Goal: Transaction & Acquisition: Purchase product/service

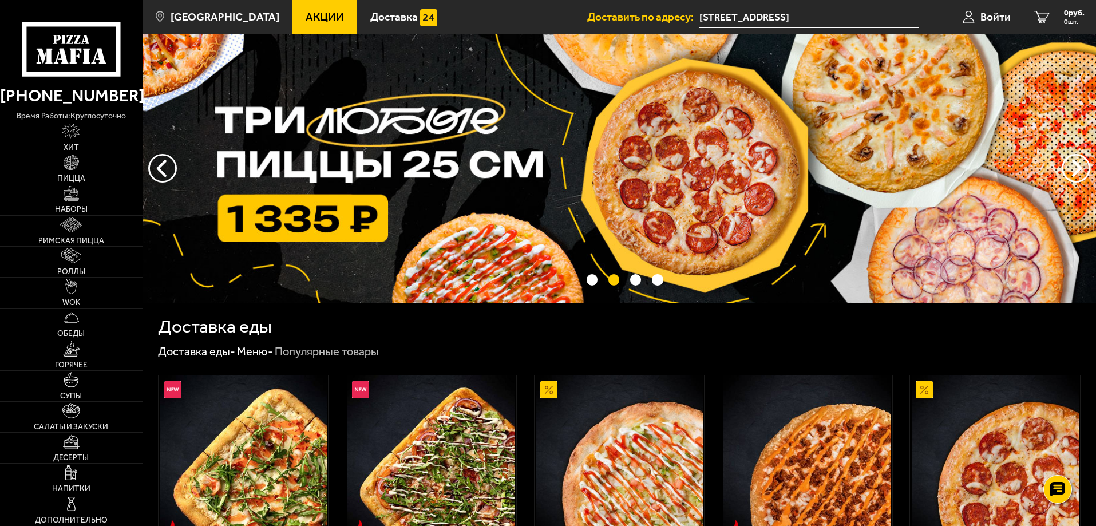
click at [75, 169] on img at bounding box center [71, 162] width 15 height 15
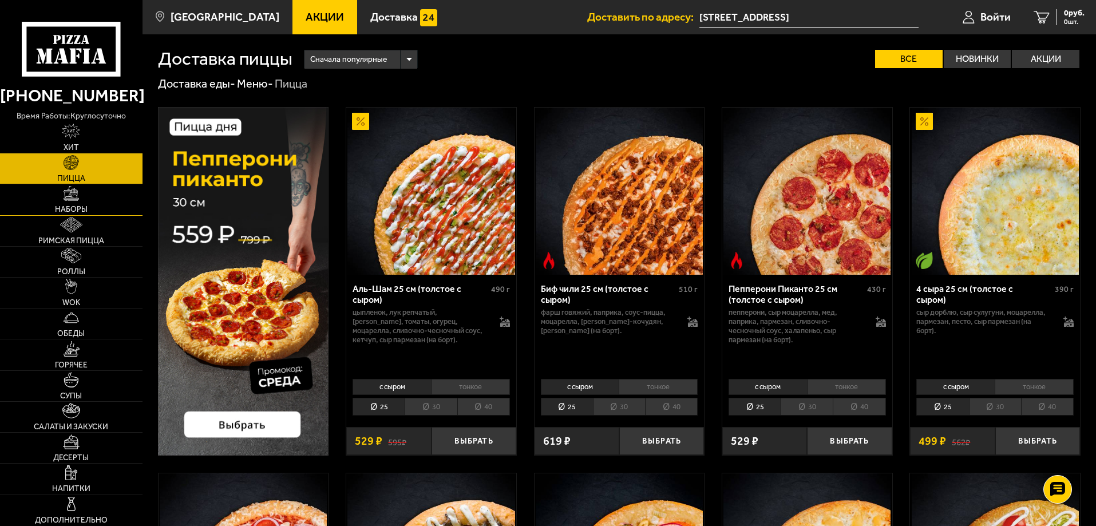
click at [76, 195] on img at bounding box center [71, 193] width 15 height 15
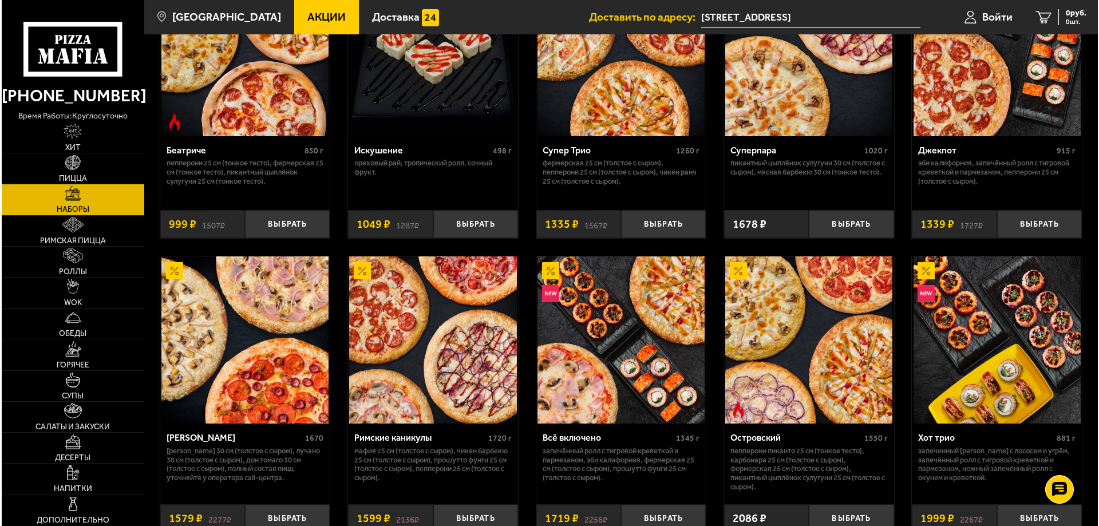
scroll to position [744, 0]
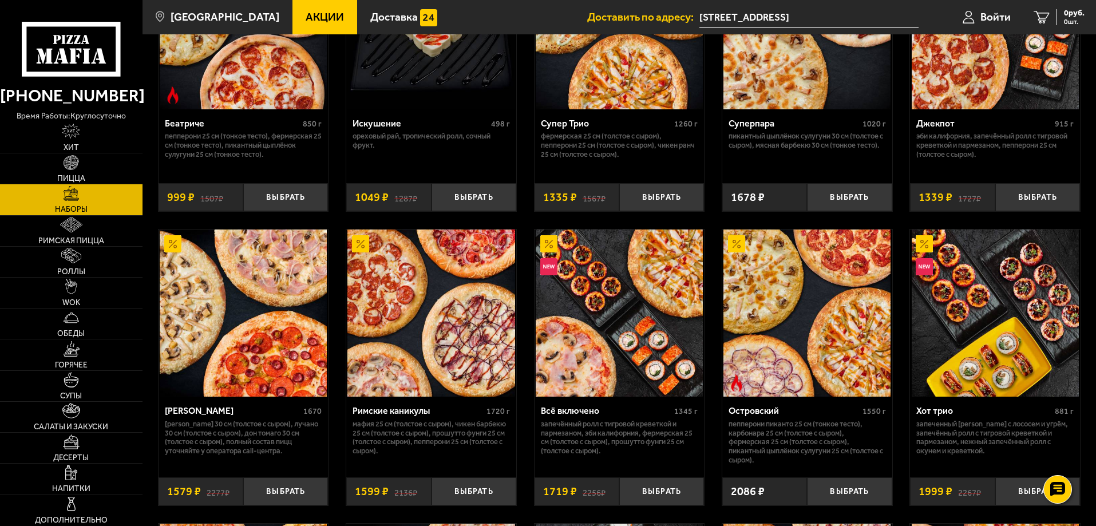
click at [615, 338] on img at bounding box center [619, 312] width 167 height 167
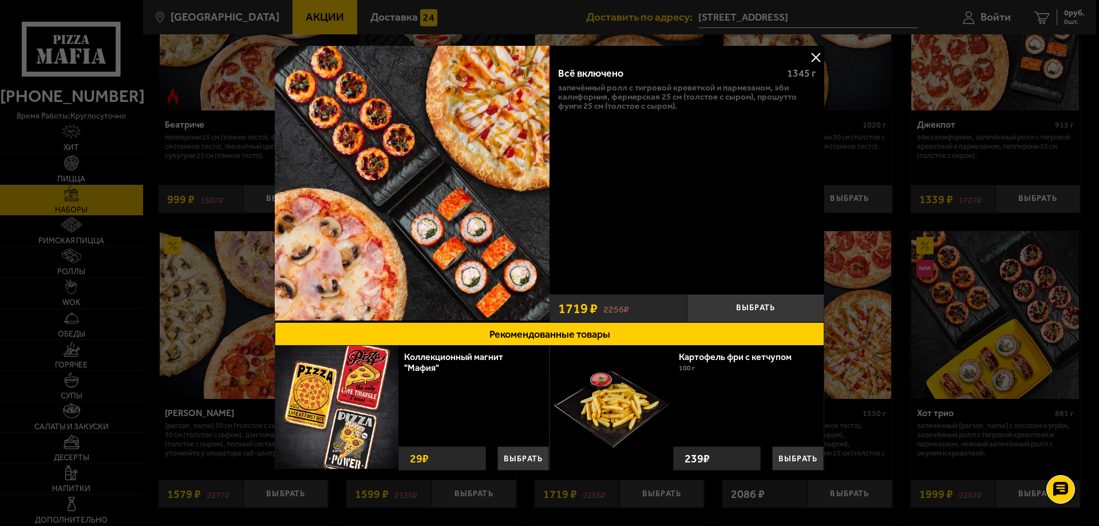
click at [813, 56] on button at bounding box center [815, 57] width 17 height 17
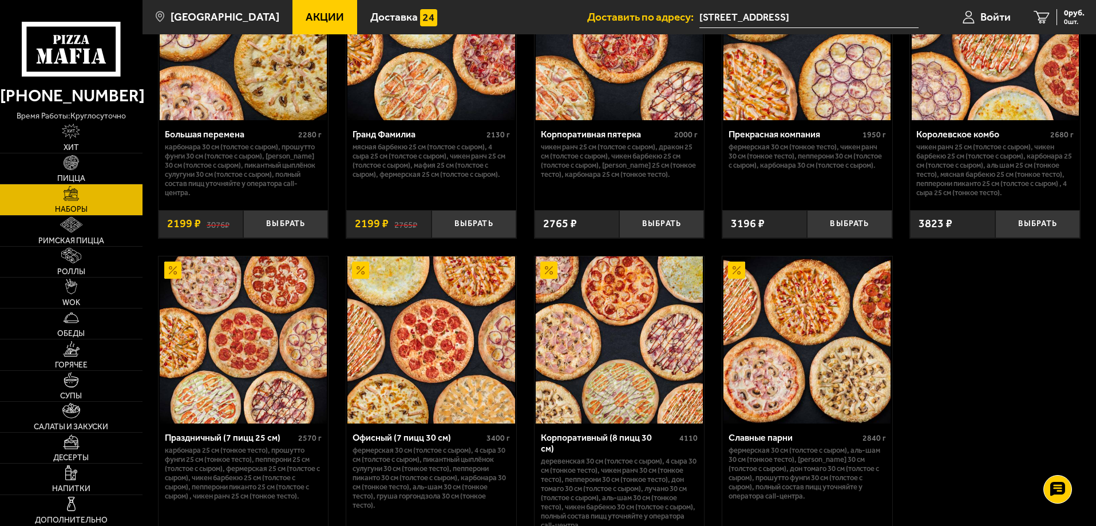
scroll to position [1659, 0]
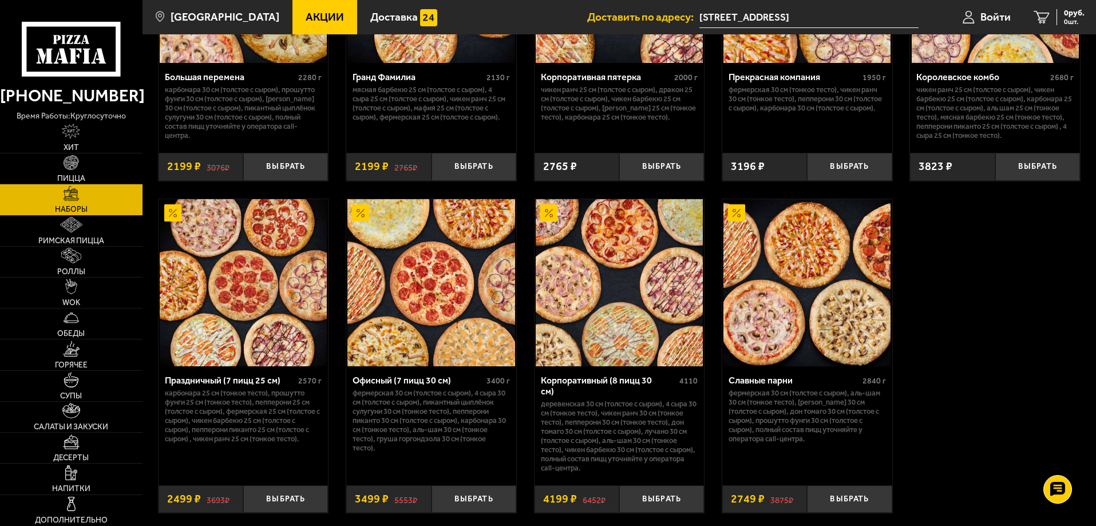
click at [426, 340] on img at bounding box center [430, 282] width 167 height 167
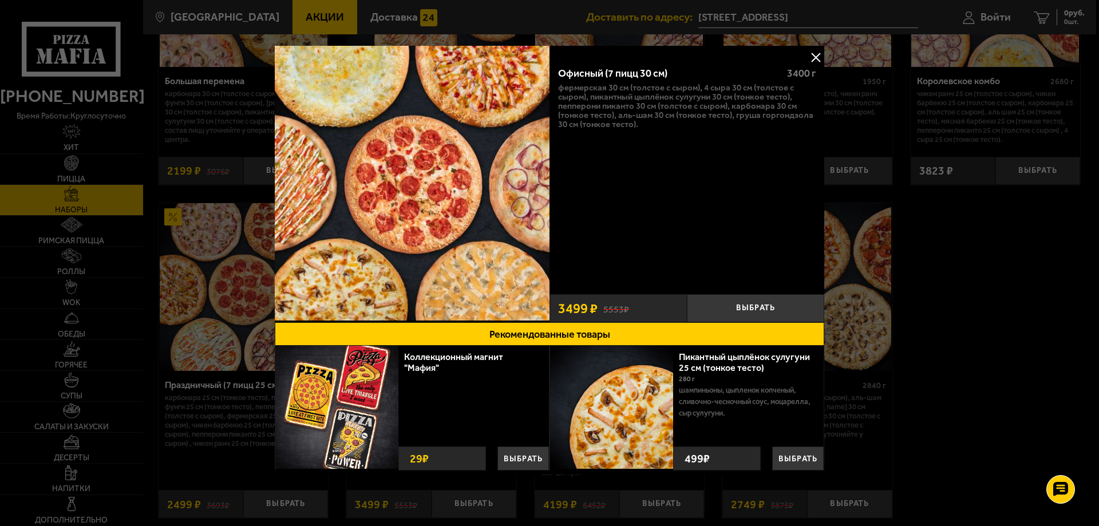
click at [813, 56] on button at bounding box center [815, 57] width 17 height 17
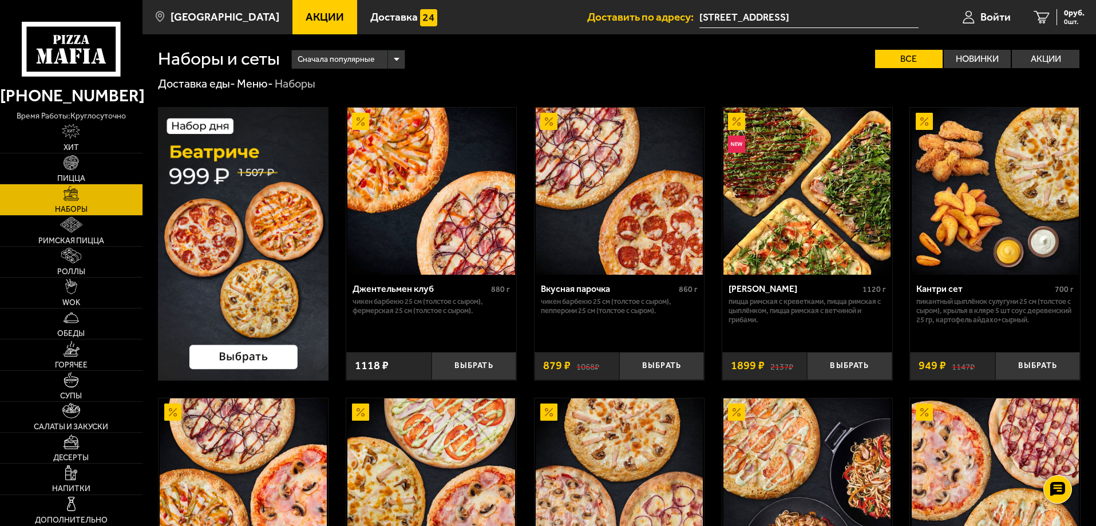
click at [305, 10] on link "Акции" at bounding box center [324, 17] width 65 height 34
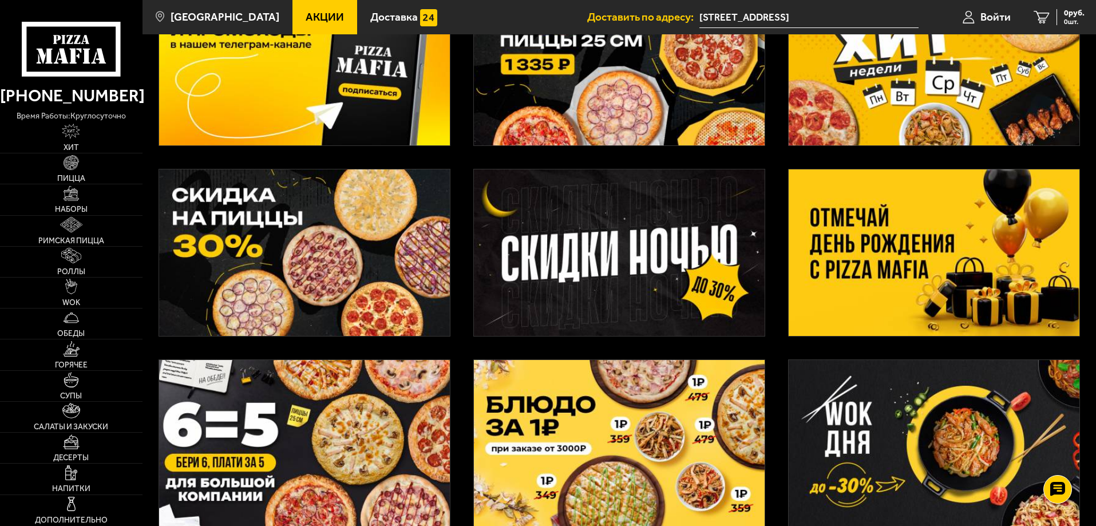
scroll to position [172, 0]
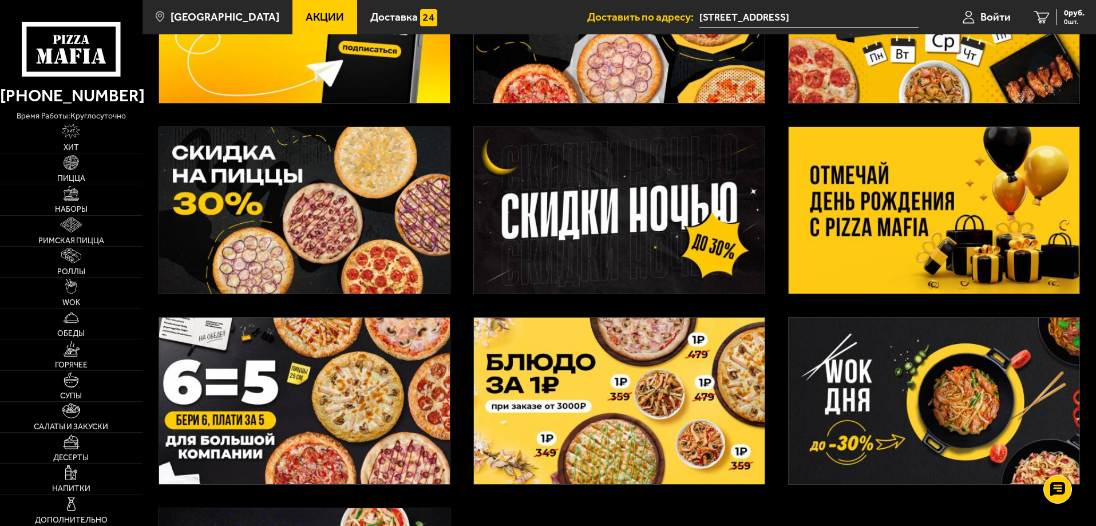
click at [342, 213] on img at bounding box center [304, 210] width 291 height 167
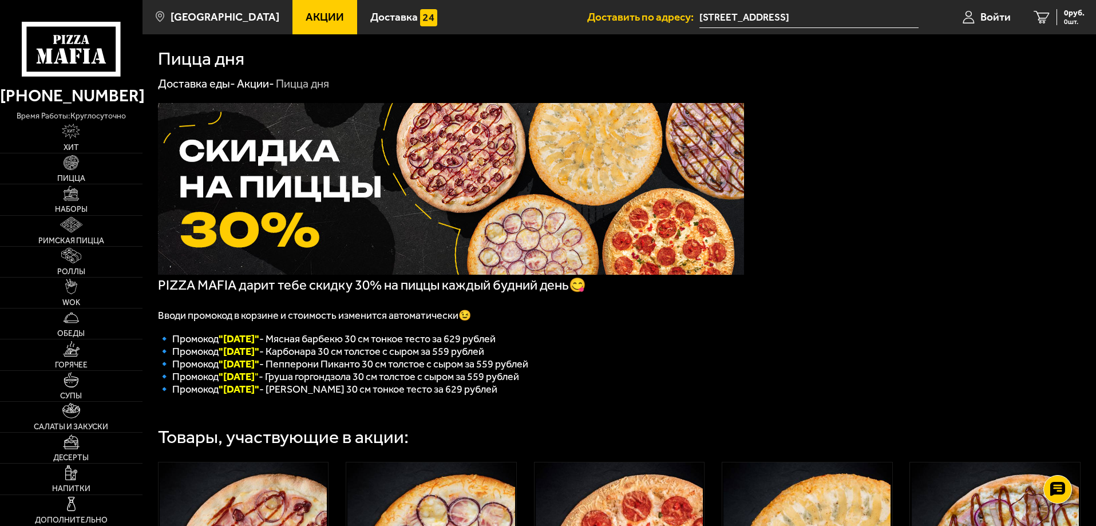
scroll to position [172, 0]
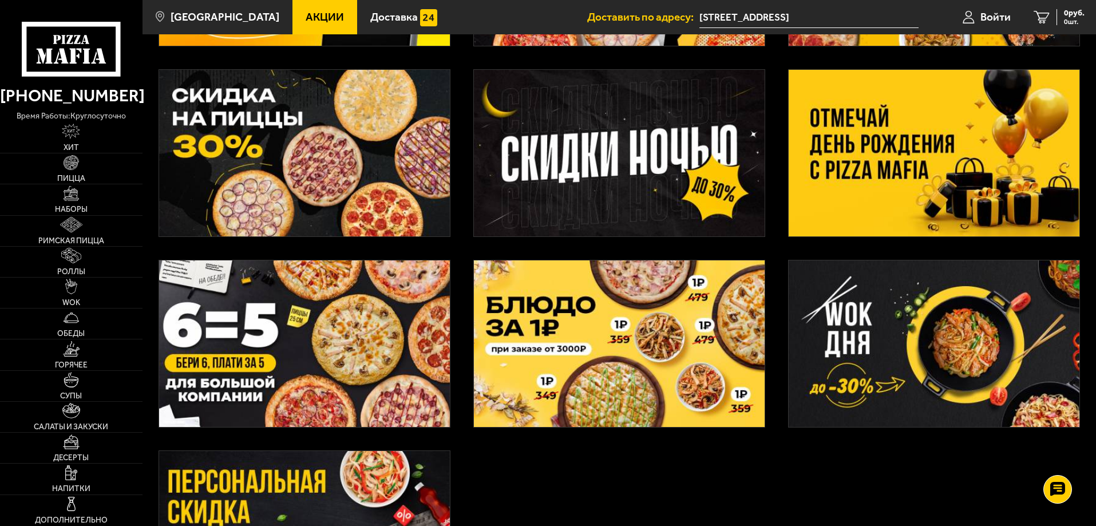
click at [875, 150] on img at bounding box center [934, 153] width 291 height 167
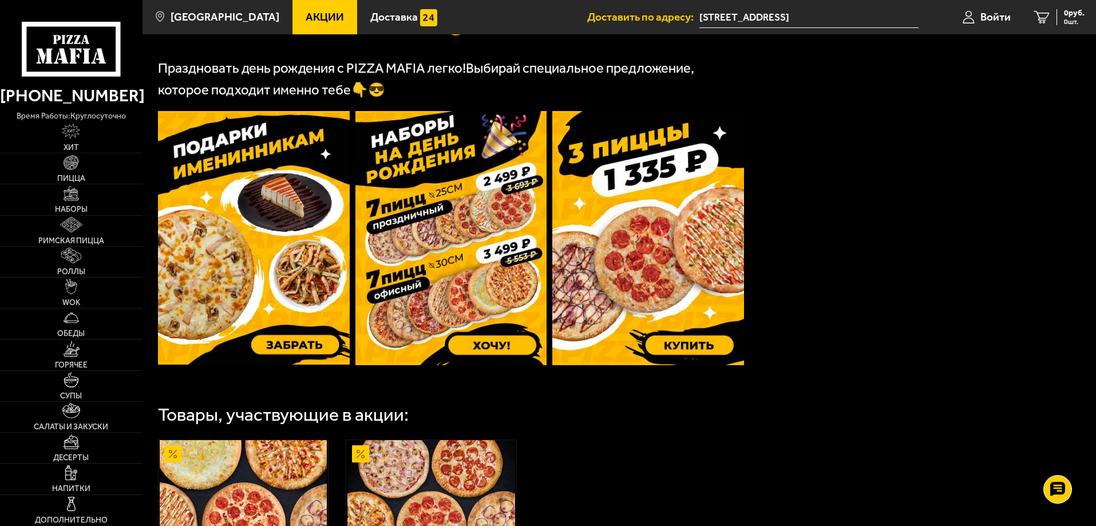
scroll to position [286, 0]
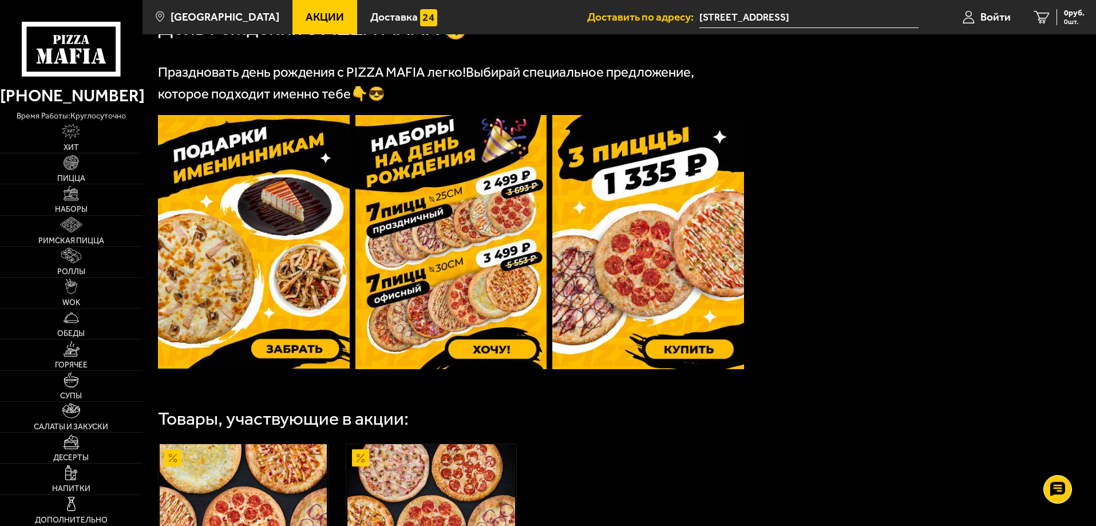
click at [417, 269] on img at bounding box center [451, 242] width 192 height 254
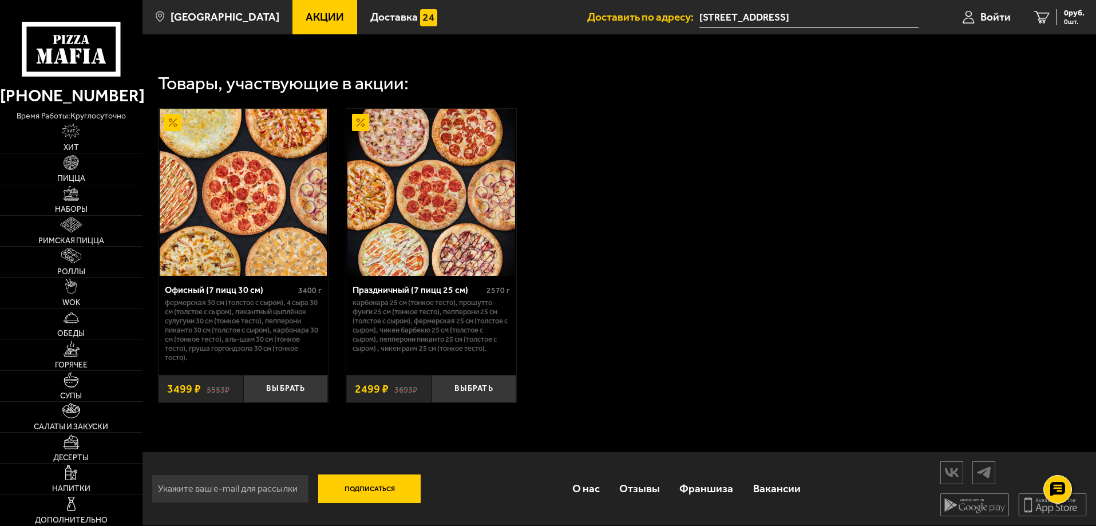
scroll to position [394, 0]
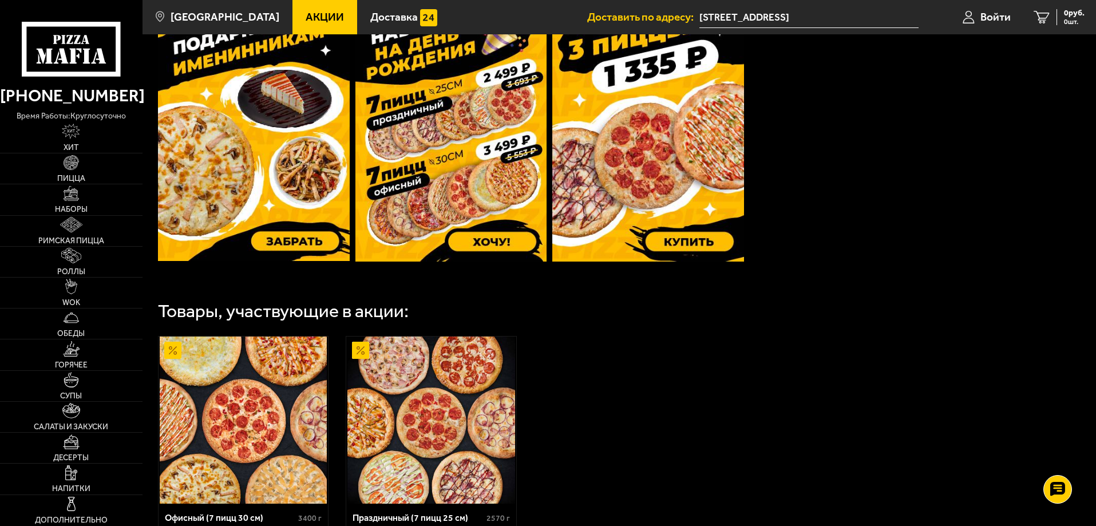
click at [254, 176] on img at bounding box center [254, 133] width 192 height 253
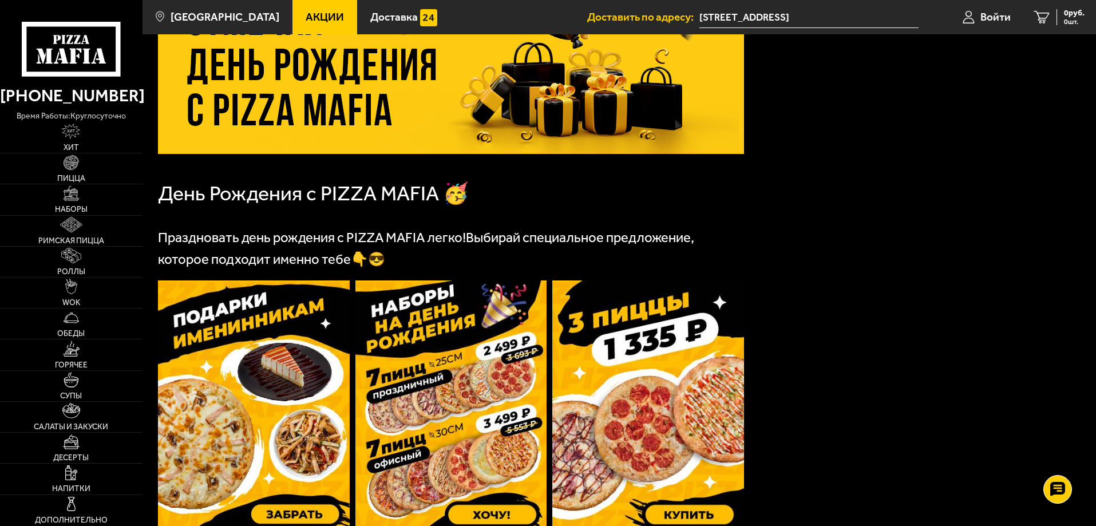
scroll to position [0, 0]
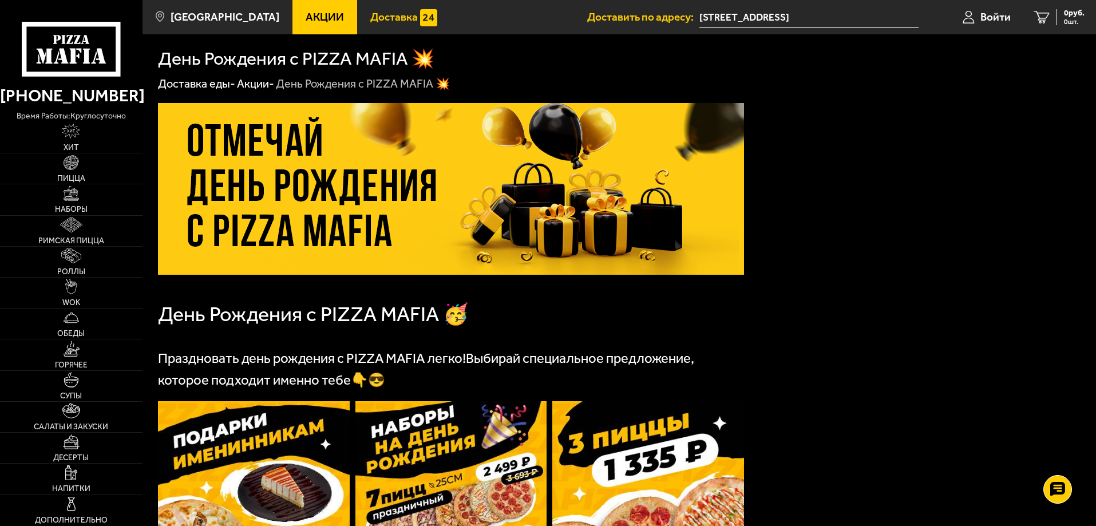
click at [386, 18] on span "Доставка" at bounding box center [393, 16] width 47 height 11
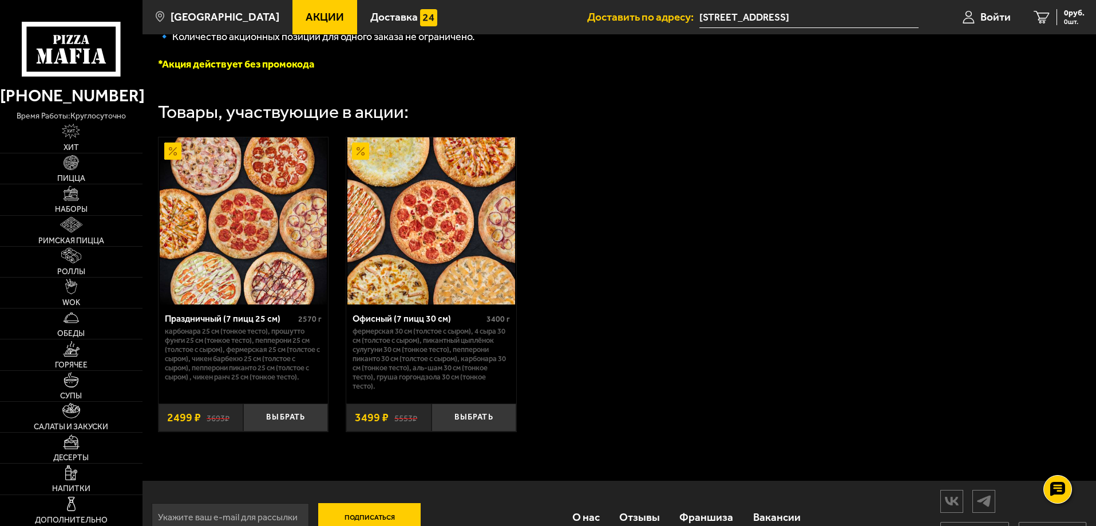
scroll to position [343, 0]
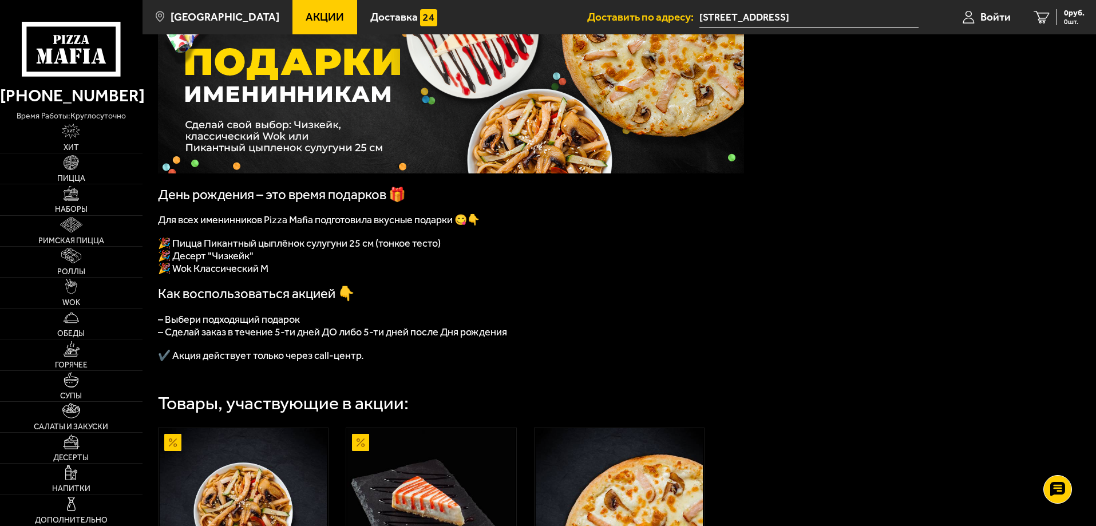
scroll to position [65, 0]
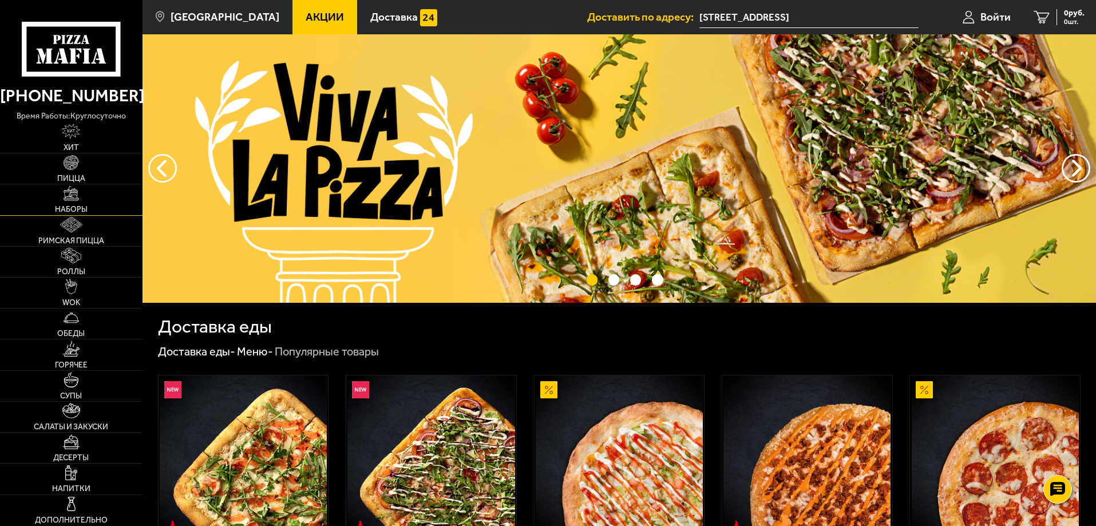
click at [74, 198] on img at bounding box center [71, 193] width 15 height 15
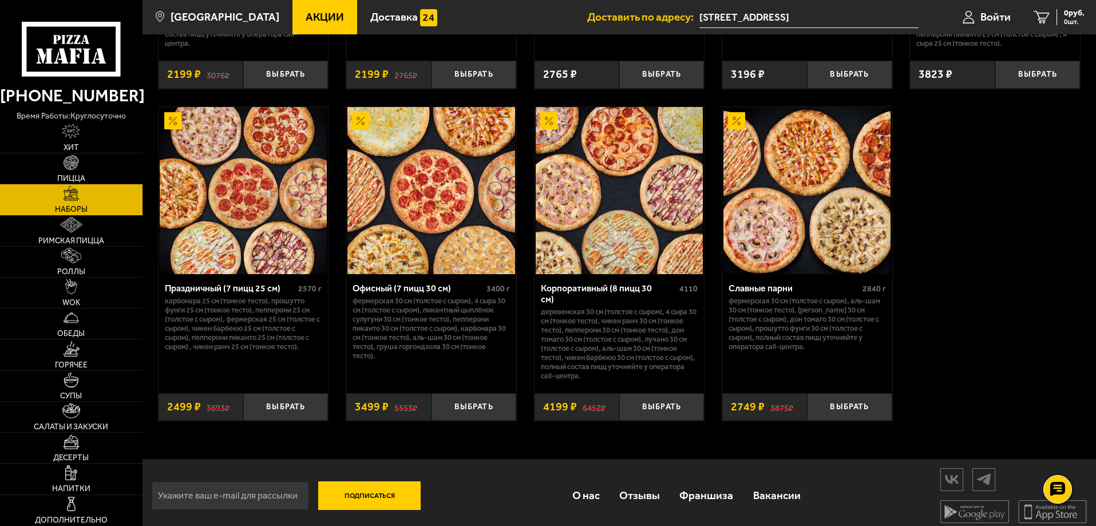
scroll to position [1752, 0]
click at [649, 488] on link "Отзывы" at bounding box center [639, 494] width 60 height 37
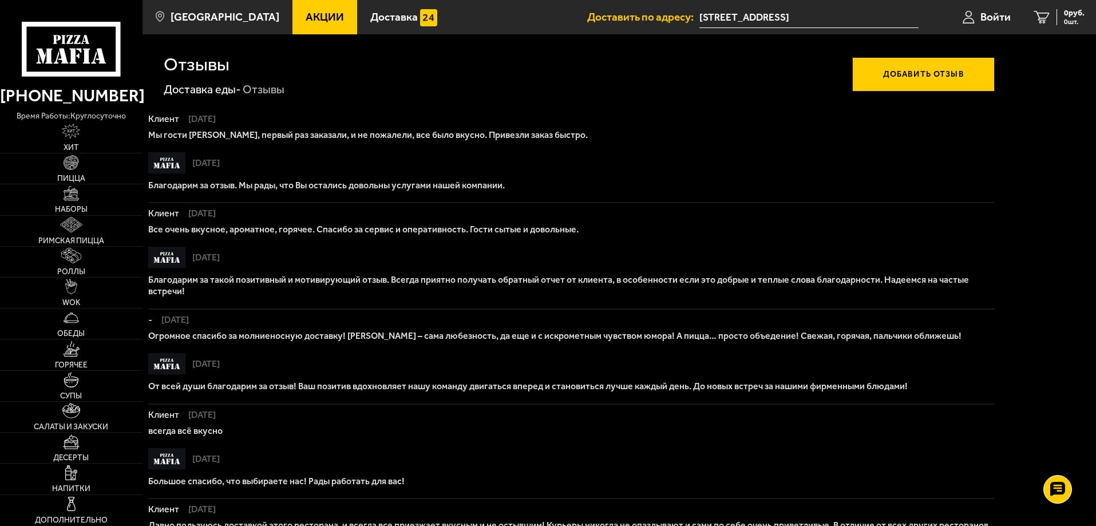
click at [306, 17] on span "Акции" at bounding box center [325, 16] width 38 height 11
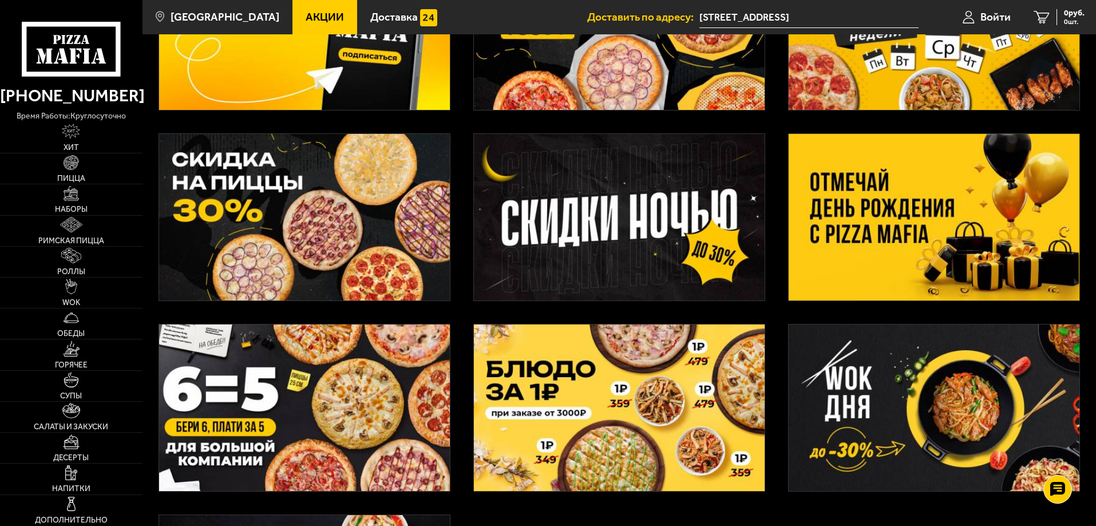
scroll to position [172, 0]
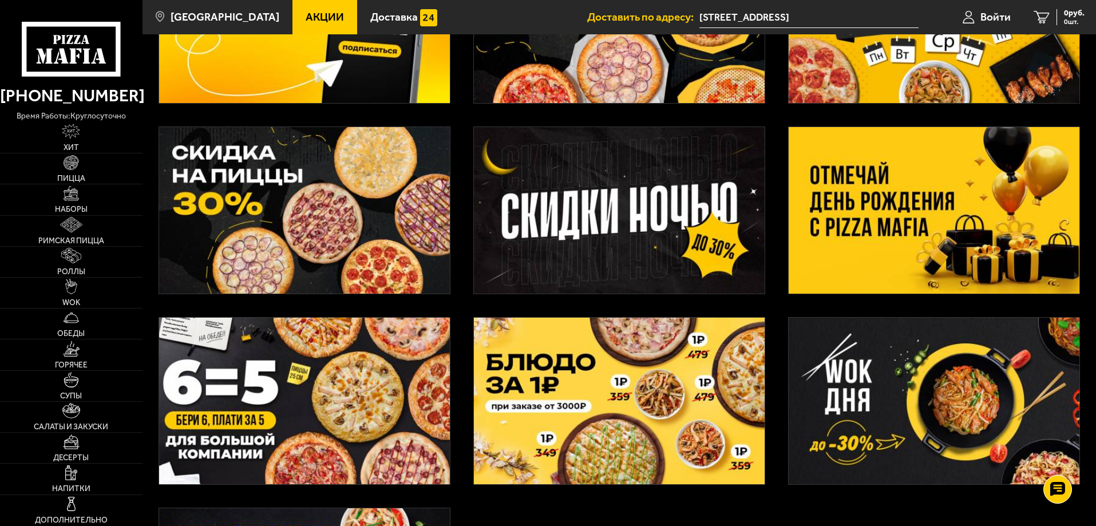
click at [280, 223] on img at bounding box center [304, 210] width 291 height 167
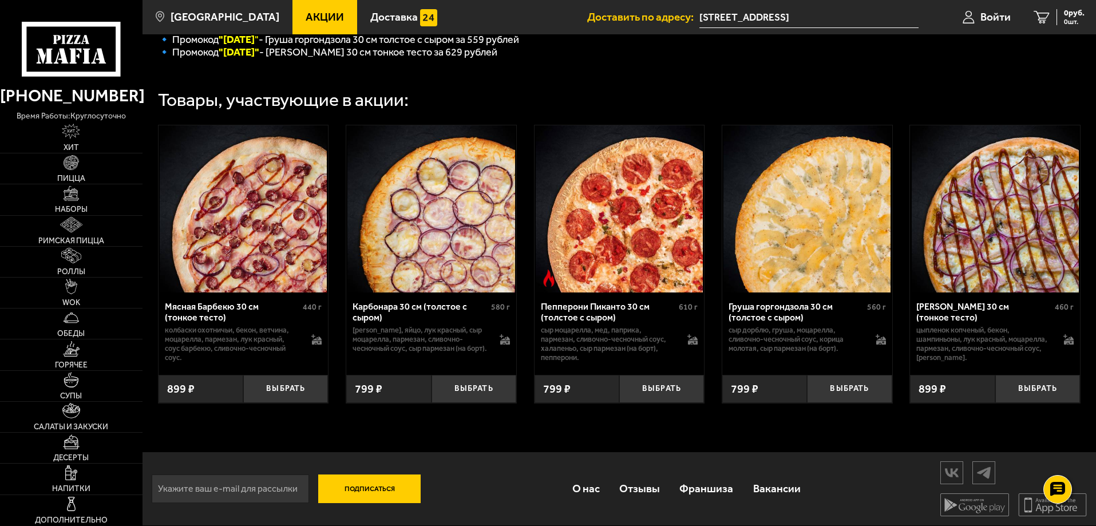
scroll to position [347, 0]
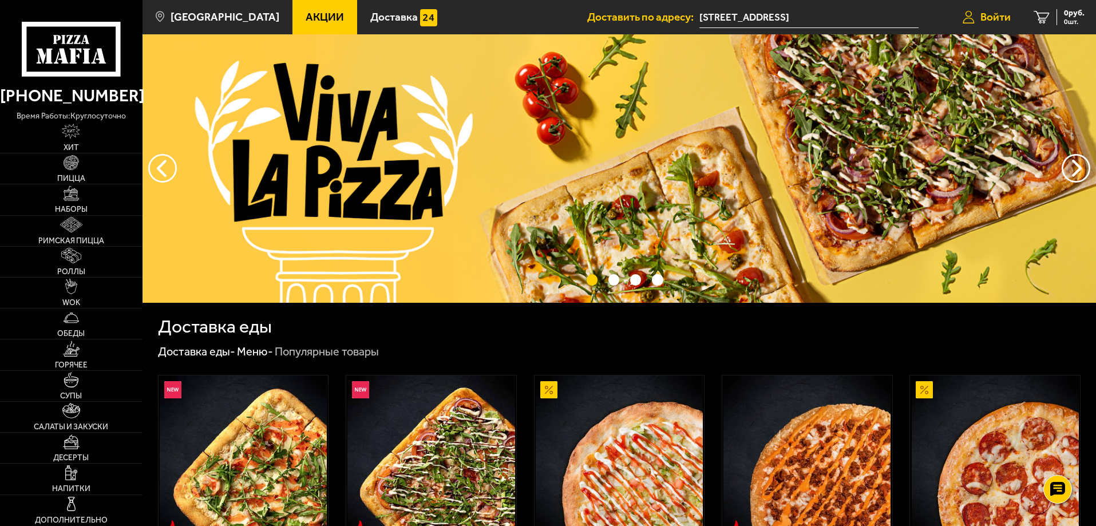
click at [992, 21] on span "Войти" at bounding box center [995, 16] width 30 height 11
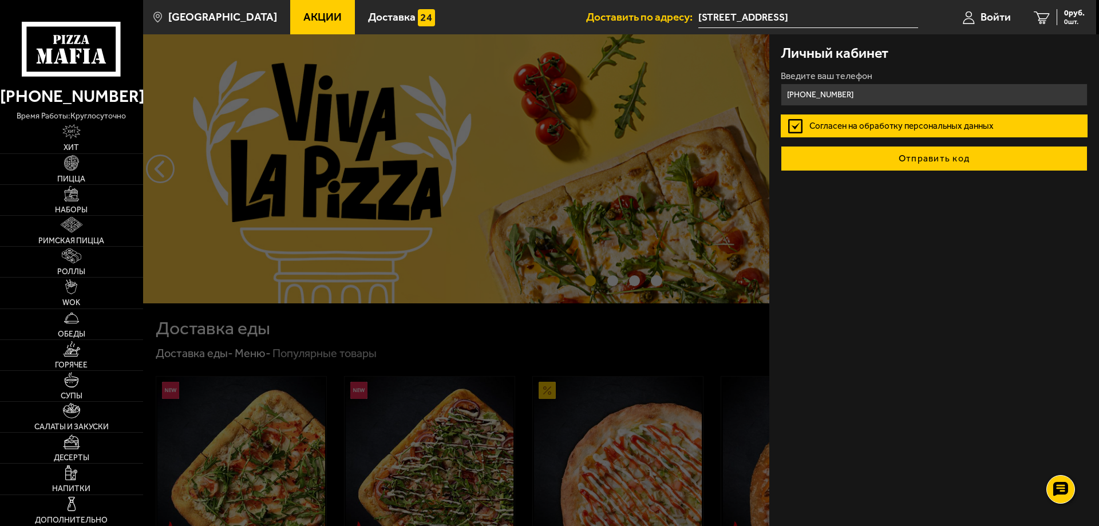
type input "[PHONE_NUMBER]"
click at [904, 157] on button "Отправить код" at bounding box center [934, 158] width 307 height 25
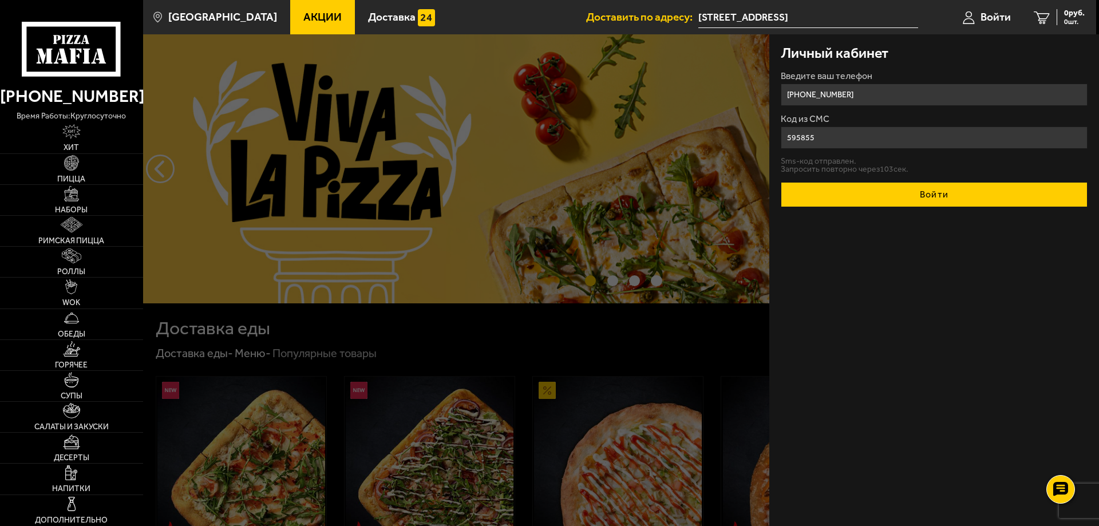
type input "595855"
click at [933, 191] on button "Войти" at bounding box center [934, 194] width 307 height 25
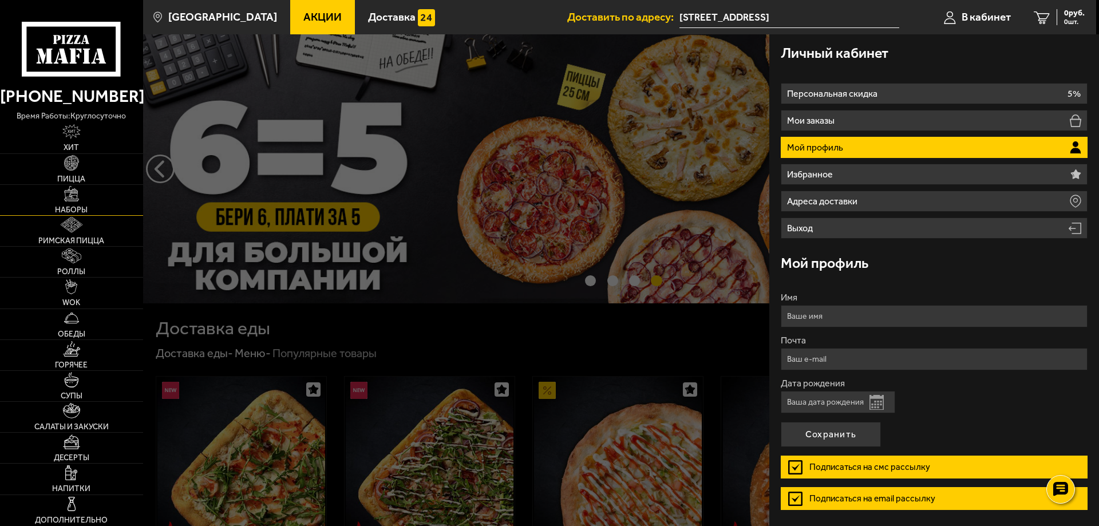
click at [79, 196] on img at bounding box center [71, 193] width 15 height 15
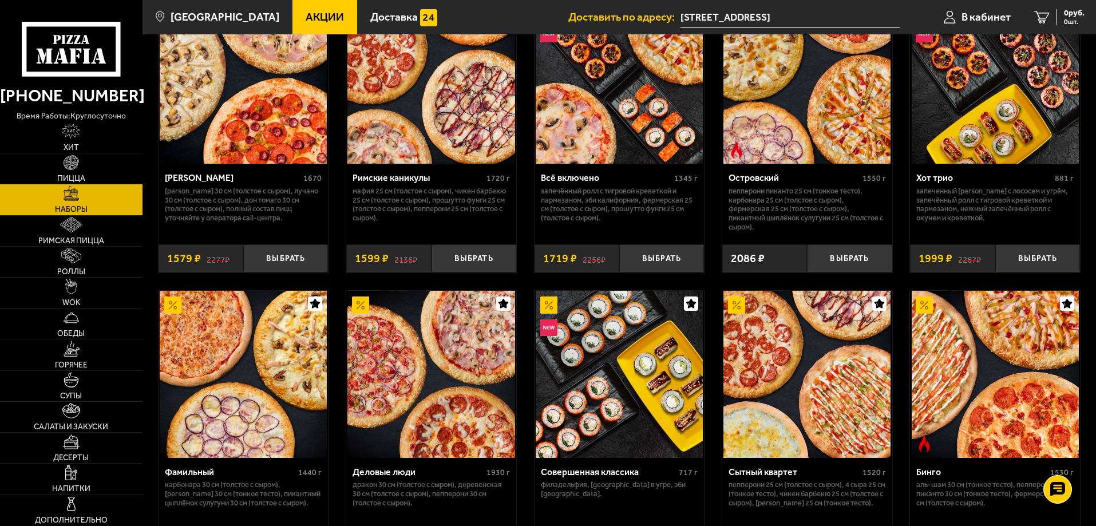
scroll to position [1087, 0]
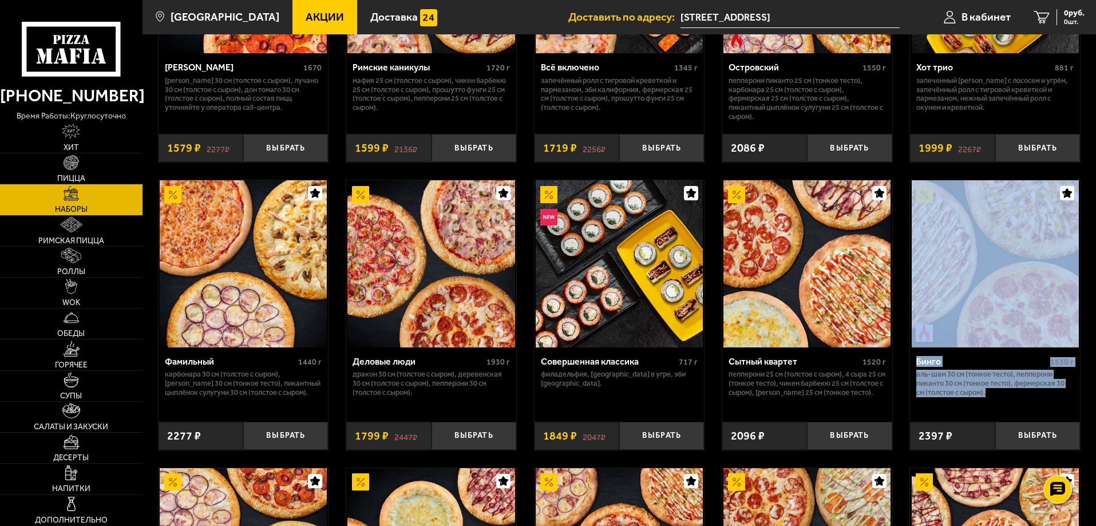
drag, startPoint x: 1095, startPoint y: 267, endPoint x: 1098, endPoint y: 415, distance: 148.2
click at [1095, 415] on html "(812) 333 22 22 время работы: круглосуточно Хит Пицца Наборы Римская пицца Ролл…" at bounding box center [548, 55] width 1096 height 2284
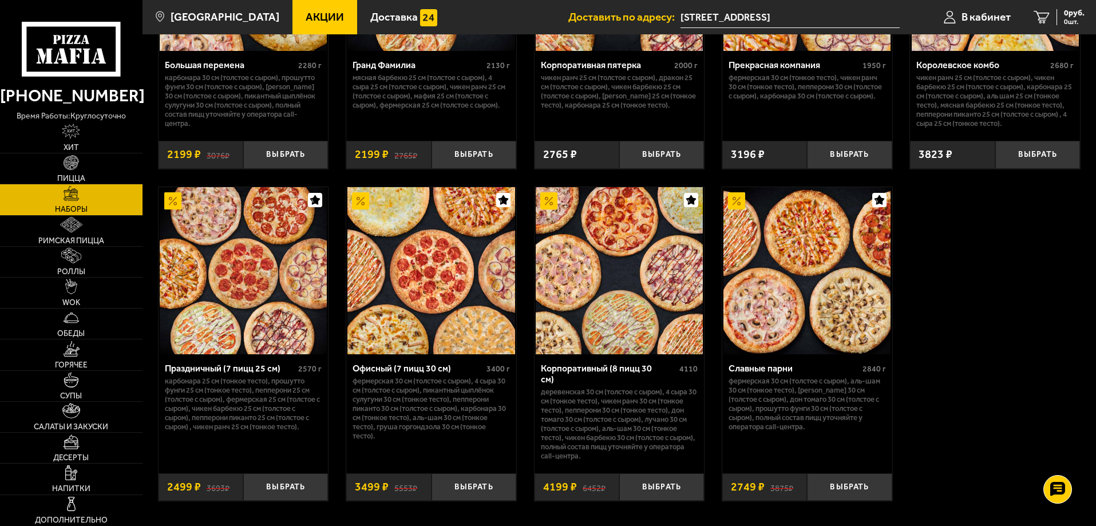
scroll to position [1752, 0]
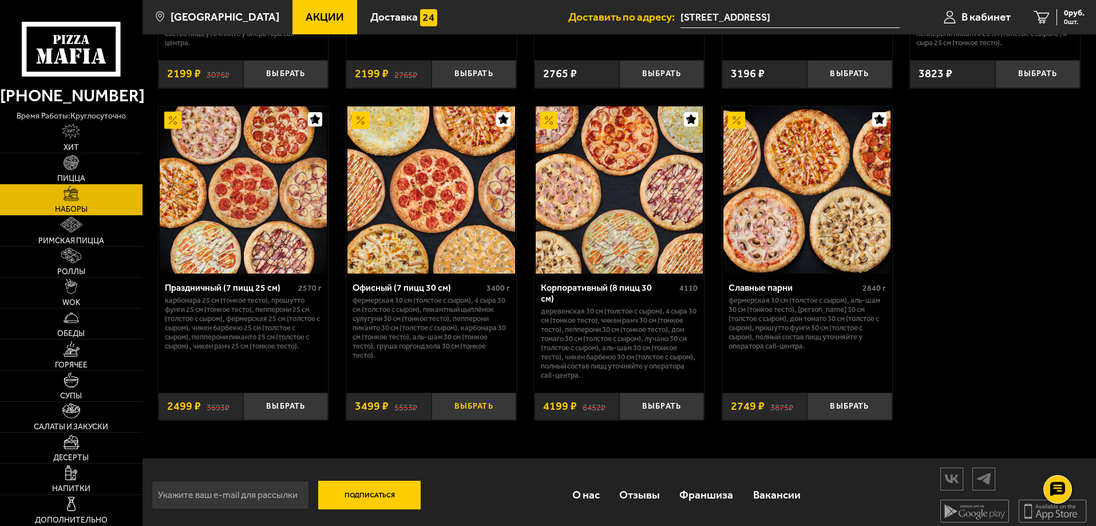
click at [485, 398] on button "Выбрать" at bounding box center [473, 407] width 85 height 28
click at [1053, 17] on span "3499 руб." at bounding box center [1067, 13] width 34 height 8
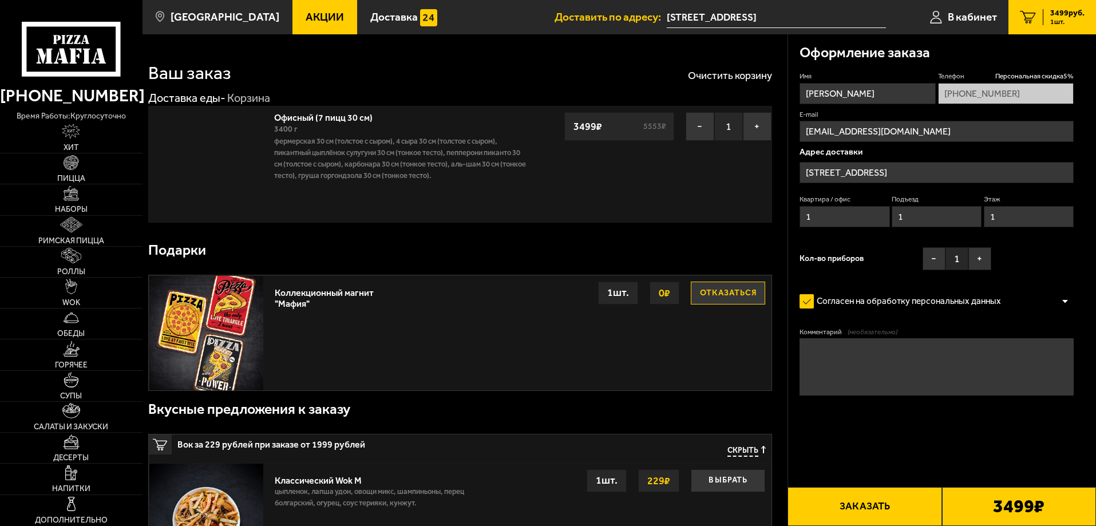
type input "[STREET_ADDRESS]"
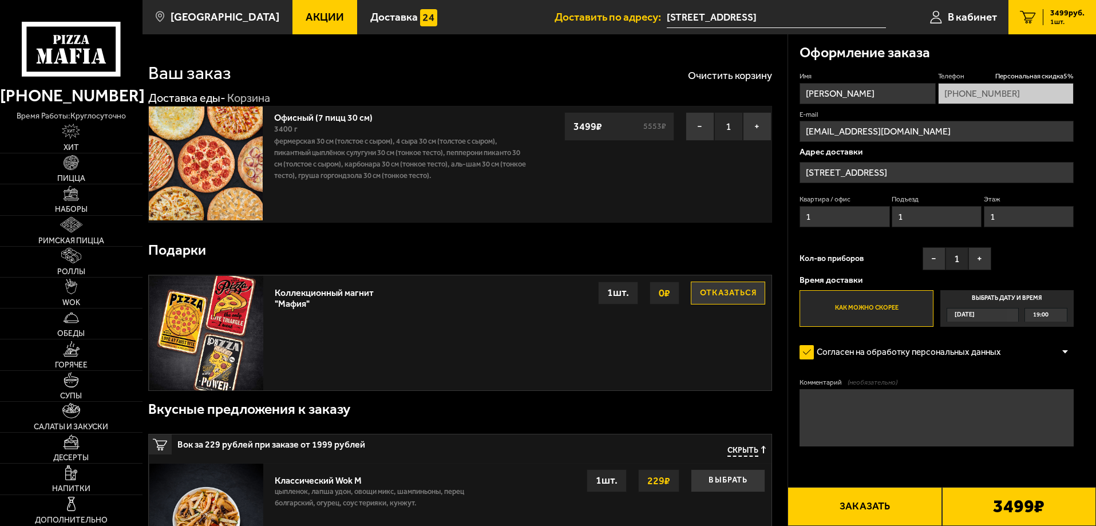
click at [903, 173] on input "[STREET_ADDRESS]" at bounding box center [936, 172] width 274 height 21
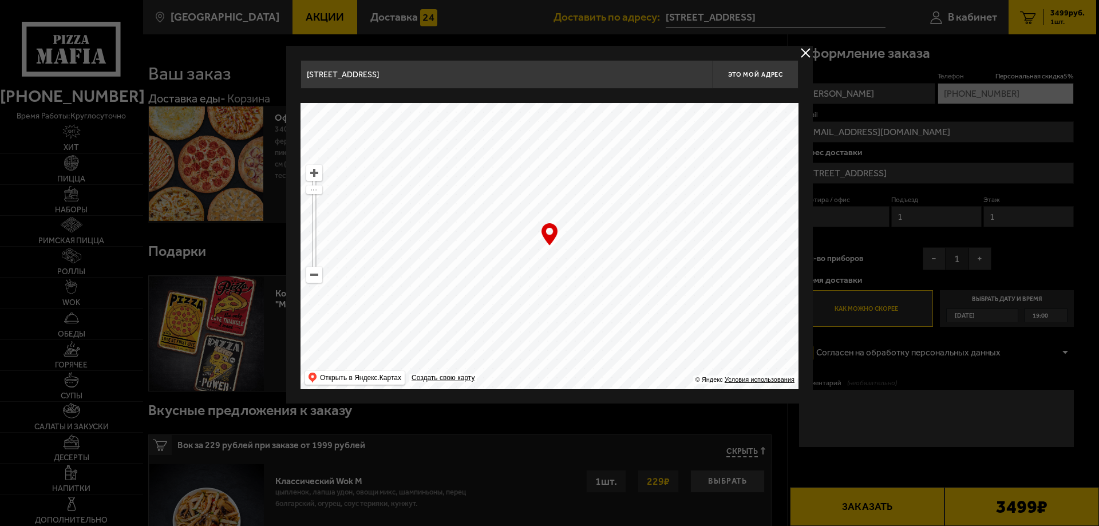
drag, startPoint x: 595, startPoint y: 284, endPoint x: 658, endPoint y: 187, distance: 115.4
click at [657, 188] on ymaps at bounding box center [549, 246] width 498 height 286
drag, startPoint x: 604, startPoint y: 264, endPoint x: 628, endPoint y: 183, distance: 84.2
click at [628, 183] on ymaps at bounding box center [549, 246] width 498 height 286
drag, startPoint x: 610, startPoint y: 258, endPoint x: 644, endPoint y: 212, distance: 56.8
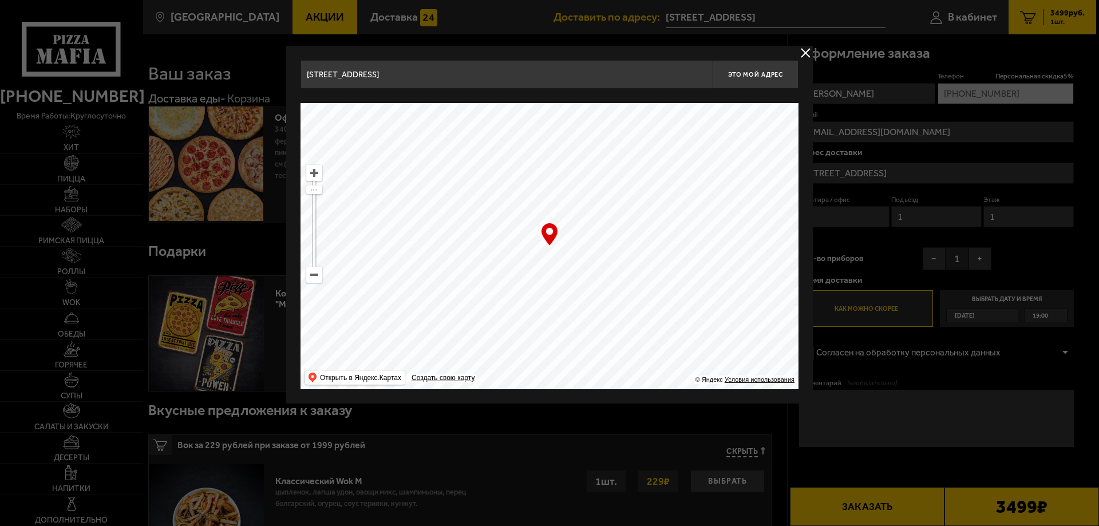
click at [644, 213] on ymaps at bounding box center [549, 246] width 498 height 286
drag, startPoint x: 579, startPoint y: 287, endPoint x: 609, endPoint y: 214, distance: 79.5
click at [609, 214] on ymaps at bounding box center [549, 246] width 498 height 286
click at [319, 274] on ymaps at bounding box center [314, 274] width 15 height 15
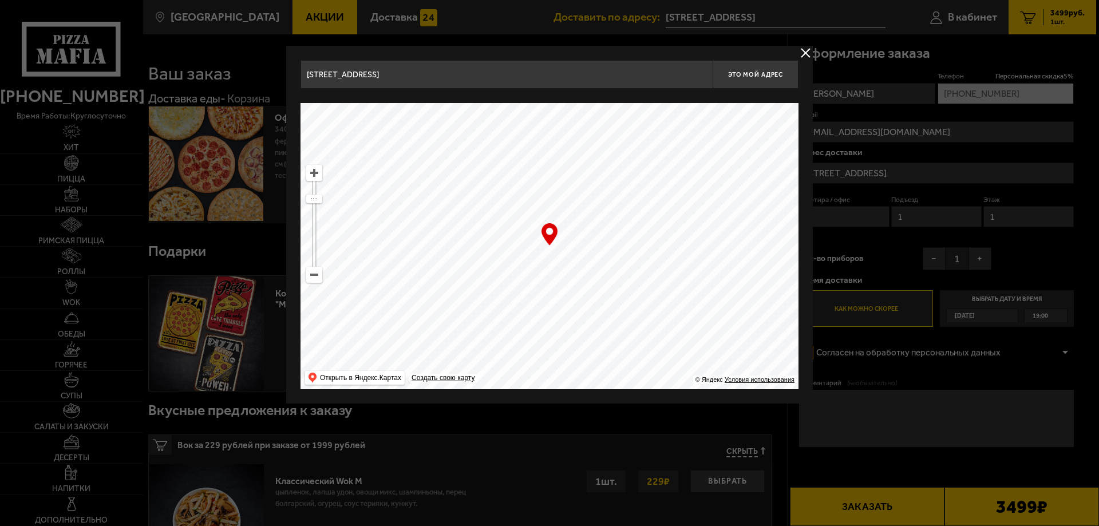
drag, startPoint x: 538, startPoint y: 226, endPoint x: 518, endPoint y: 143, distance: 85.5
click at [516, 144] on ymaps at bounding box center [549, 246] width 498 height 286
click at [319, 273] on ymaps at bounding box center [314, 274] width 15 height 15
click at [315, 272] on ymaps at bounding box center [314, 274] width 15 height 15
click at [805, 51] on button "delivery type" at bounding box center [805, 53] width 14 height 14
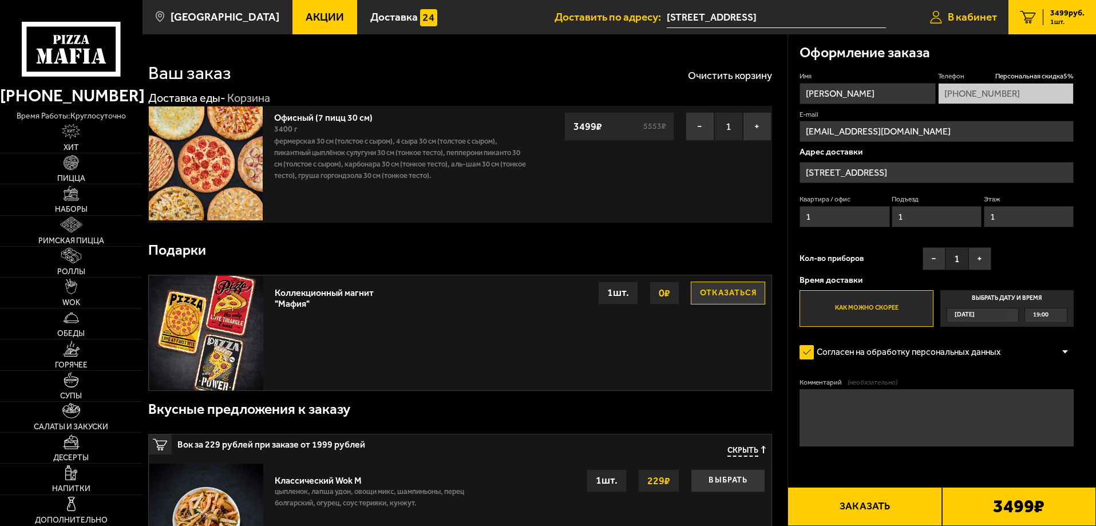
click at [968, 18] on span "В кабинет" at bounding box center [972, 16] width 49 height 11
type input "[PHONE_NUMBER]"
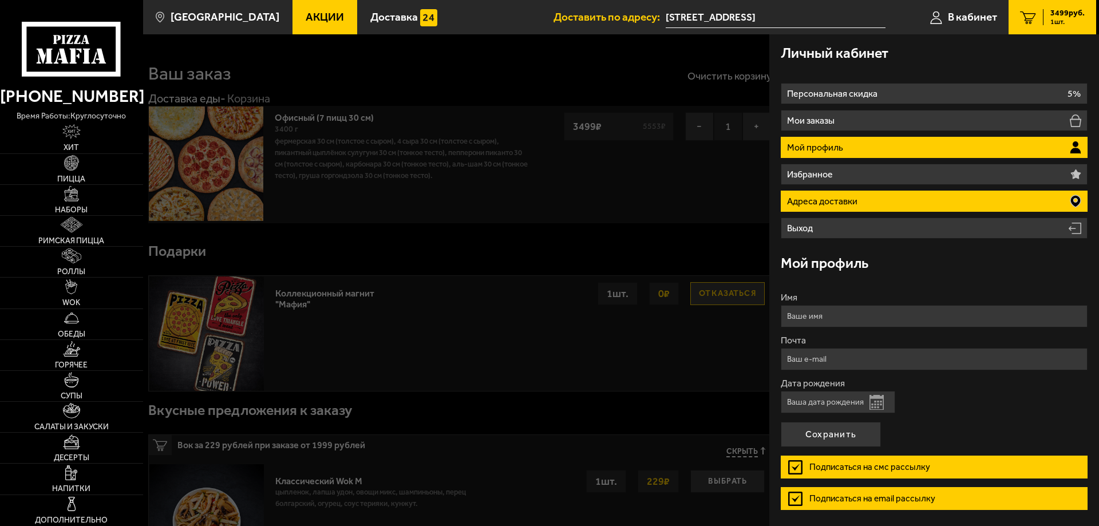
click at [910, 207] on li "Адреса доставки" at bounding box center [934, 201] width 307 height 21
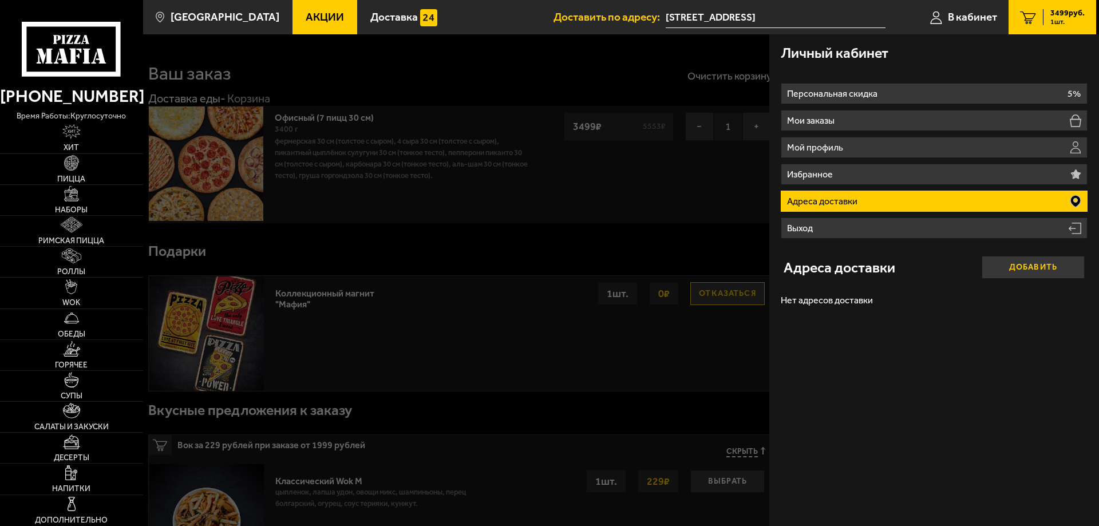
click at [1023, 272] on button "Добавить" at bounding box center [1032, 267] width 103 height 23
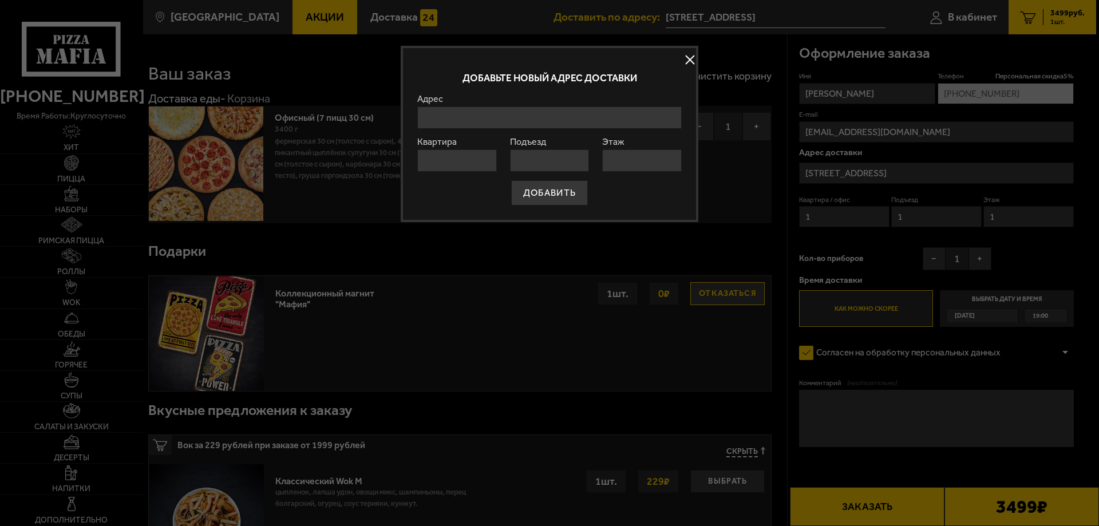
click at [492, 109] on input "Адрес" at bounding box center [549, 117] width 264 height 22
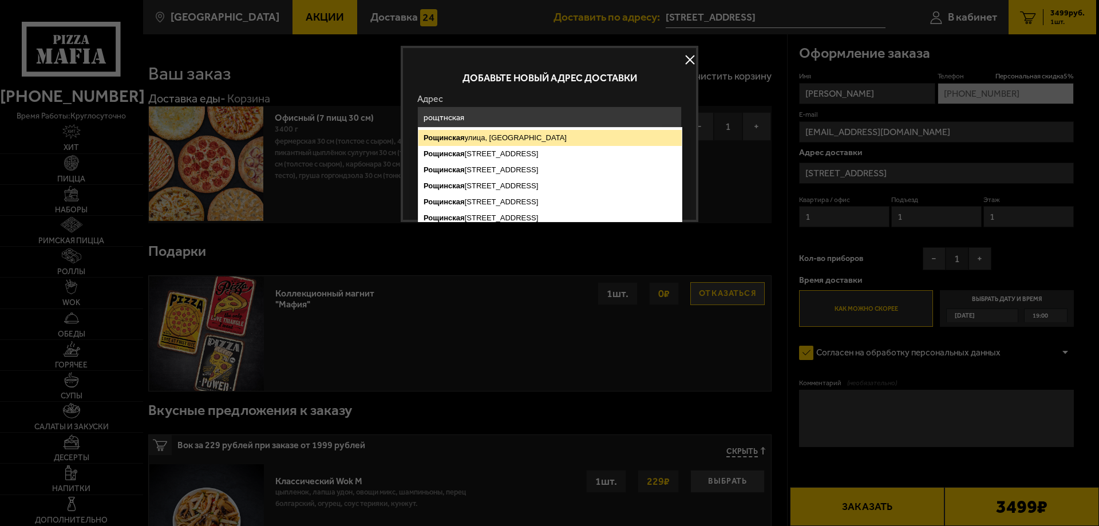
click at [513, 134] on ymaps "Рощинская улица, Санкт-Петербург" at bounding box center [549, 138] width 263 height 16
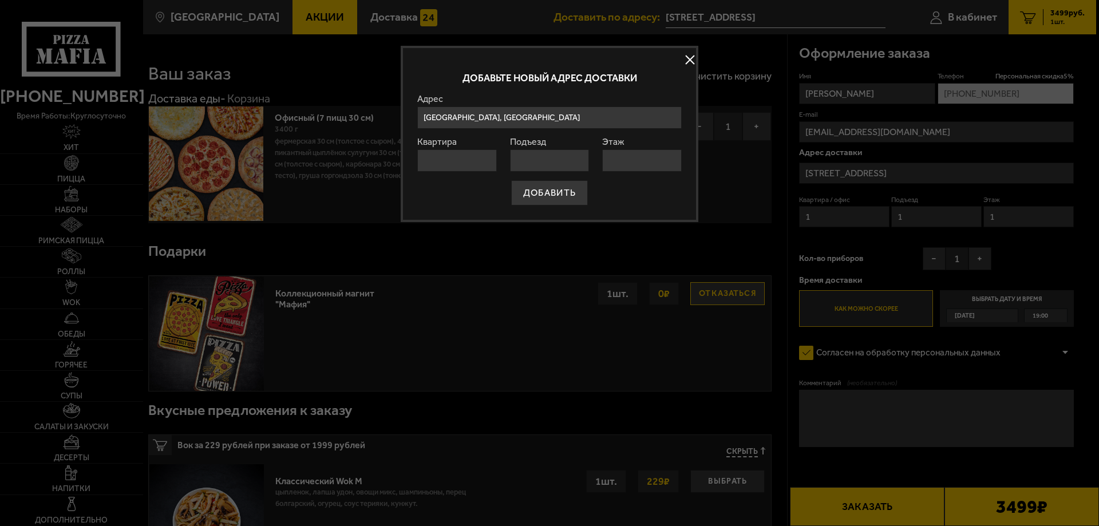
click at [562, 116] on input "Санкт-Петербург, Рощинская улица" at bounding box center [549, 117] width 264 height 22
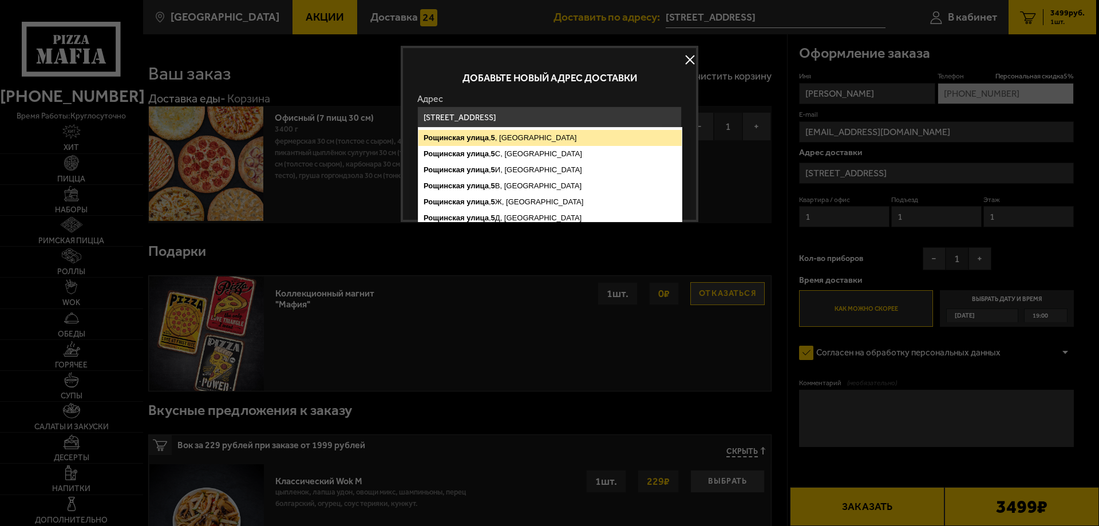
click at [514, 135] on ymaps "Рощинская улица , 5 , Санкт-Петербург" at bounding box center [549, 138] width 263 height 16
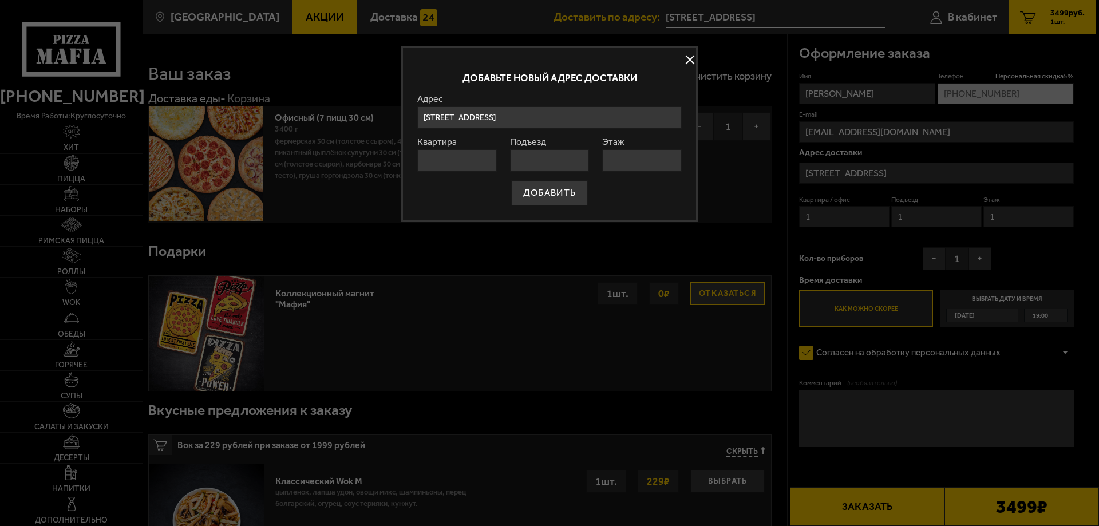
click at [589, 116] on input "Санкт-Петербург, Рощинская улица, 5" at bounding box center [549, 117] width 264 height 22
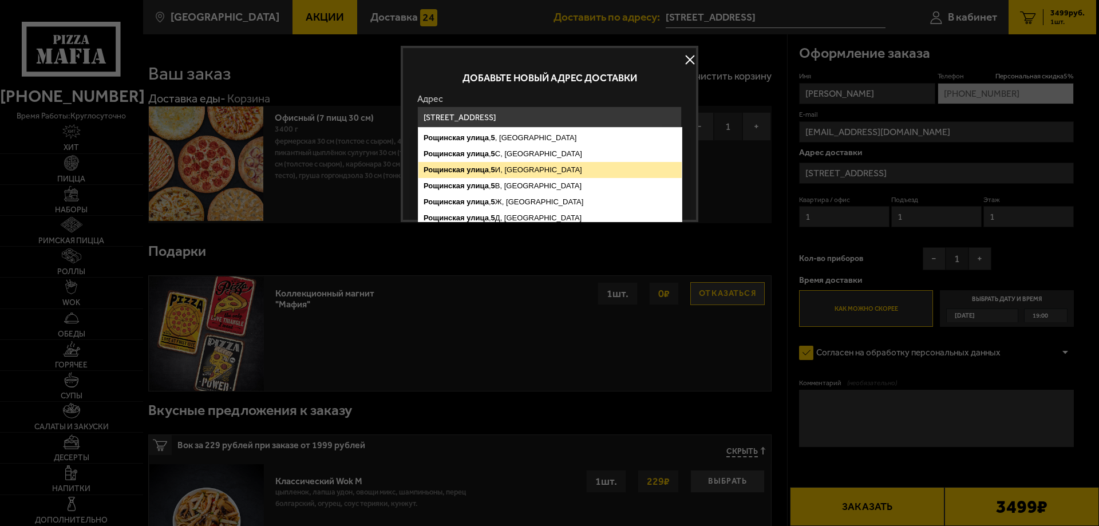
click at [531, 173] on ymaps "Рощинская улица , 5 И, Санкт-Петербург" at bounding box center [549, 170] width 263 height 16
type input "Санкт-Петербург, Рощинская улица, 5И"
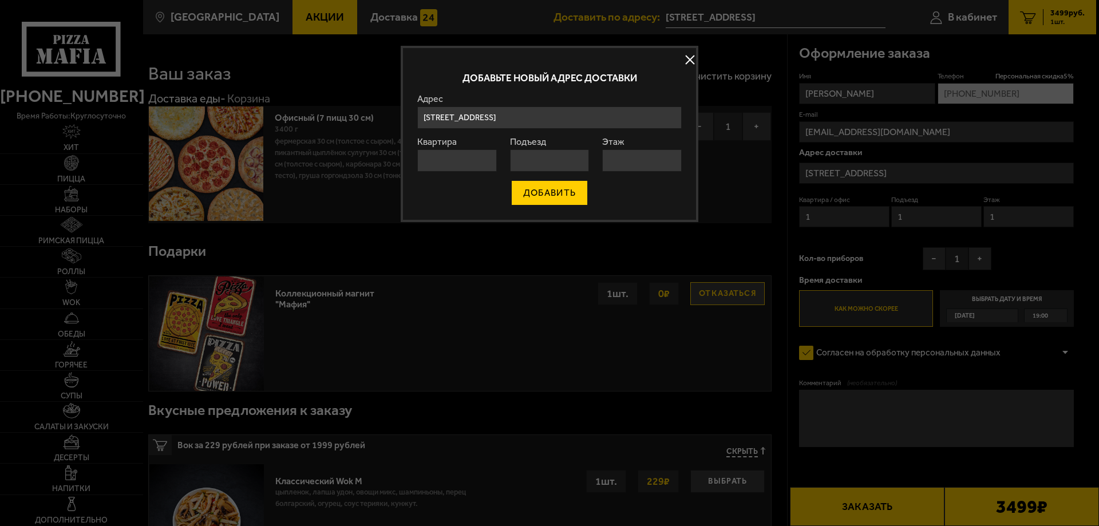
click at [544, 192] on button "ДОБАВИТЬ" at bounding box center [549, 192] width 77 height 25
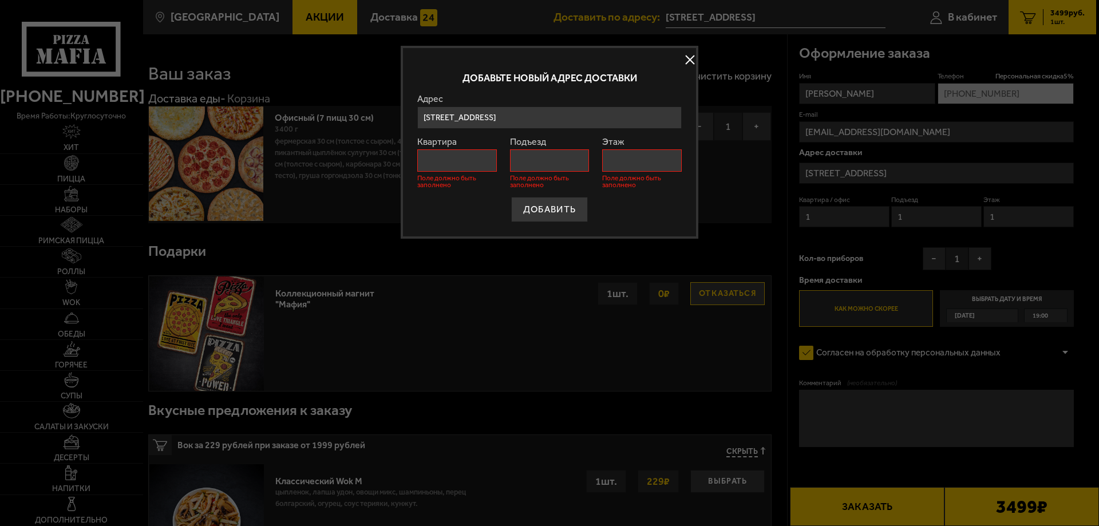
click at [481, 169] on input "Квартира" at bounding box center [457, 160] width 80 height 22
click at [533, 201] on button "ДОБАВИТЬ" at bounding box center [549, 209] width 77 height 25
click at [473, 161] on input "Квартира" at bounding box center [457, 160] width 80 height 22
type input "-"
drag, startPoint x: 518, startPoint y: 162, endPoint x: 520, endPoint y: 170, distance: 8.3
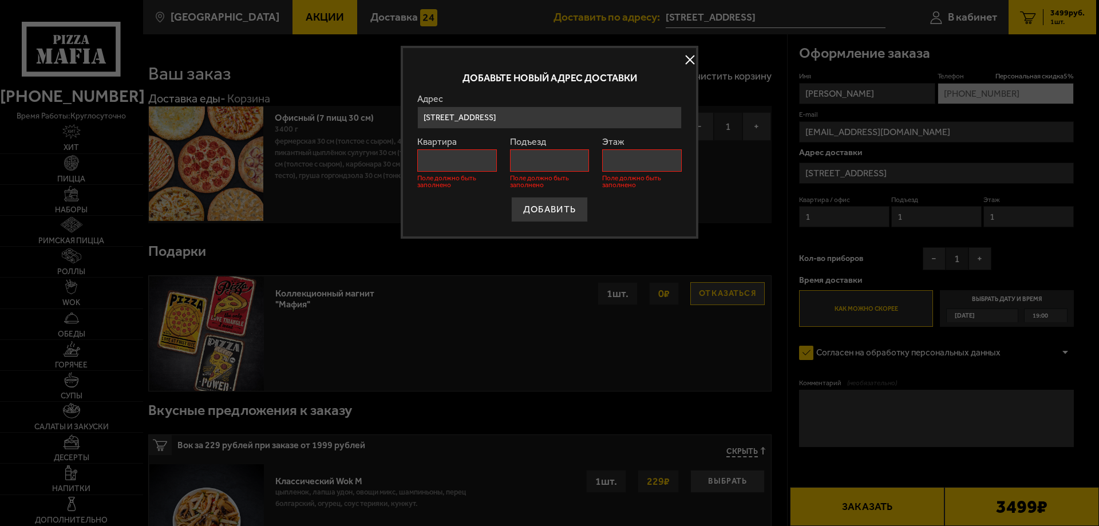
click at [518, 163] on input "Подъезд" at bounding box center [550, 160] width 80 height 22
type input "-"
click at [618, 157] on input "Этаж" at bounding box center [642, 160] width 80 height 22
type input "-"
click at [561, 212] on button "ДОБАВИТЬ" at bounding box center [549, 209] width 77 height 25
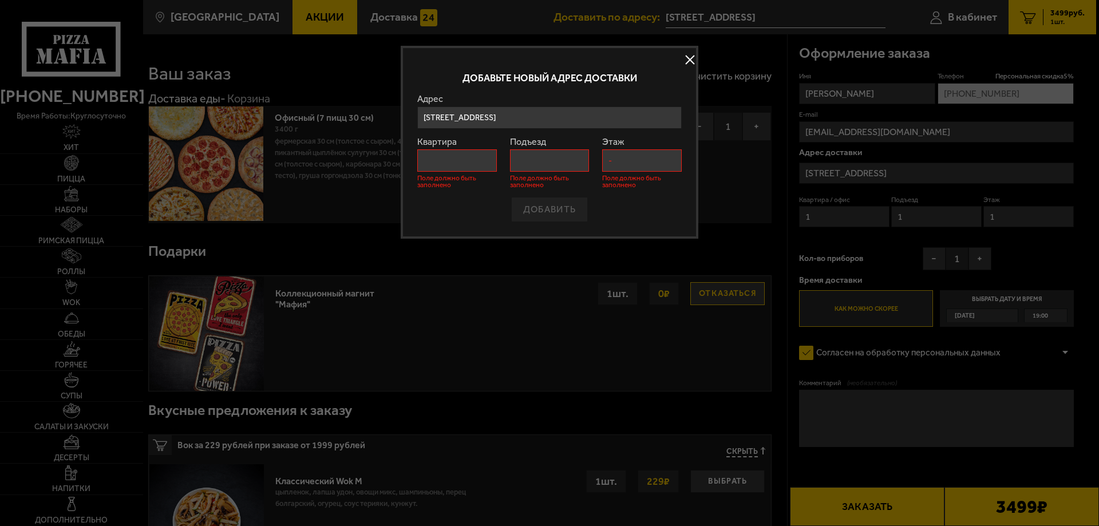
drag, startPoint x: 532, startPoint y: 278, endPoint x: 533, endPoint y: 253, distance: 24.6
click at [534, 273] on div at bounding box center [549, 263] width 1099 height 526
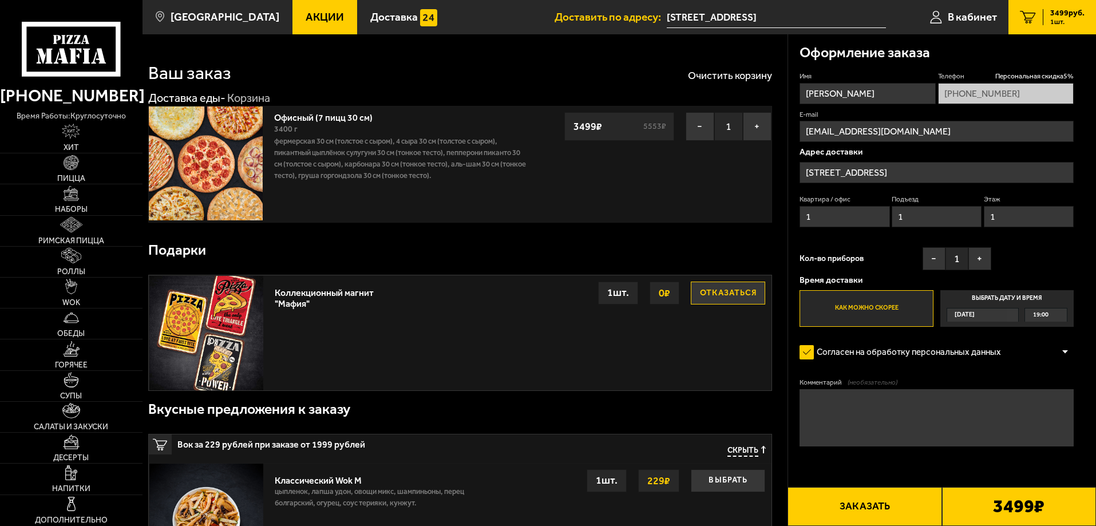
click at [921, 172] on input "[STREET_ADDRESS]" at bounding box center [936, 172] width 274 height 21
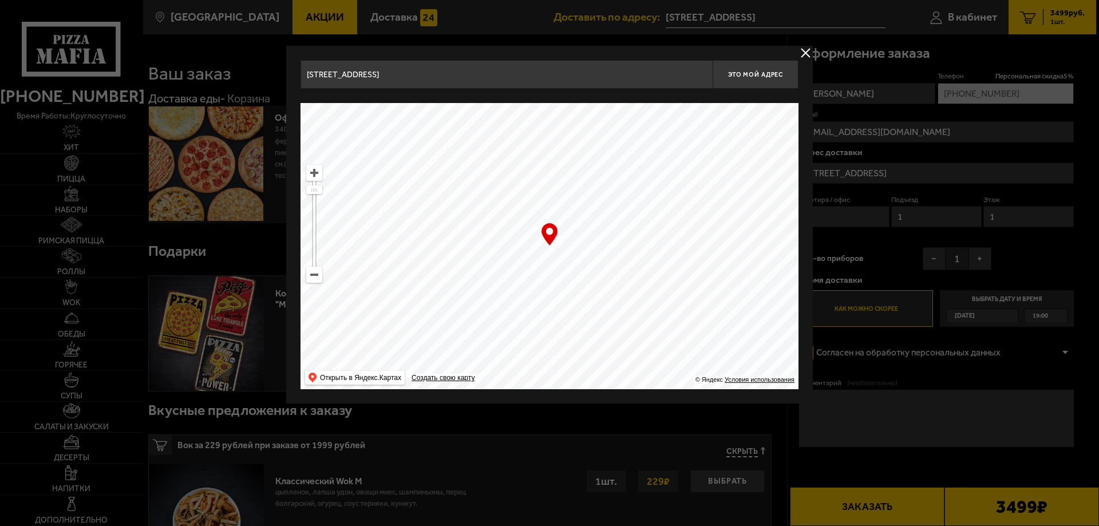
click at [799, 51] on button "delivery type" at bounding box center [805, 53] width 14 height 14
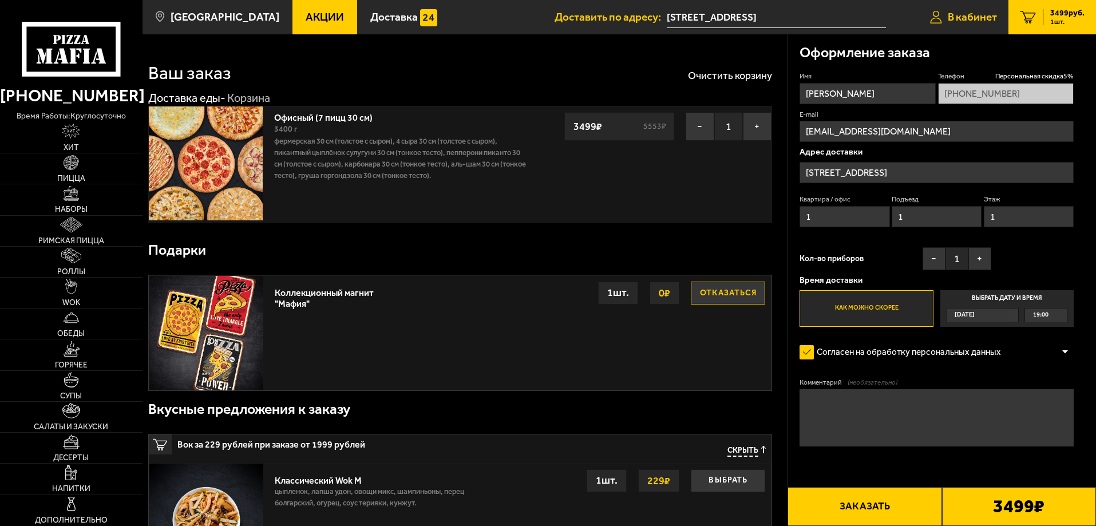
click at [964, 11] on span "В кабинет" at bounding box center [972, 16] width 49 height 11
type input "[PHONE_NUMBER]"
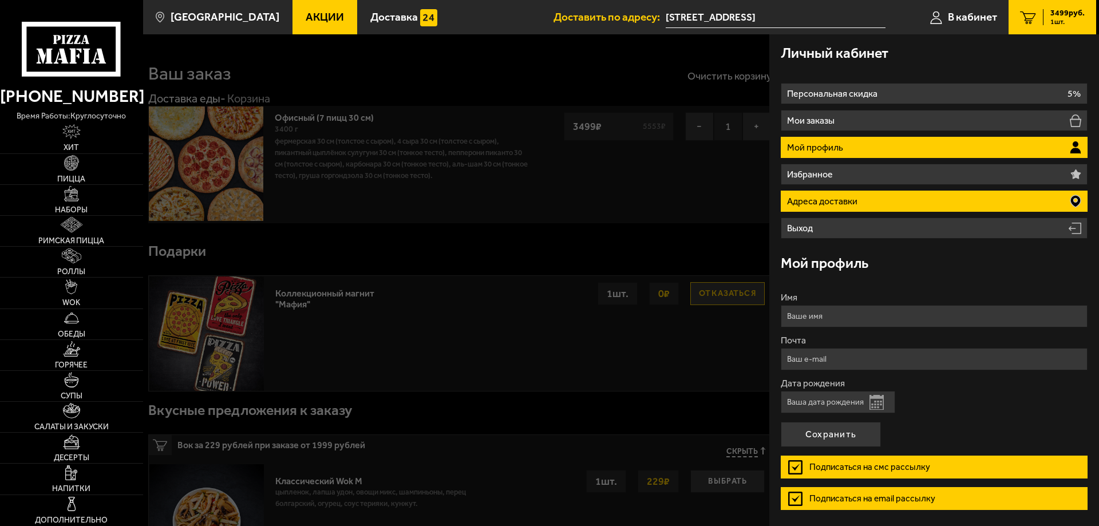
click at [889, 204] on li "Адреса доставки" at bounding box center [934, 201] width 307 height 21
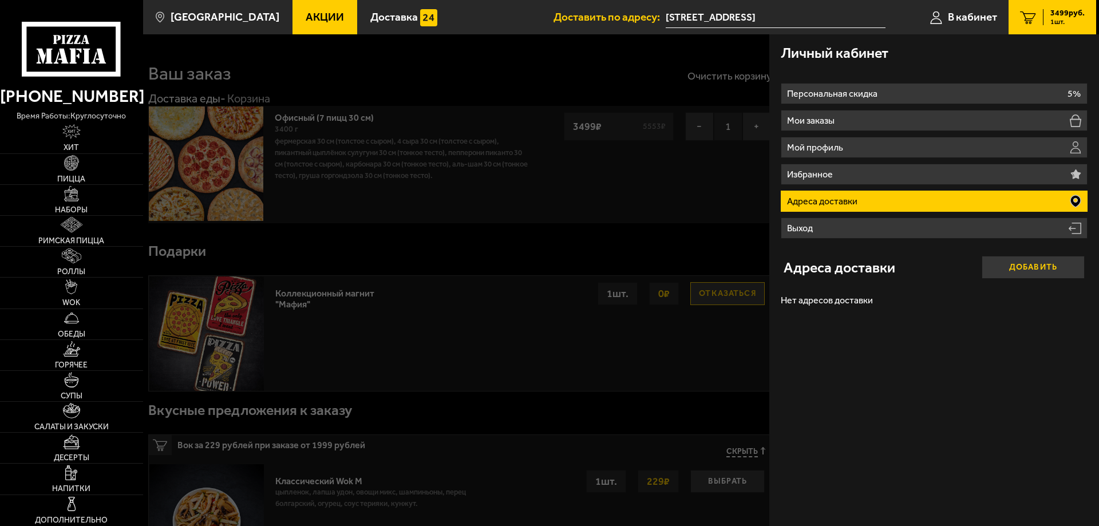
click at [1015, 268] on button "Добавить" at bounding box center [1032, 267] width 103 height 23
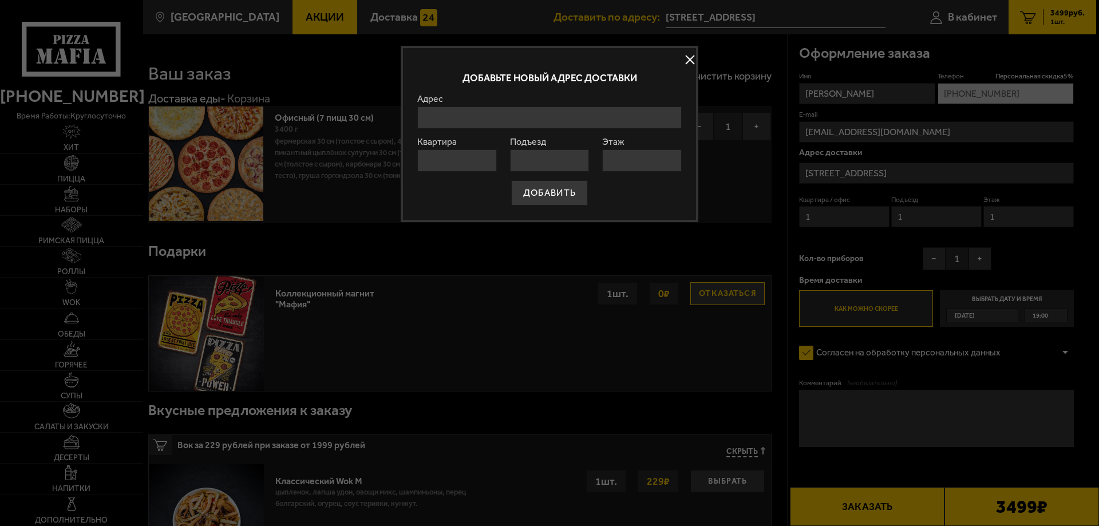
click at [478, 116] on input "Адрес" at bounding box center [549, 117] width 264 height 22
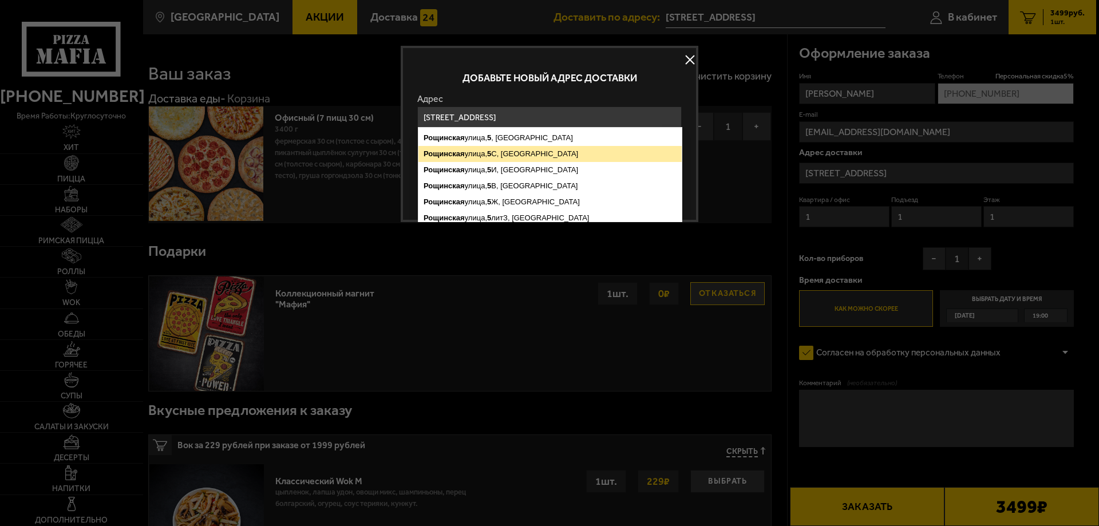
click at [528, 161] on ymaps "Рощинская улица, 5 С, Санкт-Петербург" at bounding box center [549, 154] width 263 height 16
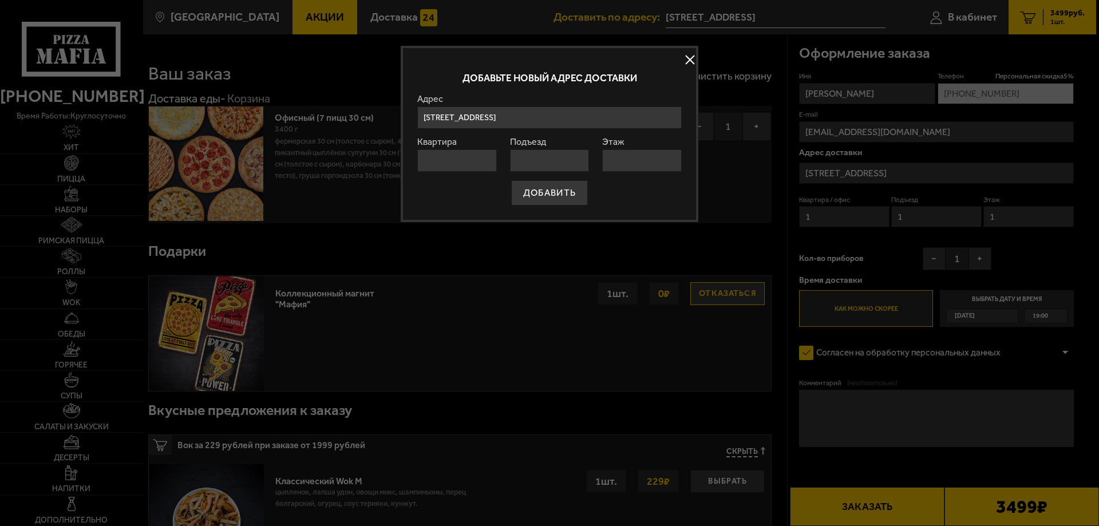
click at [571, 116] on input "Санкт-Петербург, Рощинская улица, 5С" at bounding box center [549, 117] width 264 height 22
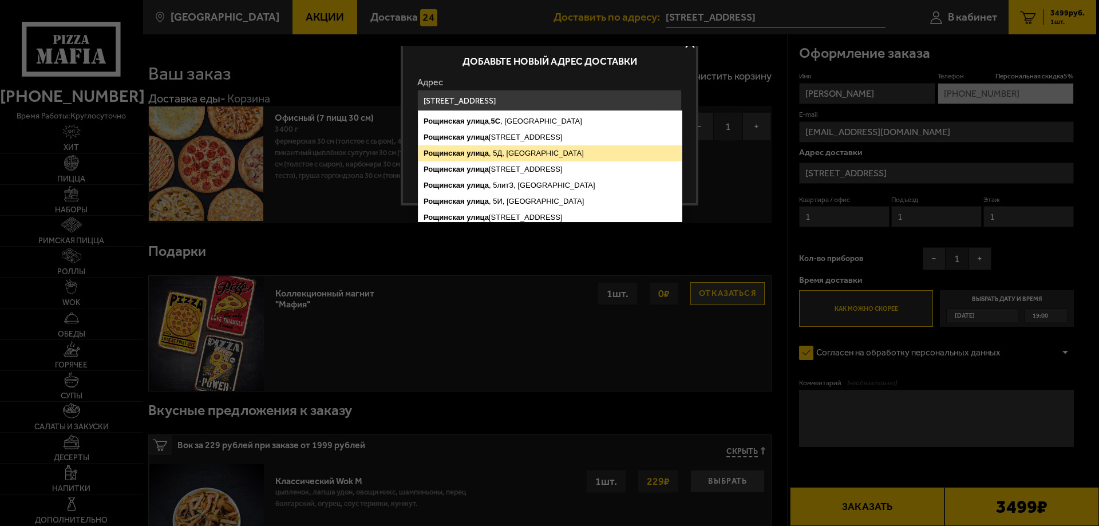
scroll to position [23, 0]
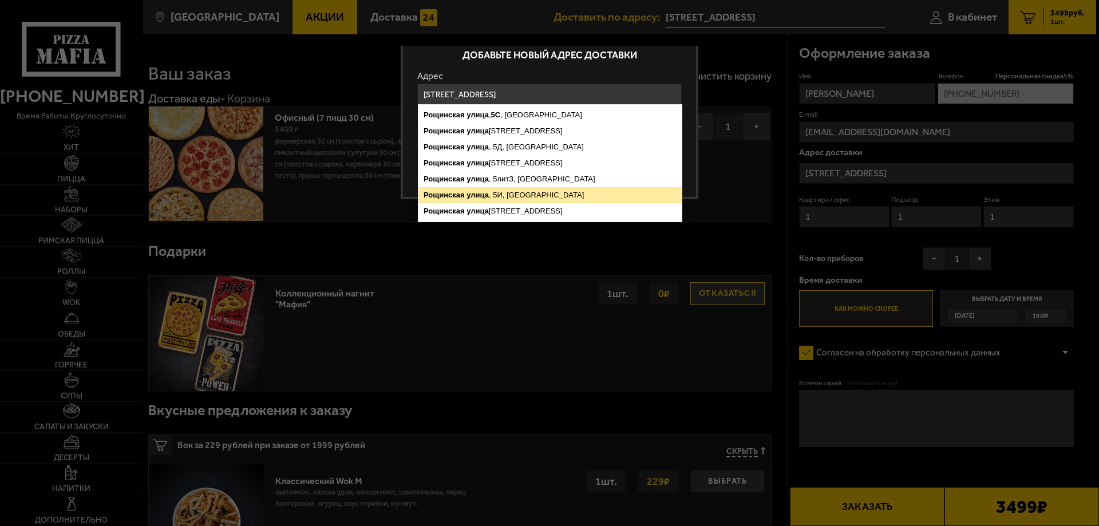
click at [530, 188] on ymaps "Рощинская улица , 5И, Санкт-Петербург" at bounding box center [549, 195] width 263 height 16
type input "Санкт-Петербург, Рощинская улица, 5И"
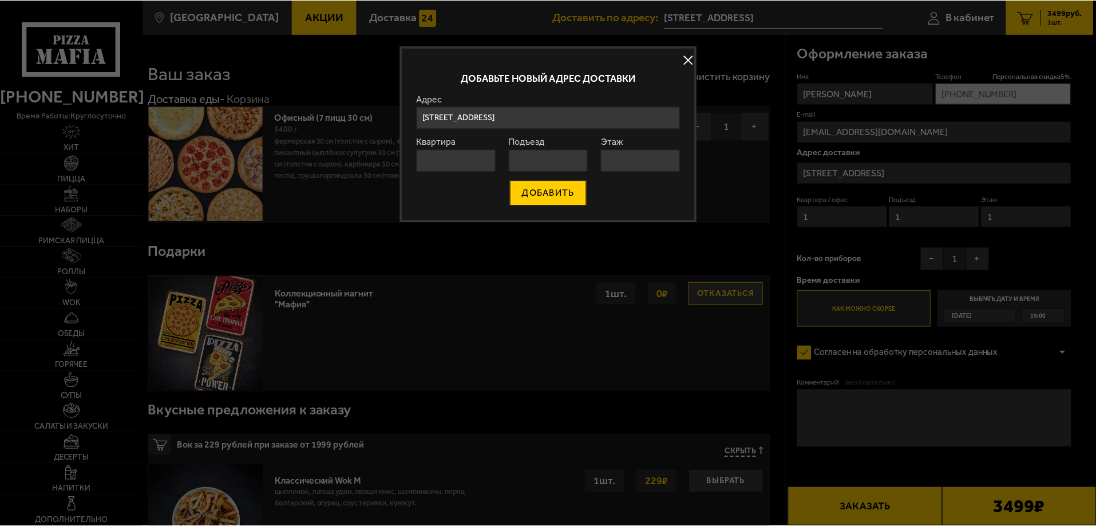
scroll to position [0, 0]
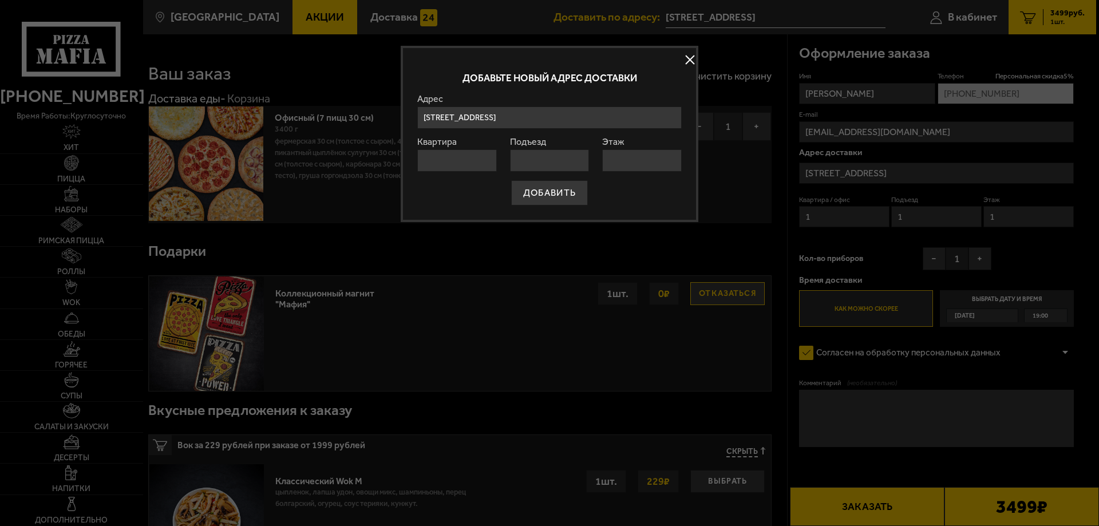
click at [460, 161] on input "Квартира" at bounding box center [457, 160] width 80 height 22
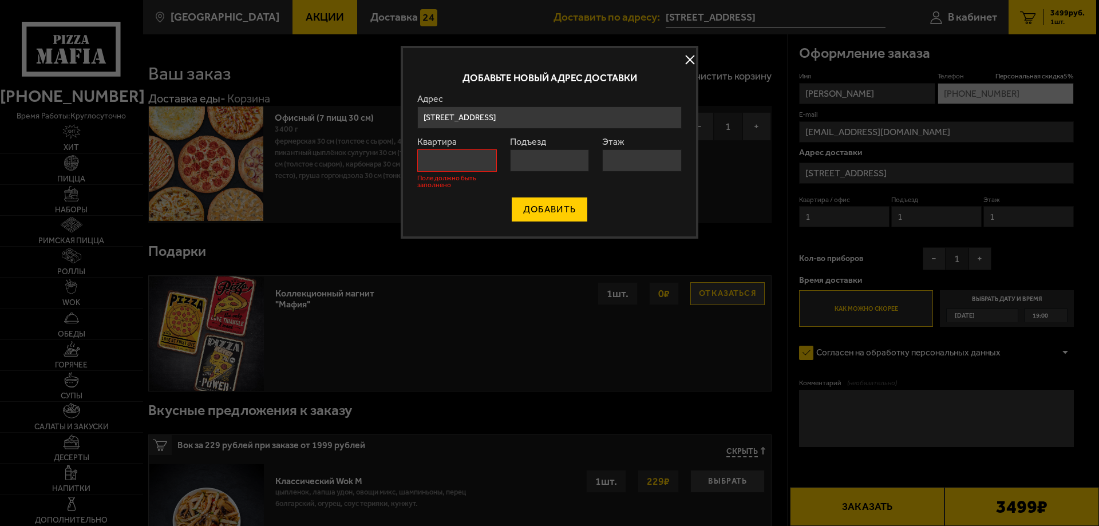
click at [538, 195] on form "Адрес Рощинская улица , 5С , Санкт-Петербург Рощинская улица , 5В, Санкт-Петерб…" at bounding box center [549, 158] width 264 height 128
click at [476, 161] on input "Квартира" at bounding box center [457, 160] width 80 height 22
type input "0"
click at [544, 160] on input "Подъезд" at bounding box center [550, 160] width 80 height 22
type input "0"
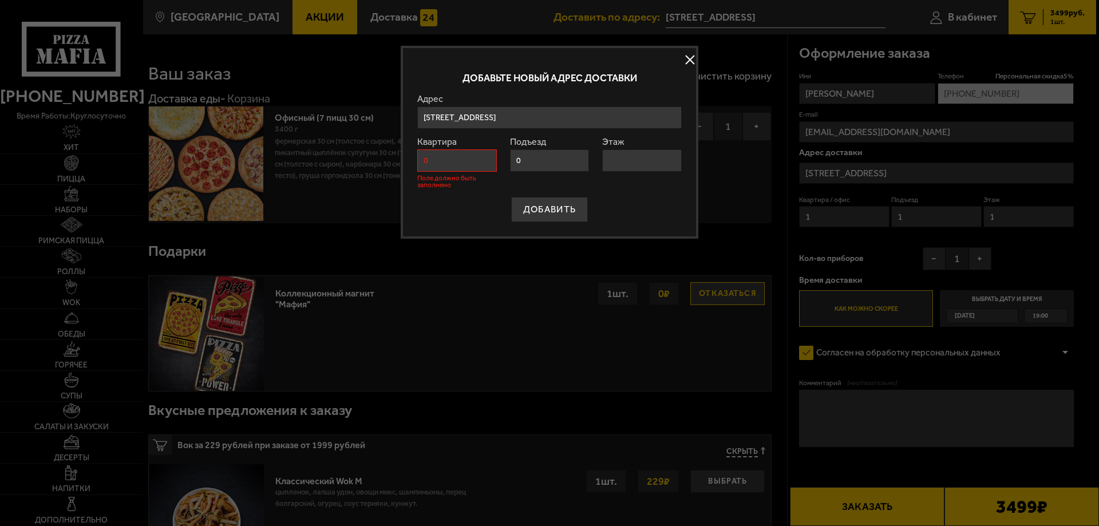
click at [617, 150] on input "Этаж" at bounding box center [642, 160] width 80 height 22
type input "0"
click at [613, 203] on div "ДОБАВИТЬ" at bounding box center [549, 209] width 264 height 25
click at [556, 208] on button "ДОБАВИТЬ" at bounding box center [549, 209] width 77 height 25
click at [431, 163] on input "0" at bounding box center [457, 160] width 80 height 22
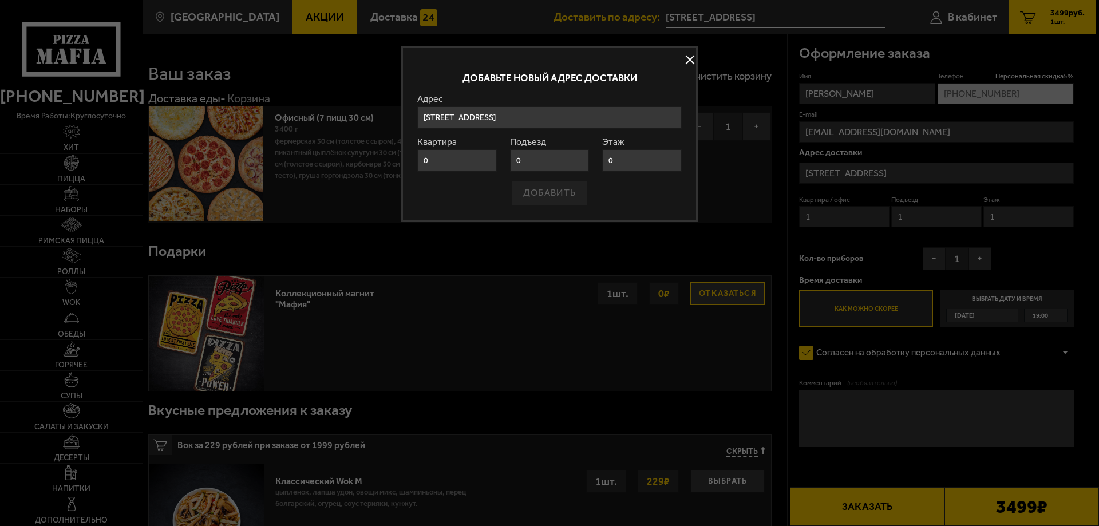
type input "[PHONE_NUMBER]"
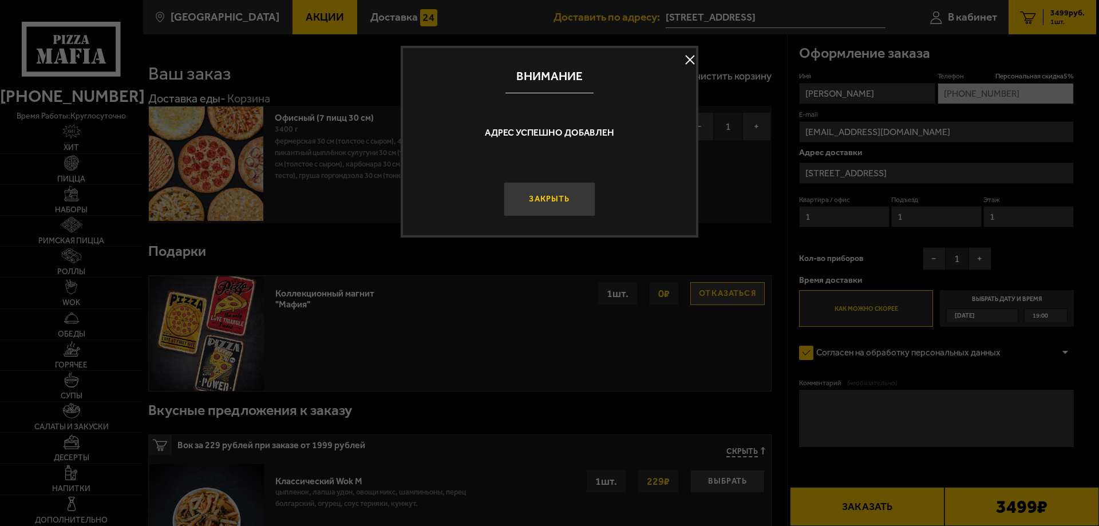
click at [558, 199] on button "Закрыть" at bounding box center [550, 199] width 92 height 34
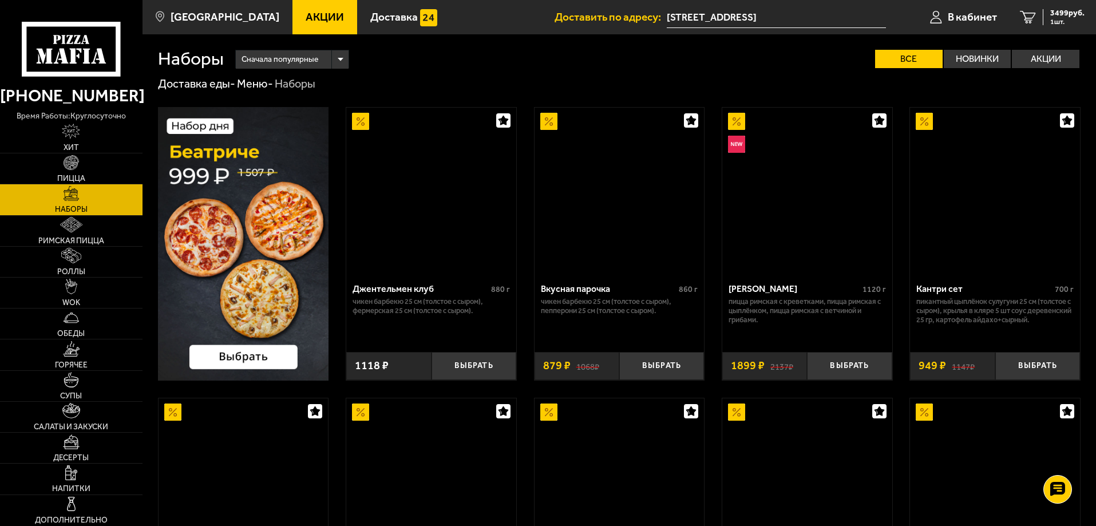
scroll to position [1752, 0]
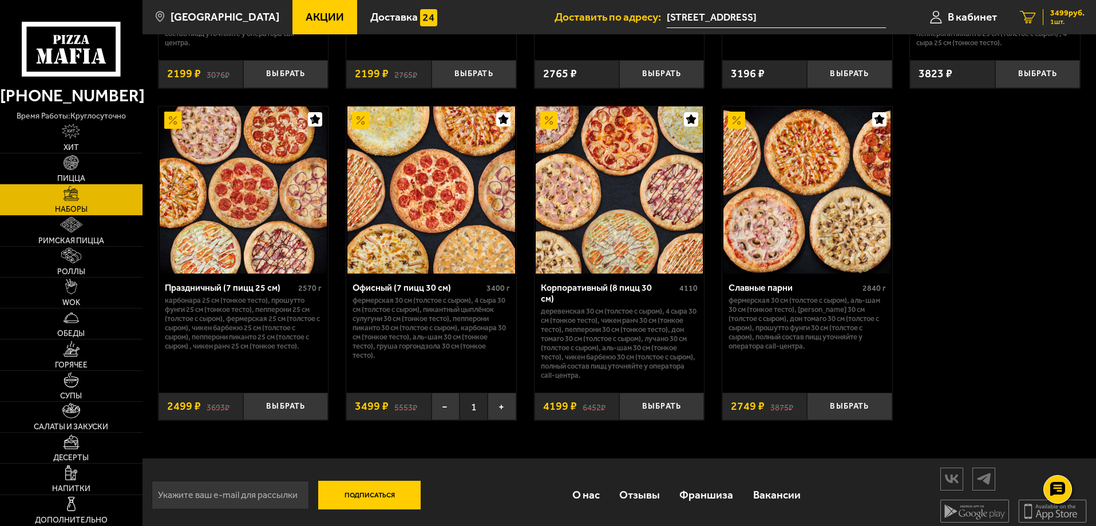
click at [1058, 18] on span "1 шт." at bounding box center [1067, 21] width 34 height 7
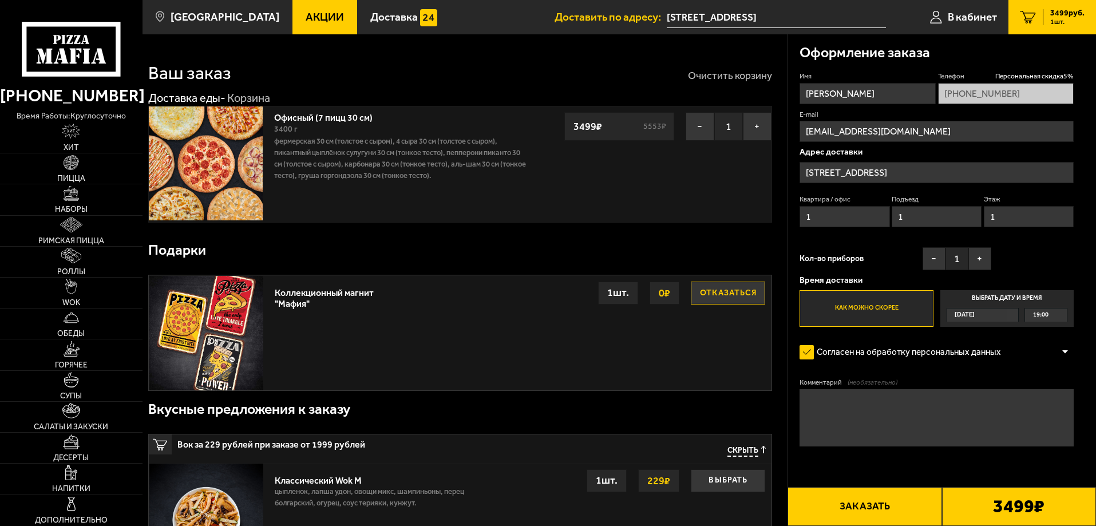
click at [743, 73] on button "Очистить корзину" at bounding box center [730, 75] width 84 height 10
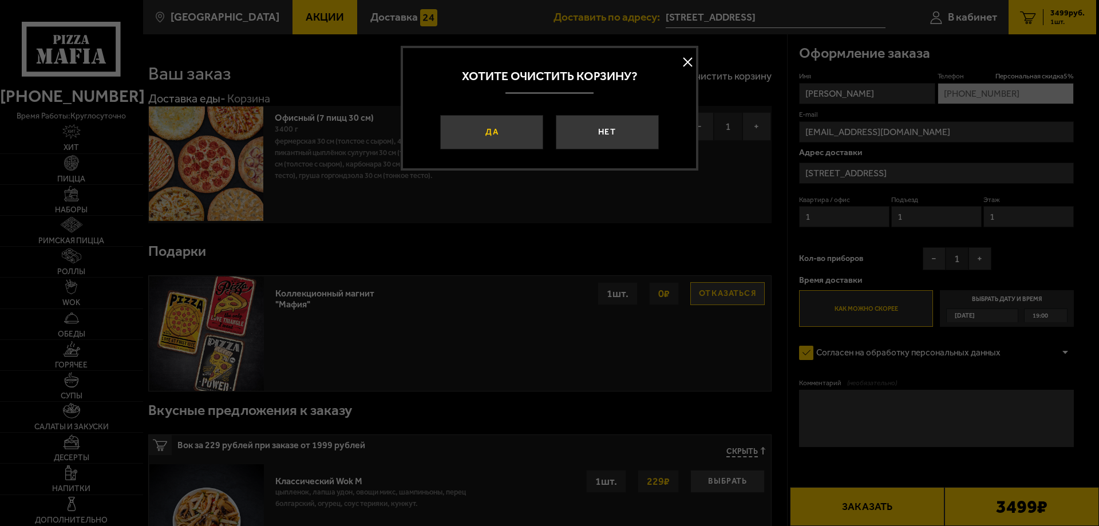
click at [497, 144] on button "Да" at bounding box center [491, 132] width 103 height 34
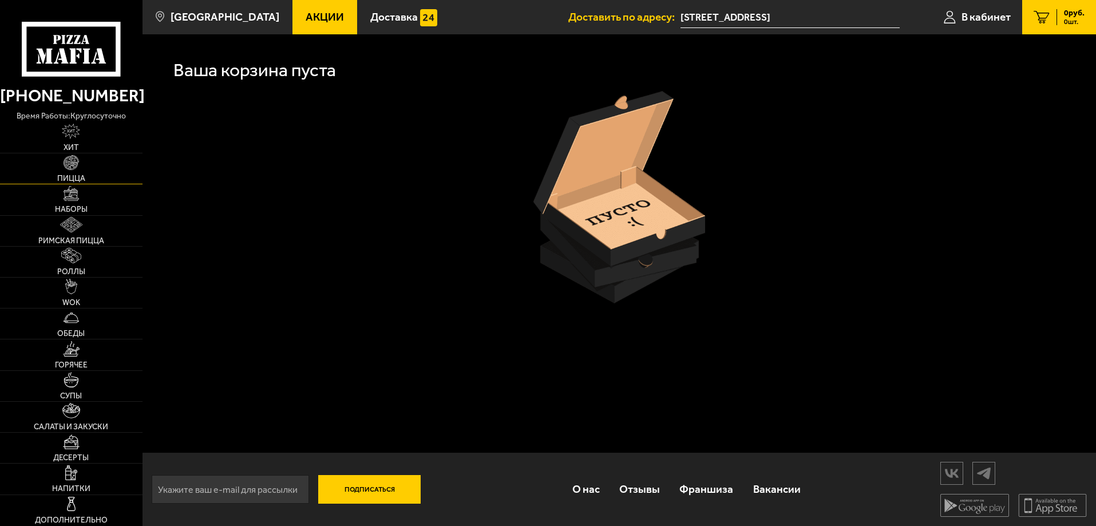
click at [69, 169] on img at bounding box center [71, 162] width 15 height 15
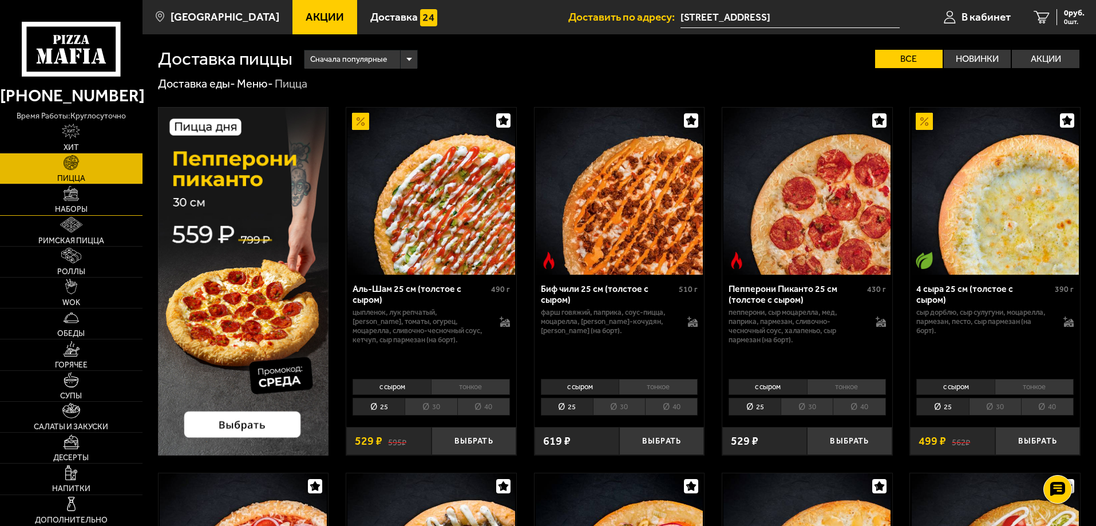
click at [77, 190] on img at bounding box center [71, 193] width 15 height 15
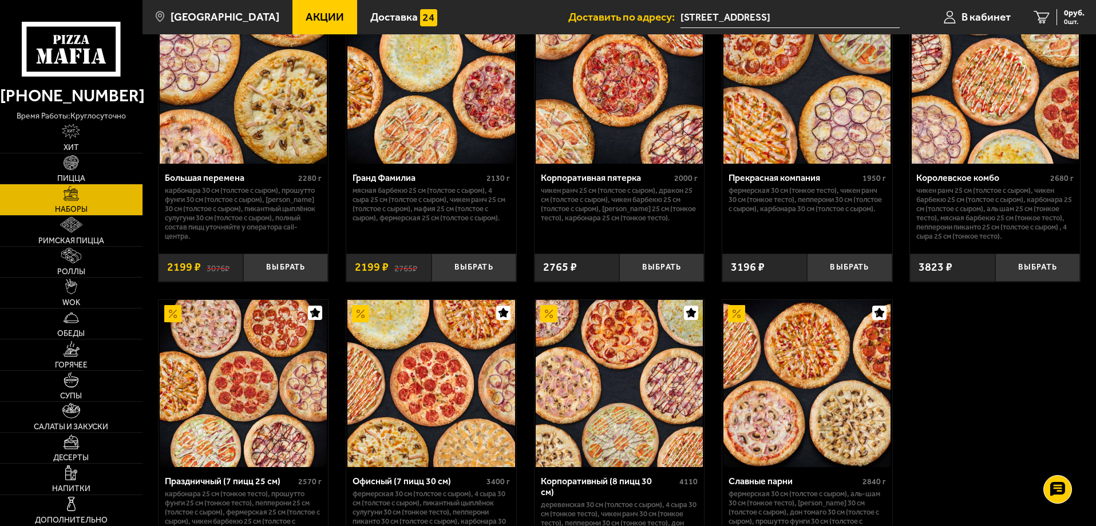
scroll to position [1752, 0]
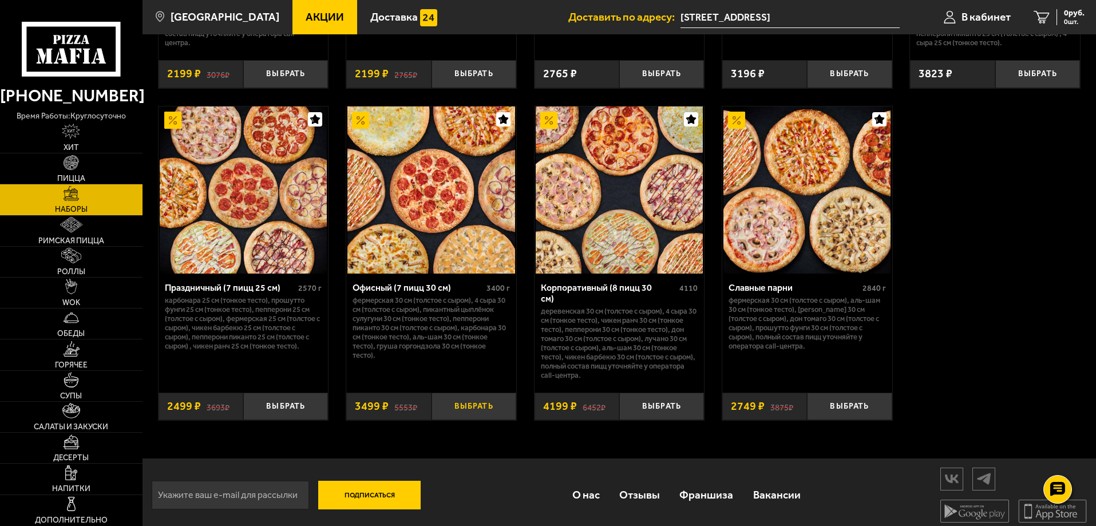
click at [482, 400] on button "Выбрать" at bounding box center [473, 407] width 85 height 28
click at [1072, 17] on span "3499 руб." at bounding box center [1067, 13] width 34 height 8
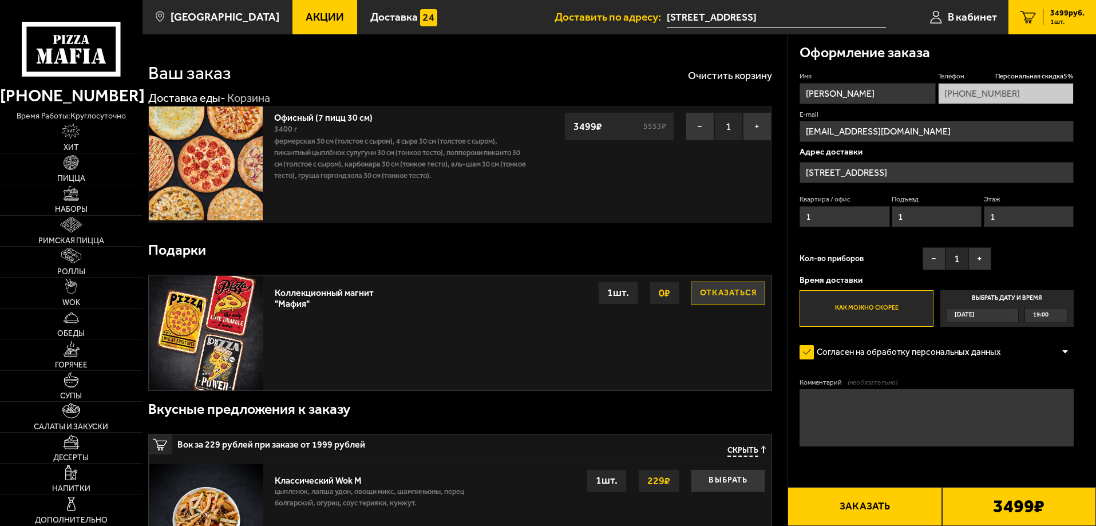
click at [929, 165] on input "[STREET_ADDRESS]" at bounding box center [936, 172] width 274 height 21
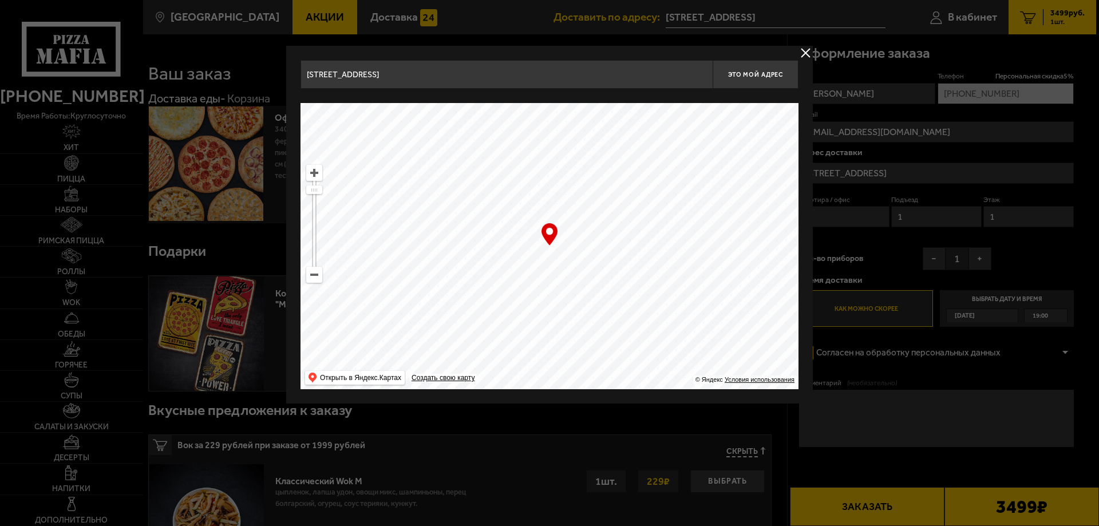
click at [418, 83] on input "[STREET_ADDRESS]" at bounding box center [506, 74] width 412 height 29
drag, startPoint x: 411, startPoint y: 76, endPoint x: 243, endPoint y: 72, distance: 168.8
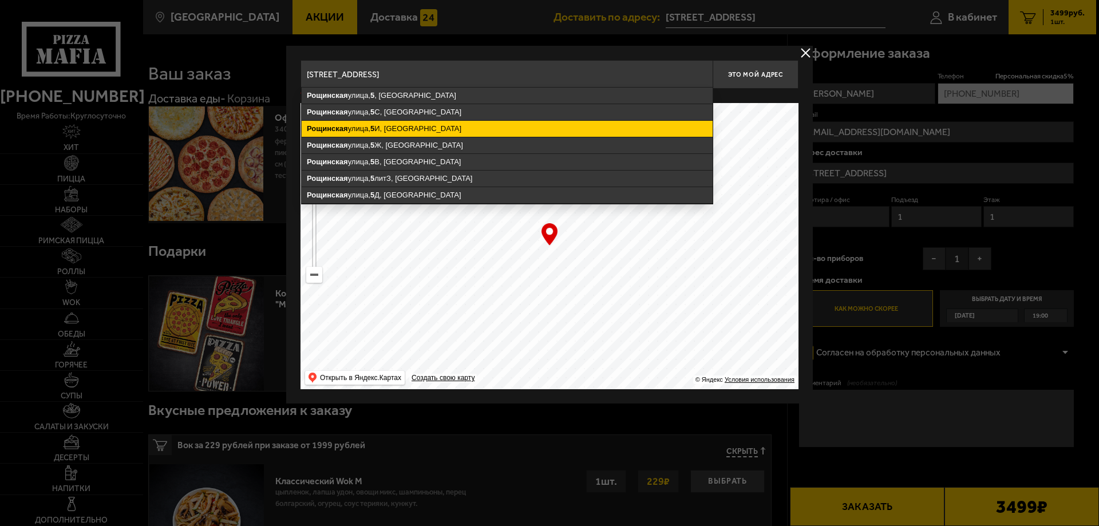
click at [412, 134] on ymaps "Рощинская улица, 5 И, Санкт-Петербург" at bounding box center [507, 129] width 411 height 16
type input "Санкт-Петербург, Рощинская улица, 5И"
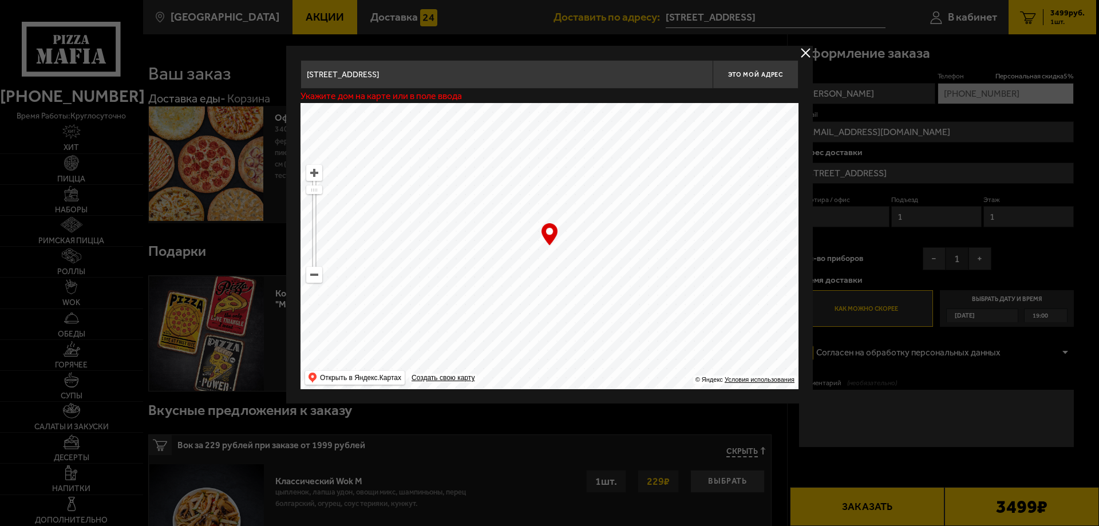
type input "Рощинская улица, 5И"
drag, startPoint x: 568, startPoint y: 242, endPoint x: 595, endPoint y: 256, distance: 30.7
click at [595, 256] on ymaps at bounding box center [549, 246] width 498 height 286
type input "Рощинская улица, 5И"
click at [755, 69] on button "Это мой адрес" at bounding box center [755, 74] width 86 height 29
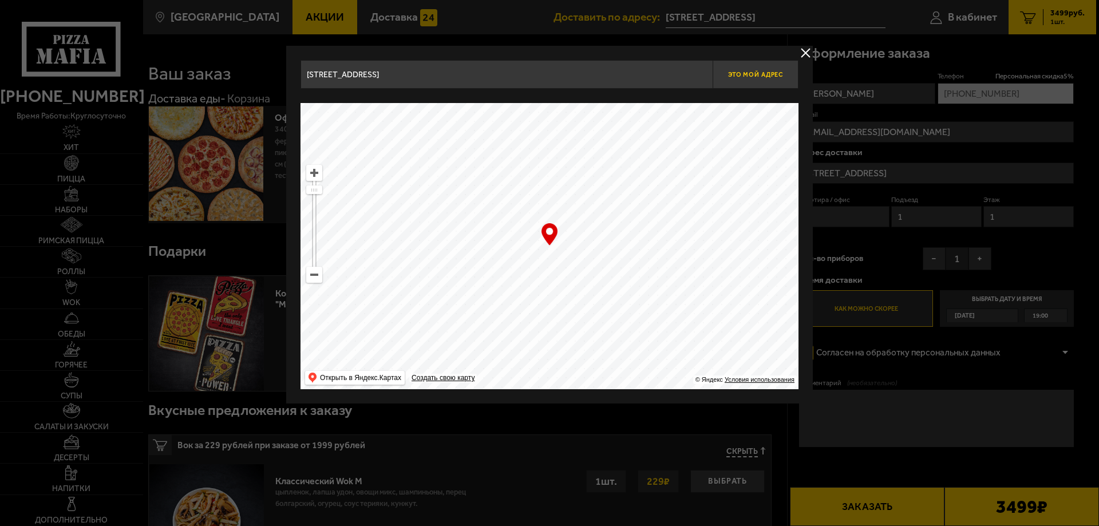
type input "[STREET_ADDRESS]"
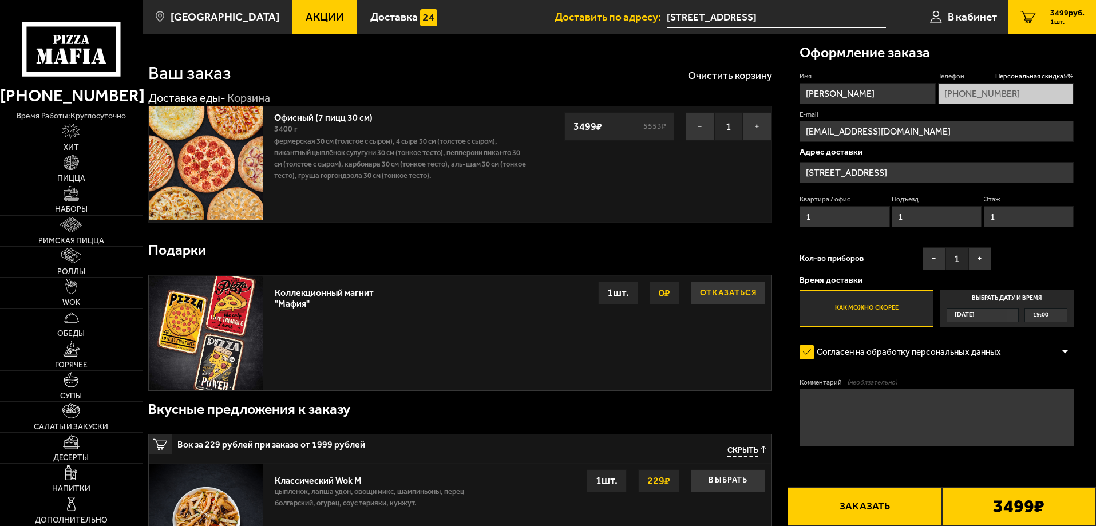
click at [1006, 314] on div "[DATE]" at bounding box center [977, 314] width 60 height 13
click at [0, 0] on input "Выбрать дату и время Сегодня 19:00" at bounding box center [0, 0] width 0 height 0
click at [1003, 318] on div "[DATE]" at bounding box center [977, 314] width 60 height 13
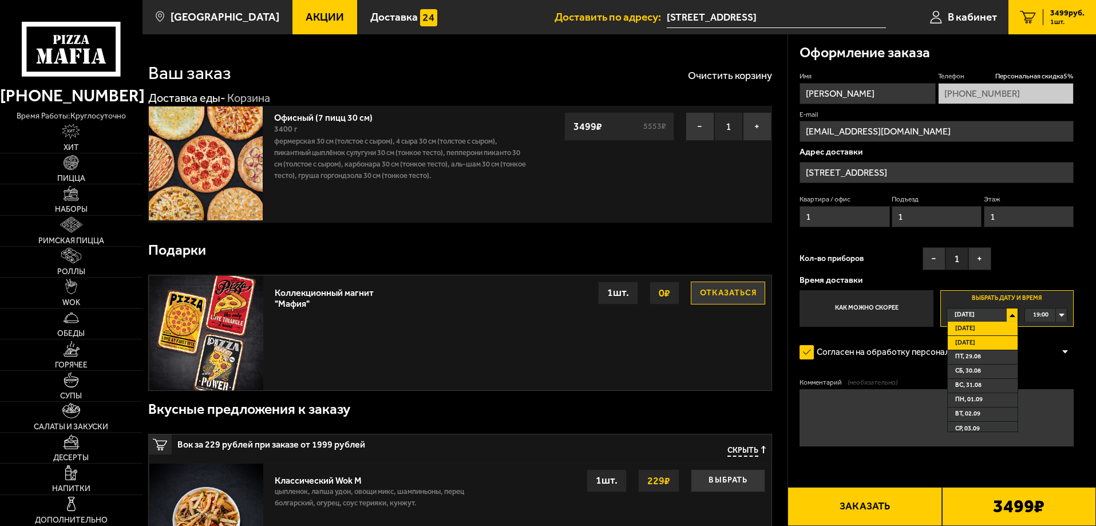
click at [992, 342] on li "Завтра" at bounding box center [983, 343] width 70 height 14
click at [1063, 316] on div "00:00" at bounding box center [1046, 314] width 42 height 13
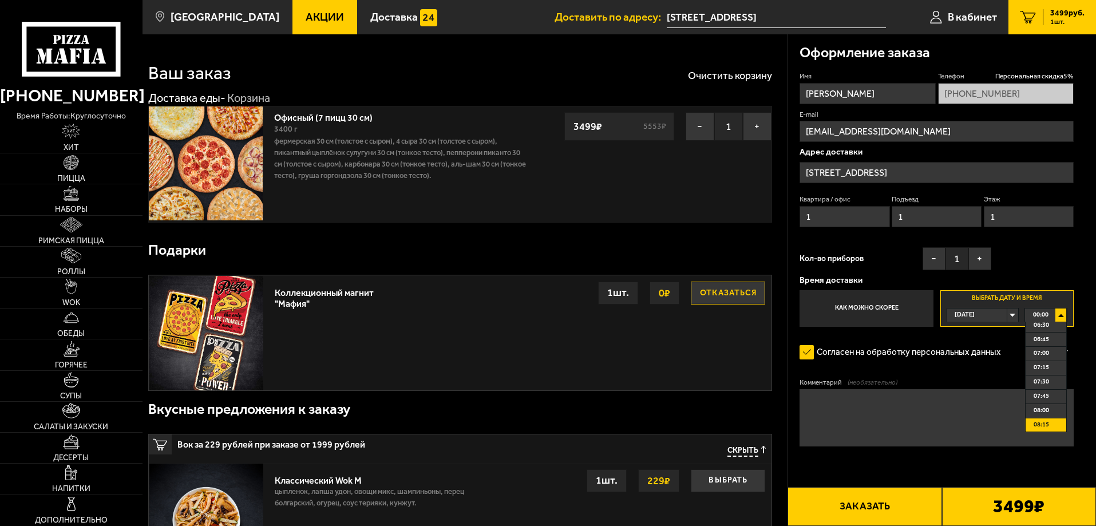
scroll to position [401, 0]
click at [1045, 399] on span "08:15" at bounding box center [1040, 398] width 15 height 13
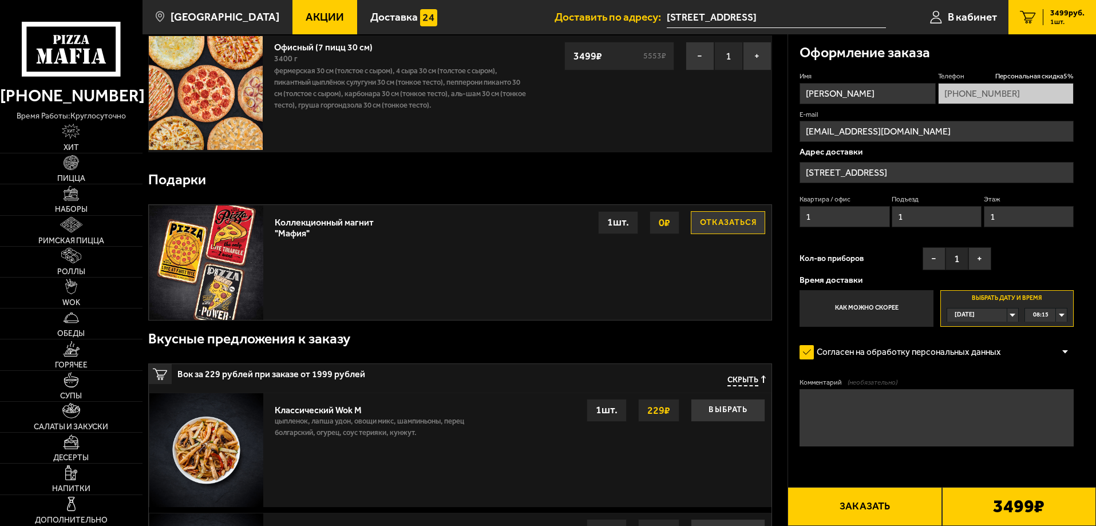
scroll to position [0, 0]
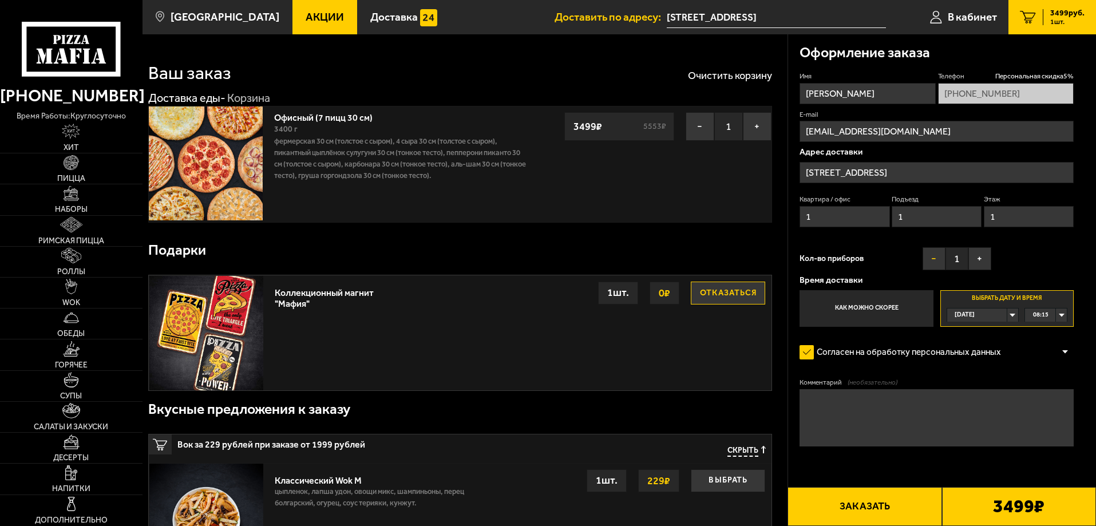
click at [932, 258] on button "−" at bounding box center [933, 258] width 23 height 23
click at [978, 260] on button "+" at bounding box center [979, 258] width 23 height 23
click at [978, 261] on button "+" at bounding box center [979, 258] width 23 height 23
click at [933, 258] on button "−" at bounding box center [933, 258] width 23 height 23
click at [1061, 316] on div "08:15" at bounding box center [1046, 314] width 42 height 13
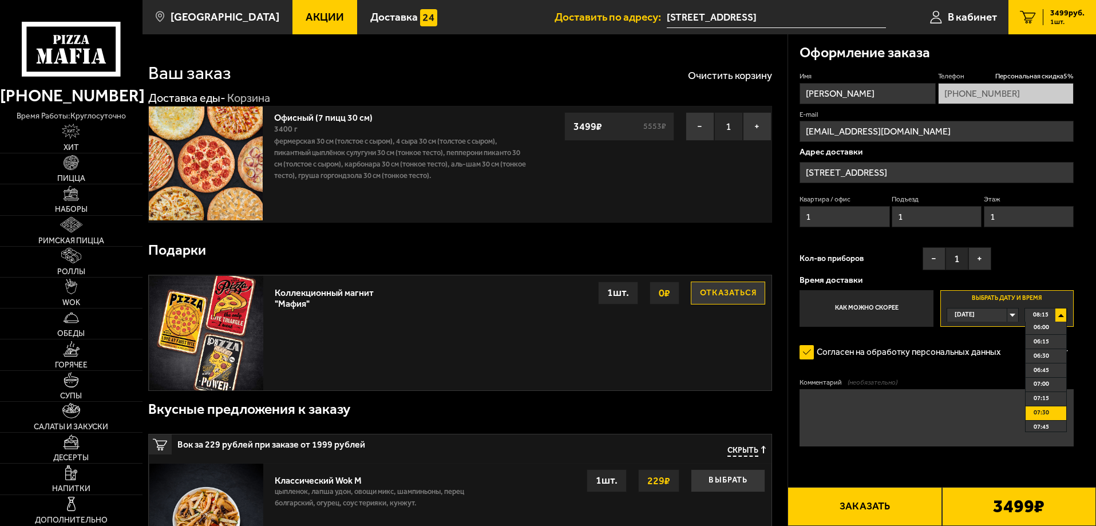
scroll to position [401, 0]
click at [1049, 411] on li "08:30" at bounding box center [1045, 413] width 41 height 14
click at [896, 508] on button "Заказать" at bounding box center [864, 506] width 154 height 39
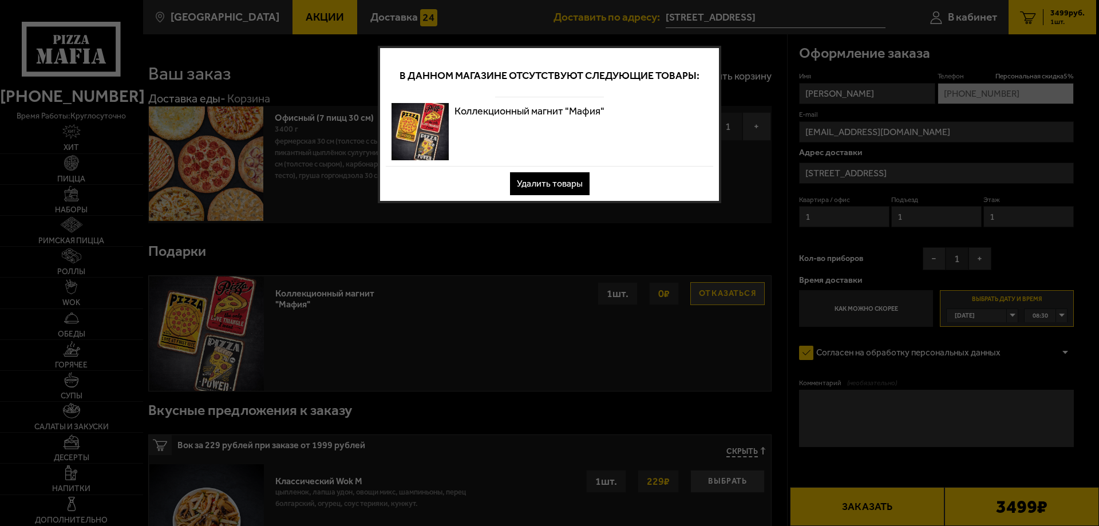
click at [554, 179] on button "Удалить товары" at bounding box center [550, 183] width 80 height 23
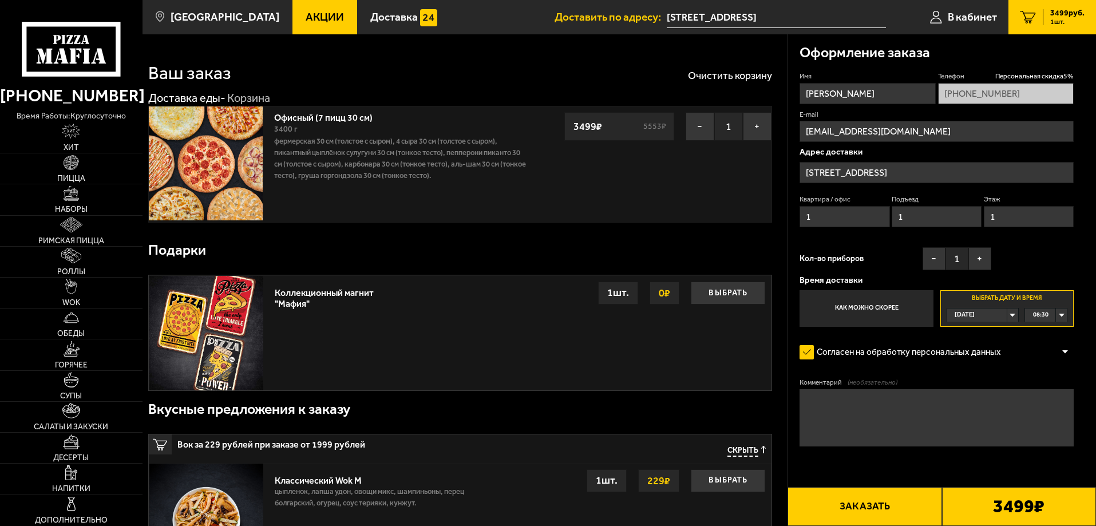
click at [885, 503] on button "Заказать" at bounding box center [864, 506] width 154 height 39
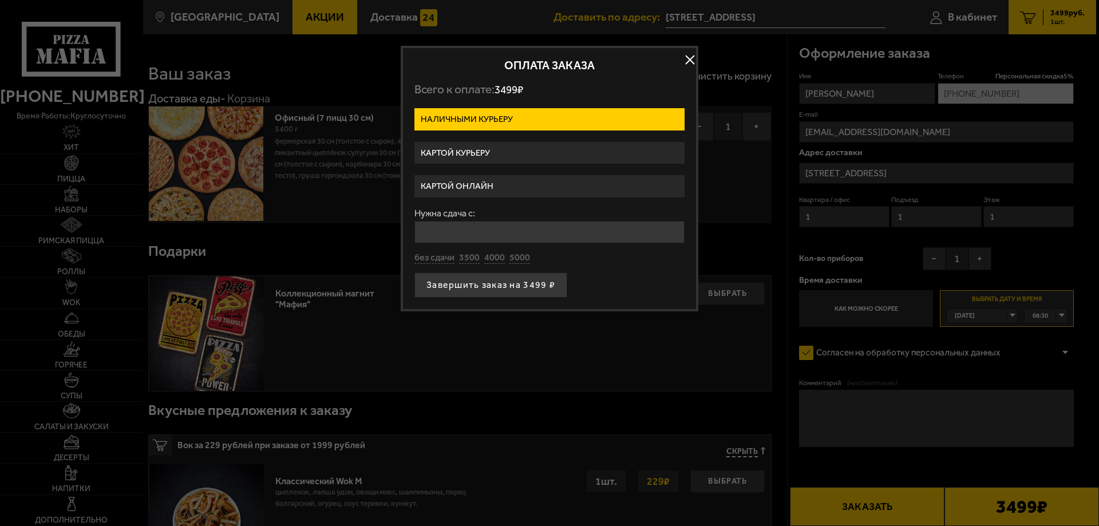
click at [645, 118] on label "Наличными курьеру" at bounding box center [549, 119] width 270 height 22
click at [0, 0] on input "Наличными курьеру" at bounding box center [0, 0] width 0 height 0
click at [491, 152] on label "Картой курьеру" at bounding box center [549, 153] width 270 height 22
click at [0, 0] on input "Картой курьеру" at bounding box center [0, 0] width 0 height 0
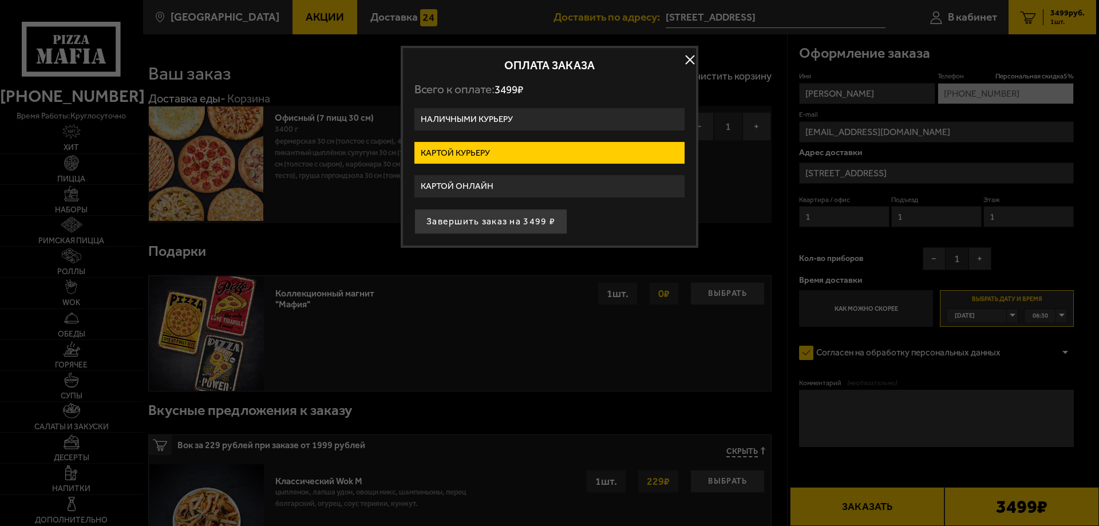
click at [514, 116] on label "Наличными курьеру" at bounding box center [549, 119] width 270 height 22
click at [0, 0] on input "Наличными курьеру" at bounding box center [0, 0] width 0 height 0
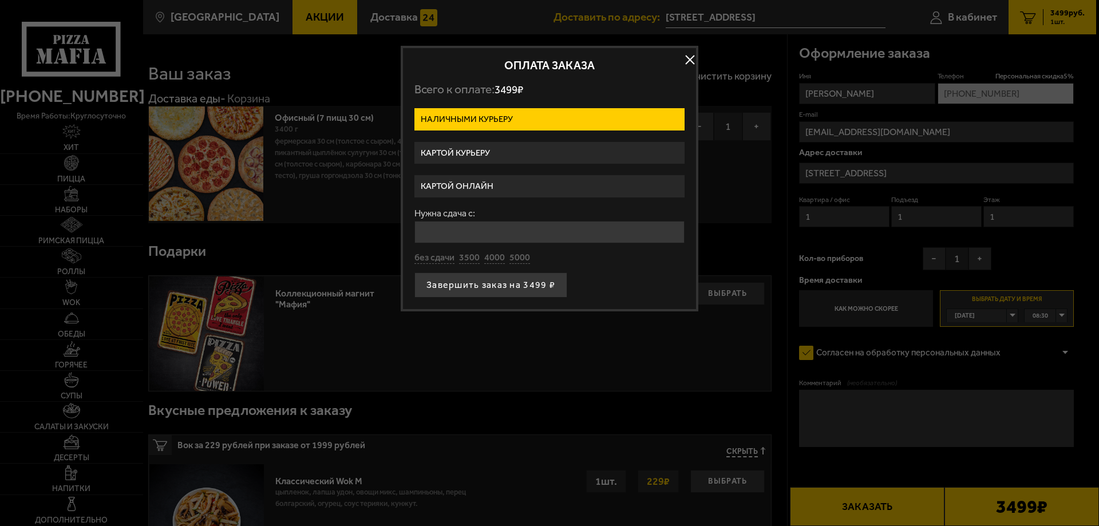
click at [504, 157] on label "Картой курьеру" at bounding box center [549, 153] width 270 height 22
click at [0, 0] on input "Картой курьеру" at bounding box center [0, 0] width 0 height 0
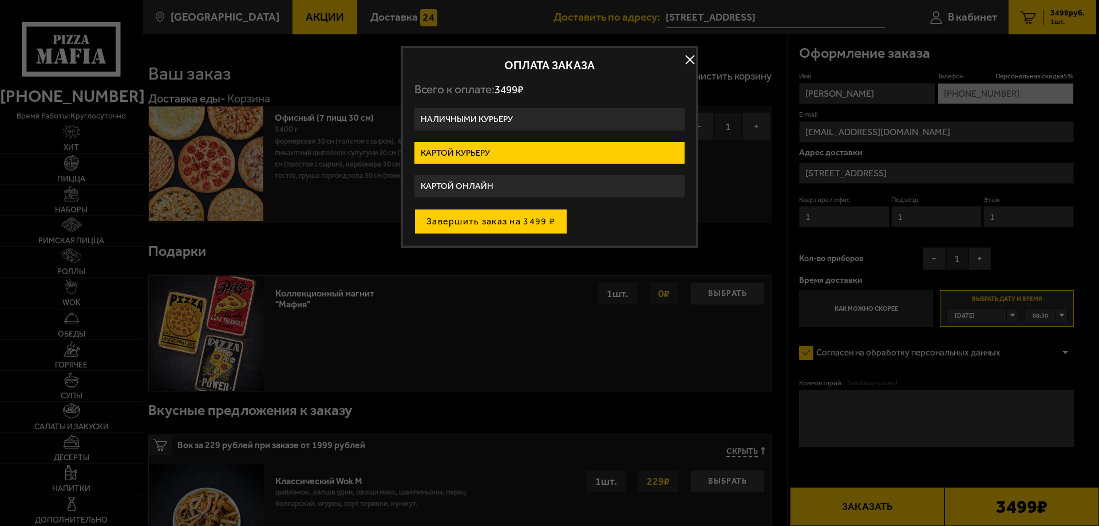
click at [514, 225] on button "Завершить заказ на 3499 ₽" at bounding box center [490, 221] width 153 height 25
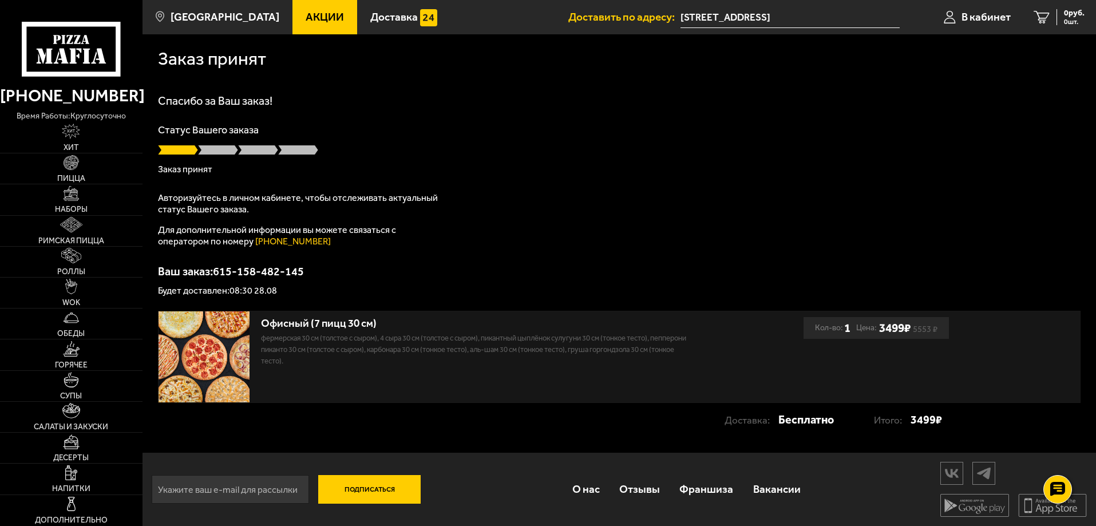
scroll to position [1, 0]
click at [77, 201] on link "Наборы" at bounding box center [71, 199] width 142 height 30
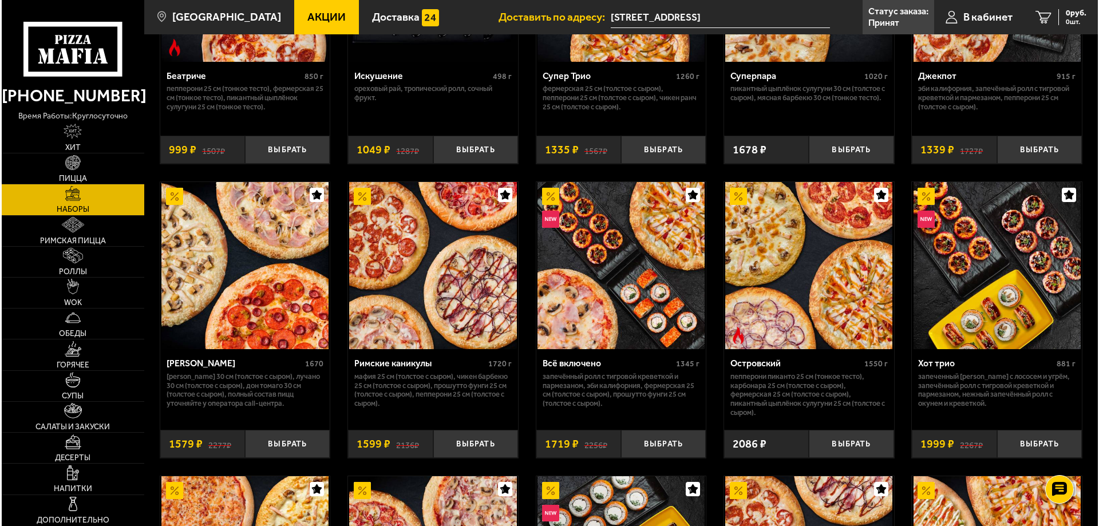
scroll to position [801, 0]
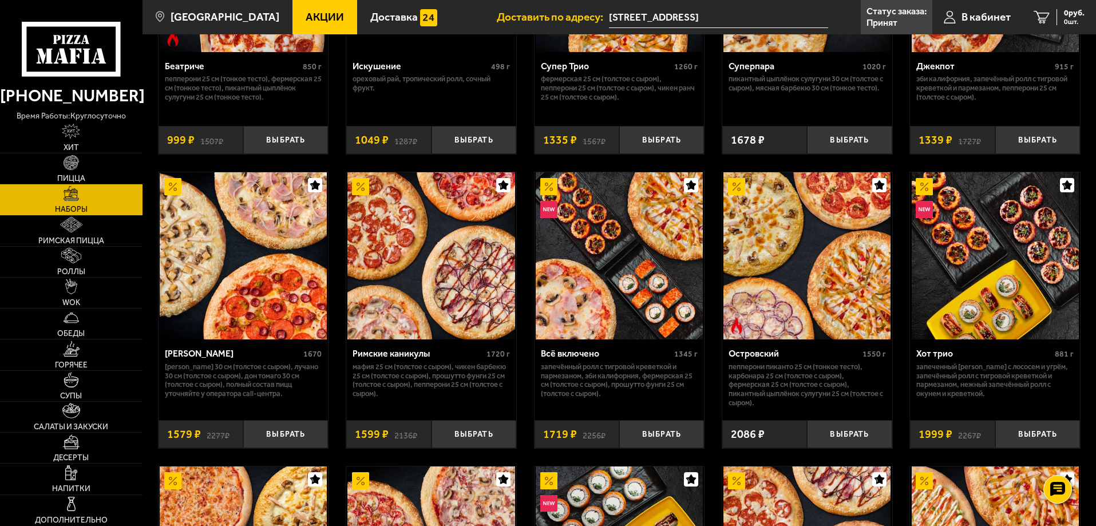
click at [663, 291] on img at bounding box center [619, 255] width 167 height 167
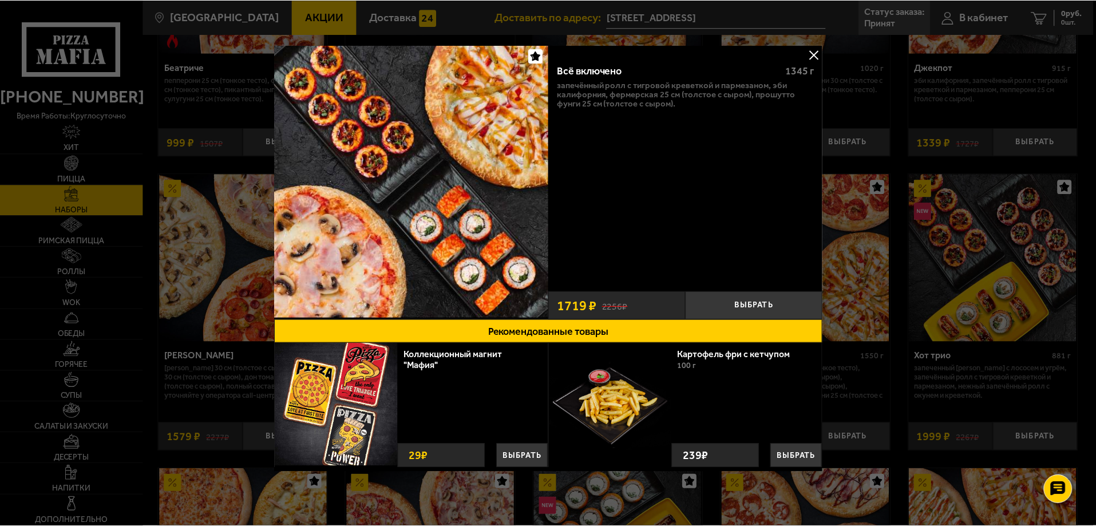
scroll to position [3, 0]
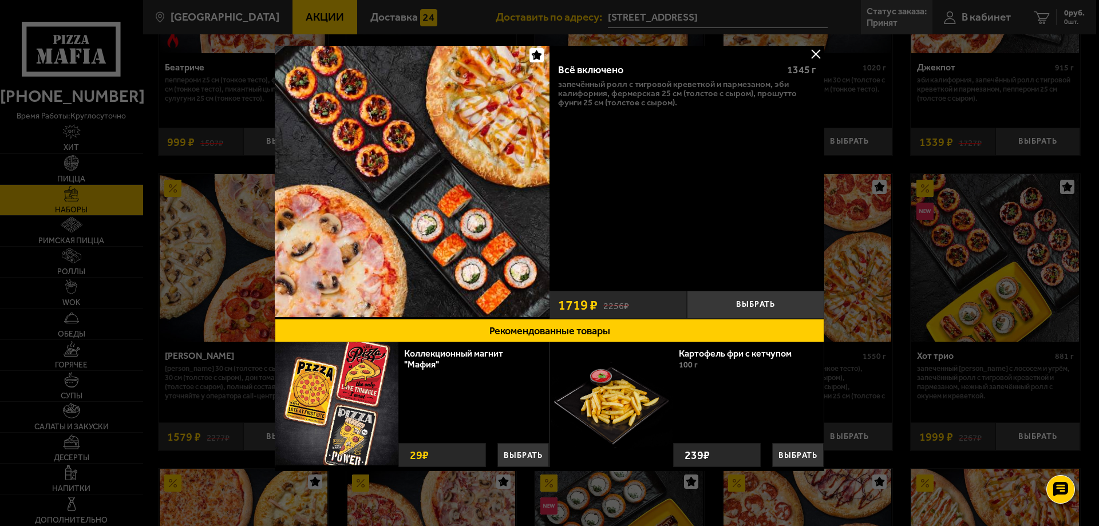
click at [817, 54] on button at bounding box center [815, 53] width 17 height 17
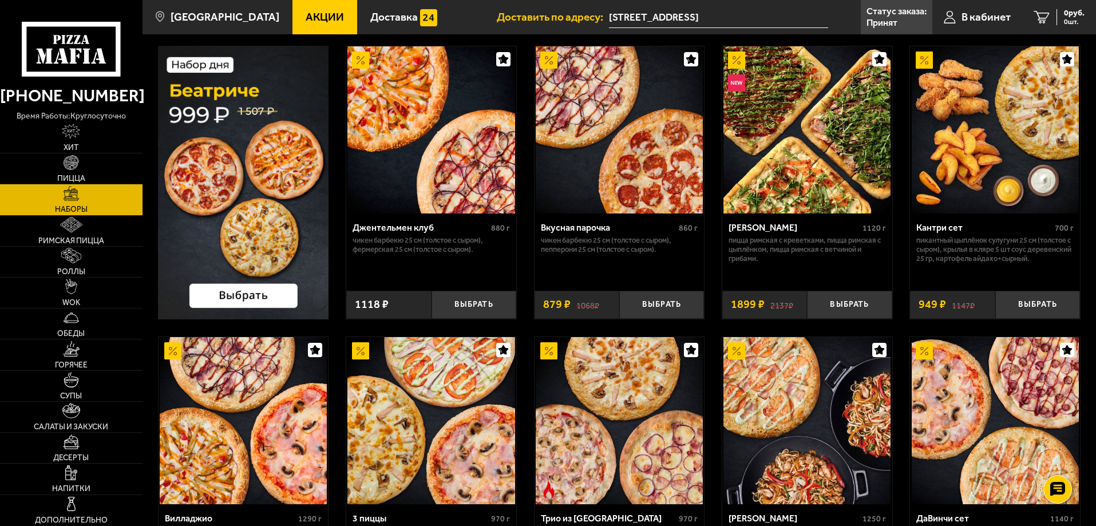
scroll to position [57, 0]
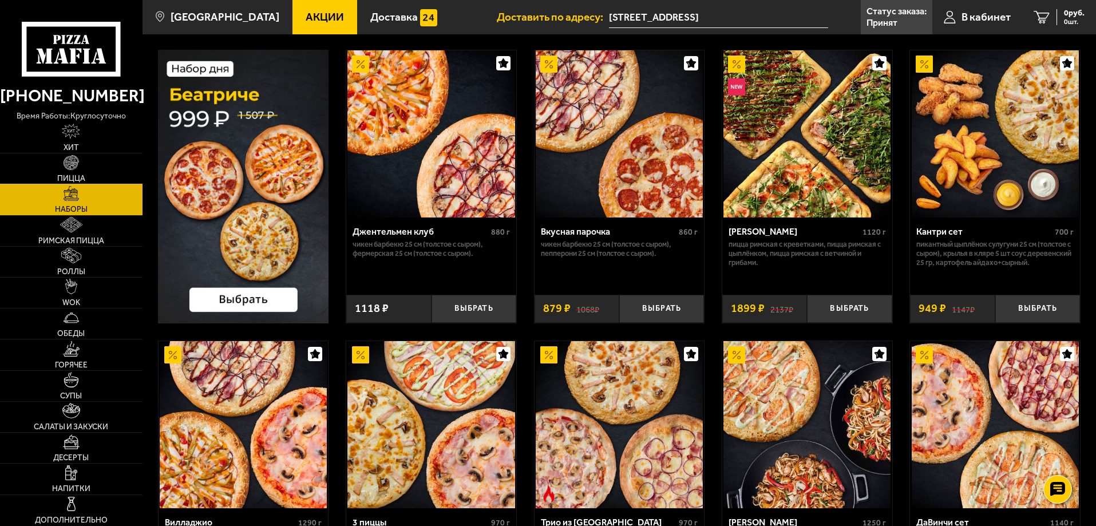
click at [79, 167] on img at bounding box center [71, 162] width 15 height 15
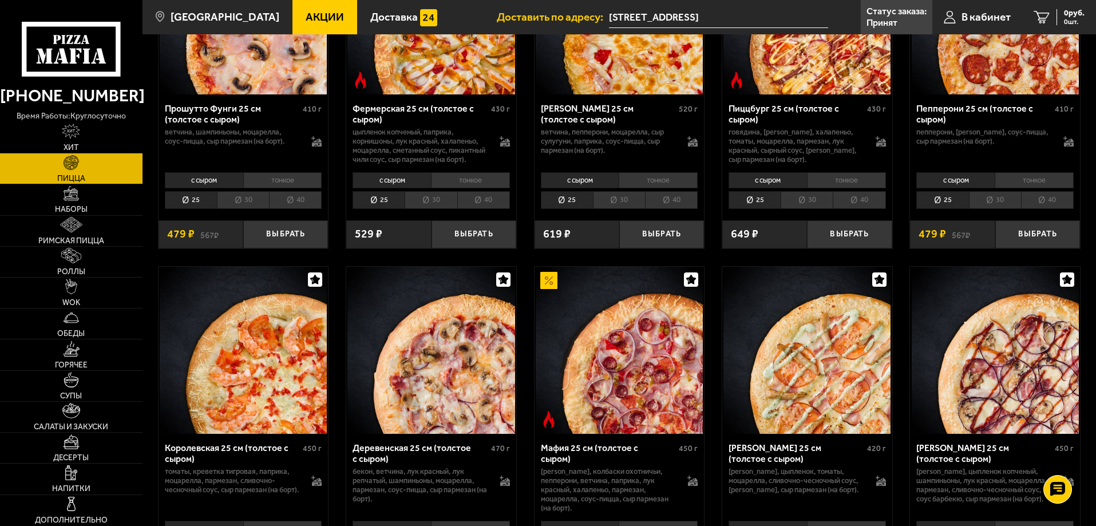
scroll to position [744, 0]
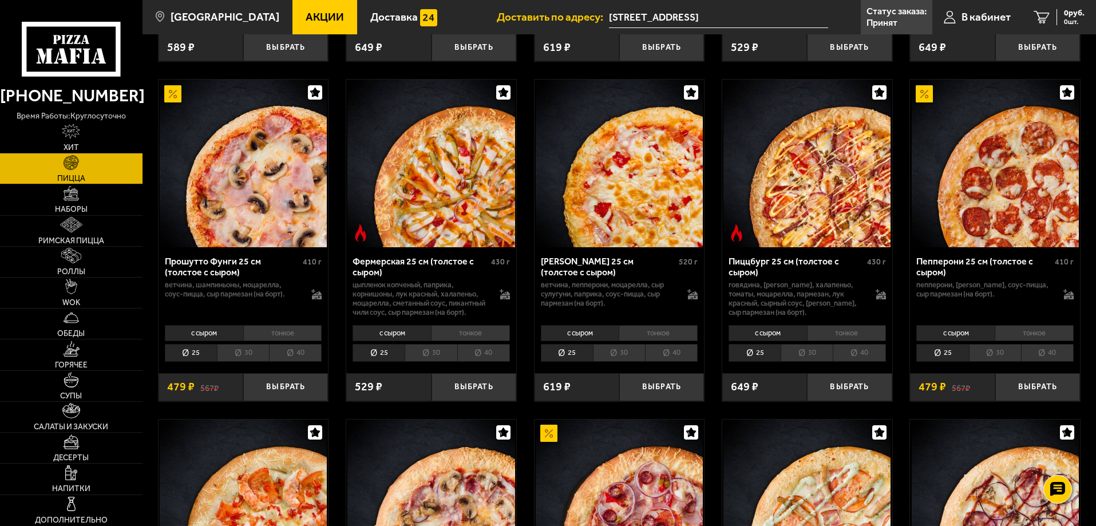
click at [262, 244] on img at bounding box center [243, 163] width 167 height 167
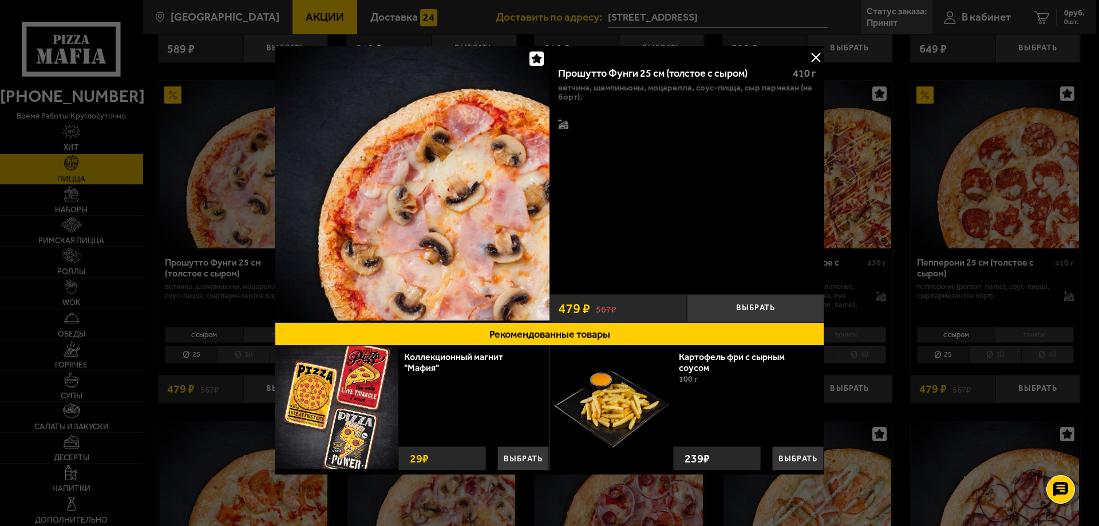
click at [813, 56] on button at bounding box center [815, 57] width 17 height 17
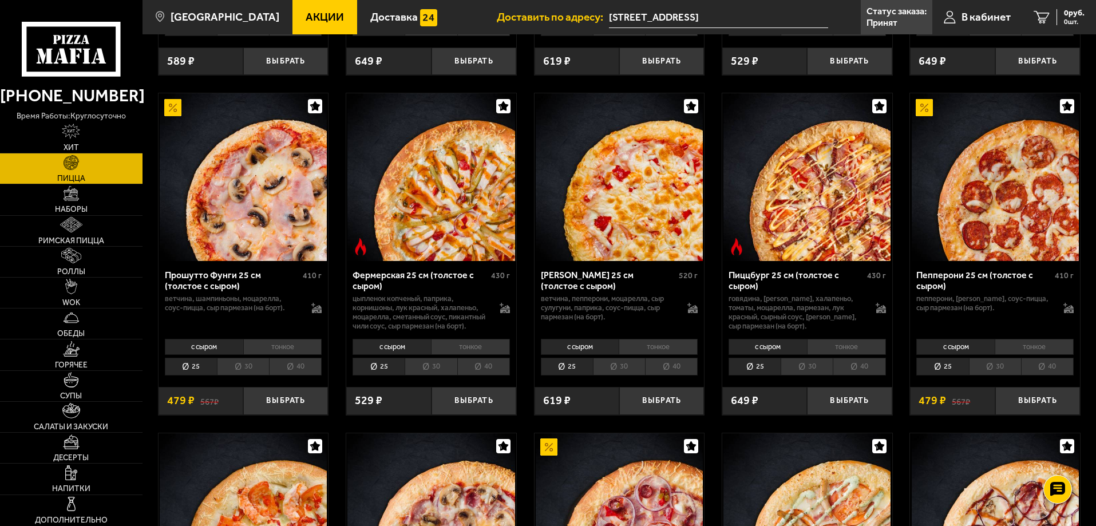
scroll to position [744, 0]
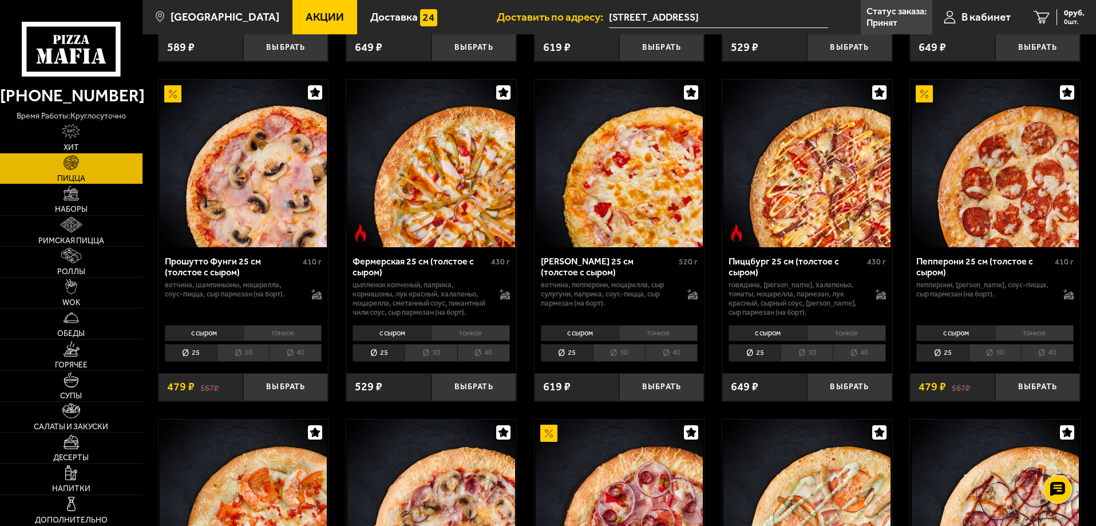
click at [241, 362] on li "30" at bounding box center [243, 353] width 52 height 18
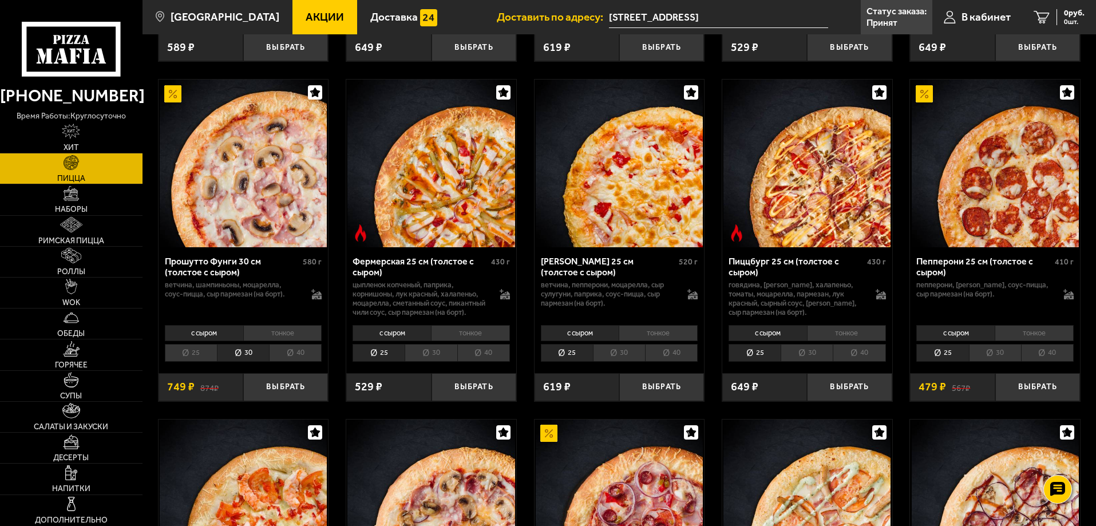
click at [284, 341] on li "тонкое" at bounding box center [282, 333] width 79 height 16
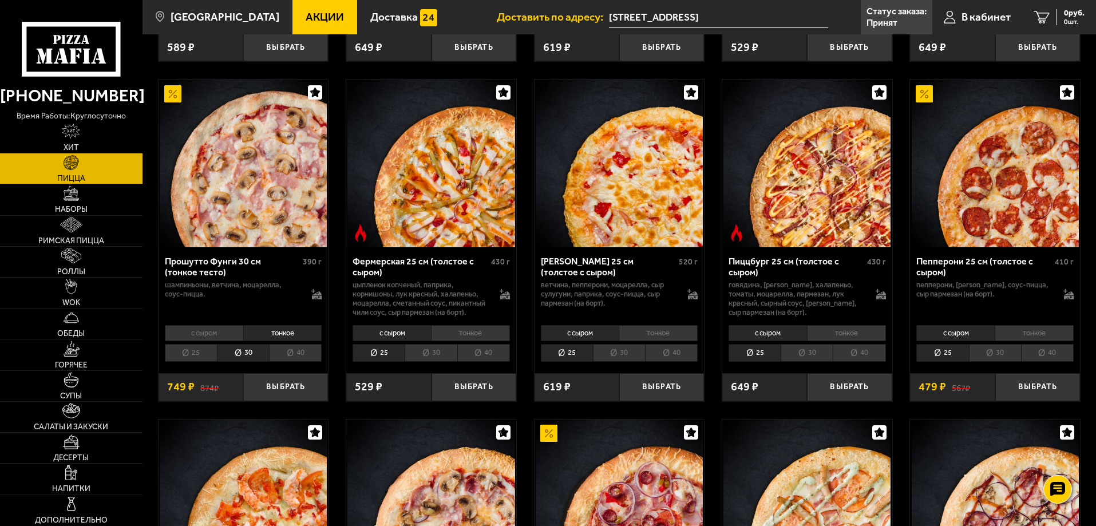
click at [207, 341] on li "с сыром" at bounding box center [204, 333] width 78 height 16
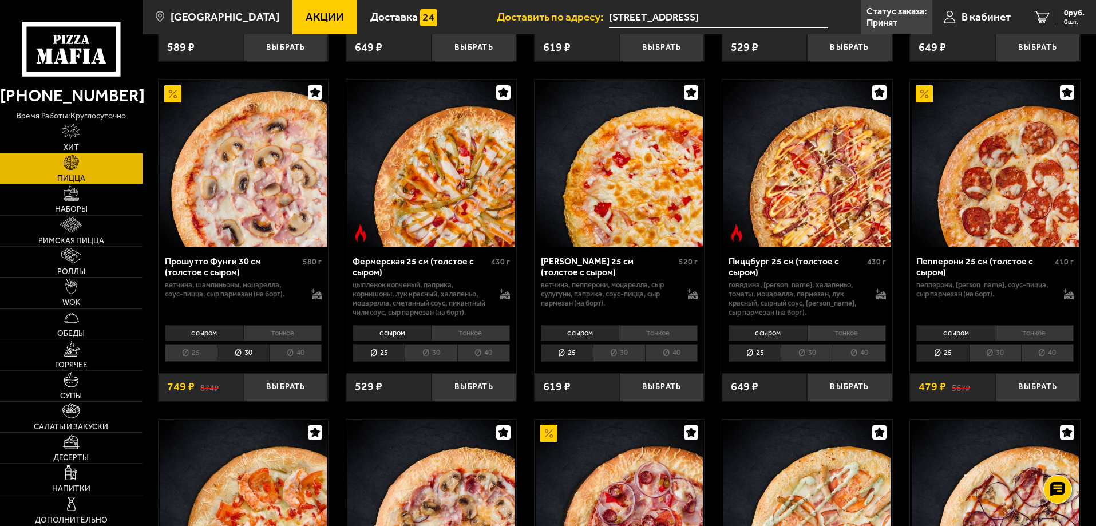
click at [421, 303] on p "цыпленок копченый, паприка, корнишоны, лук красный, халапеньо, моцарелла, смета…" at bounding box center [420, 298] width 136 height 37
click at [418, 277] on div "Фермерская 25 см (толстое с сыром)" at bounding box center [420, 267] width 136 height 22
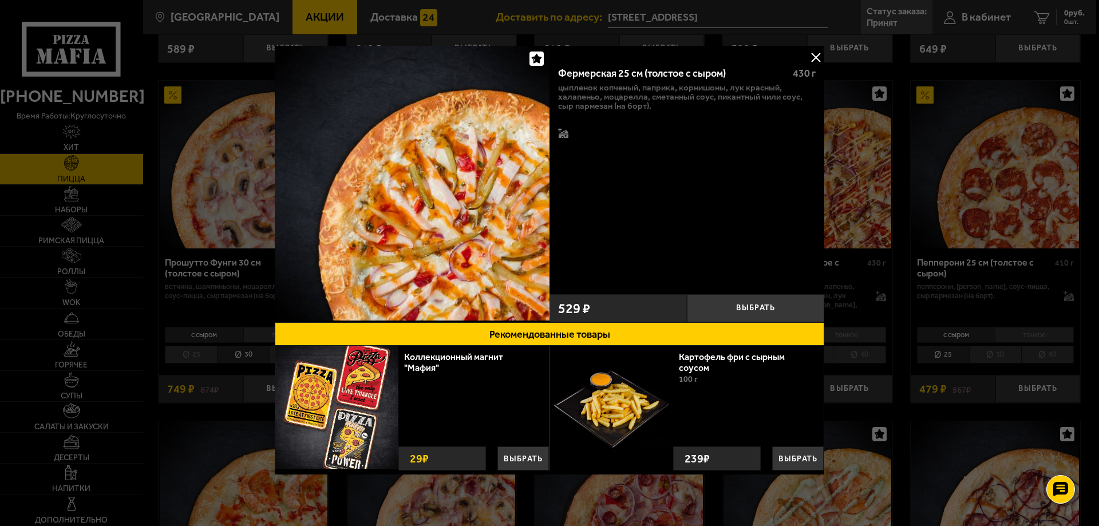
click at [813, 56] on button at bounding box center [815, 57] width 17 height 17
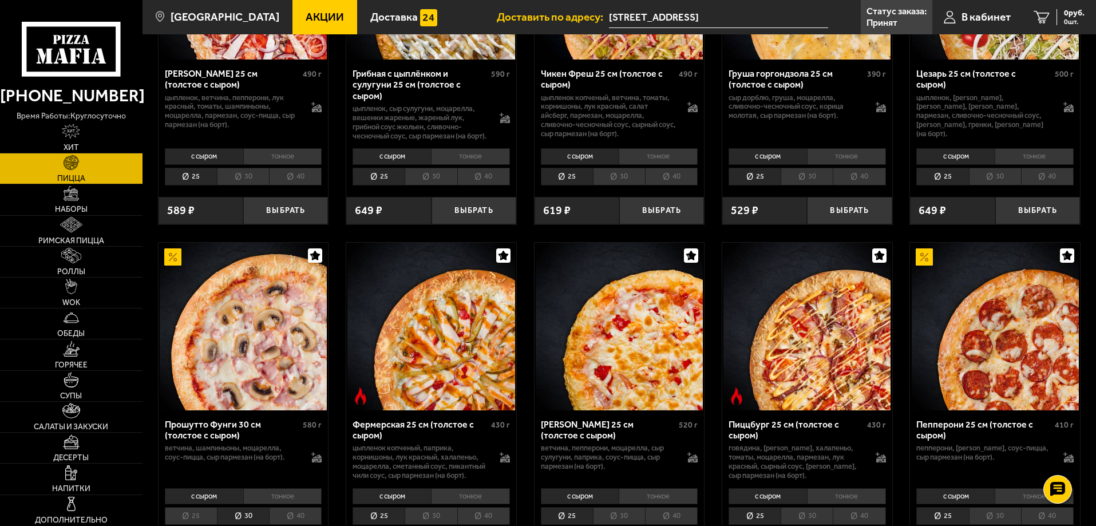
scroll to position [572, 0]
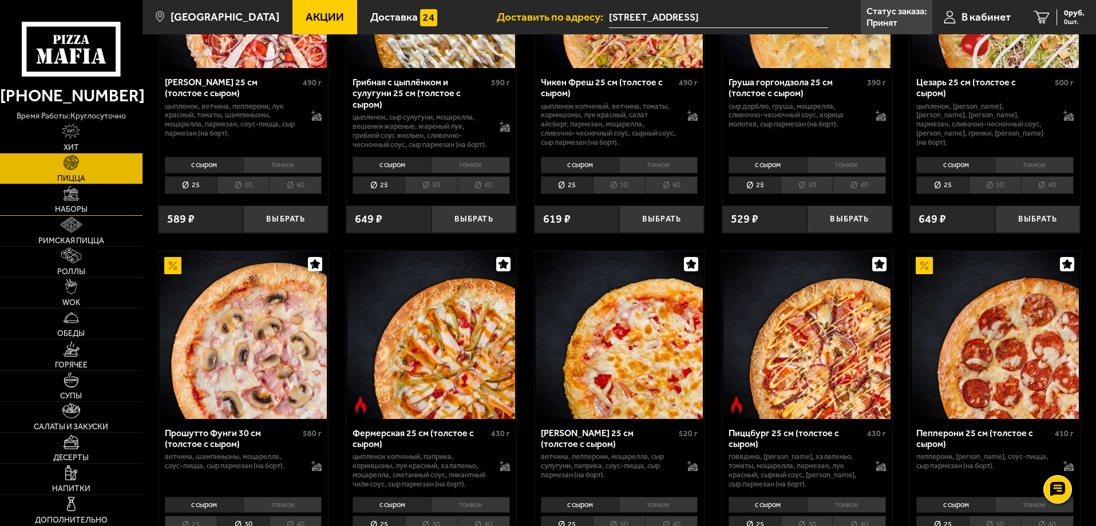
click at [74, 197] on img at bounding box center [71, 193] width 15 height 15
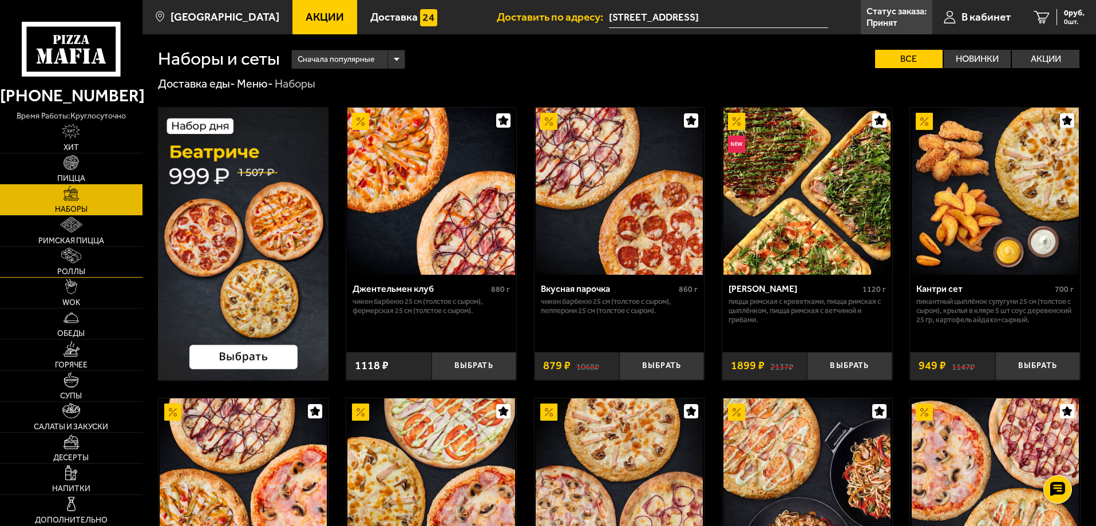
click at [73, 256] on img at bounding box center [70, 255] width 19 height 15
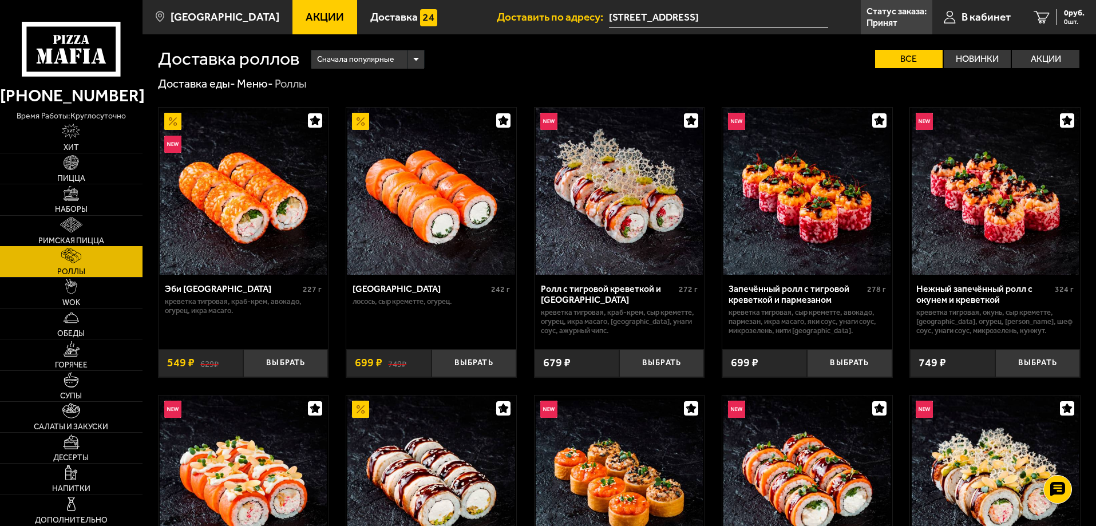
click at [69, 228] on img at bounding box center [71, 224] width 22 height 15
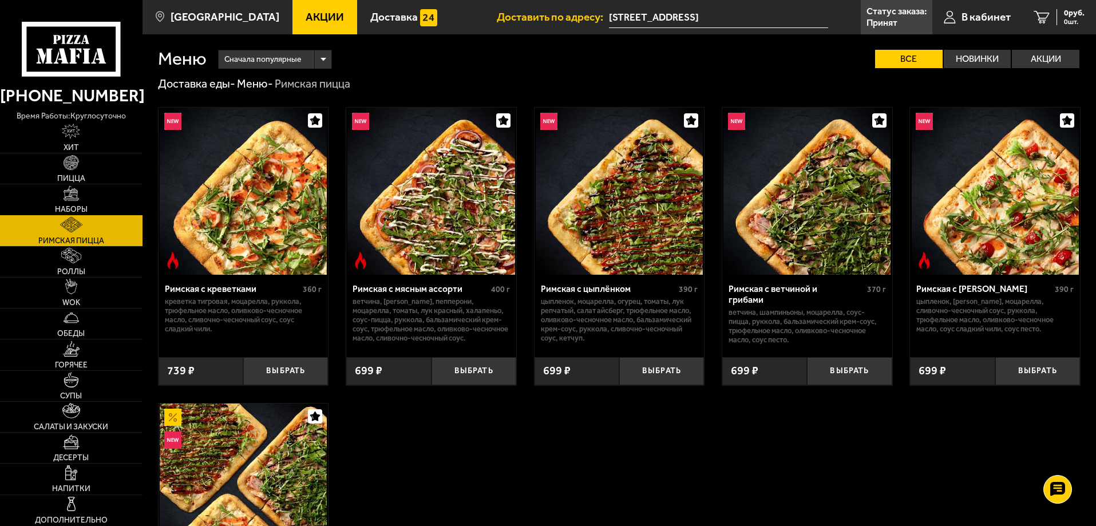
click at [75, 203] on link "Наборы" at bounding box center [71, 199] width 142 height 30
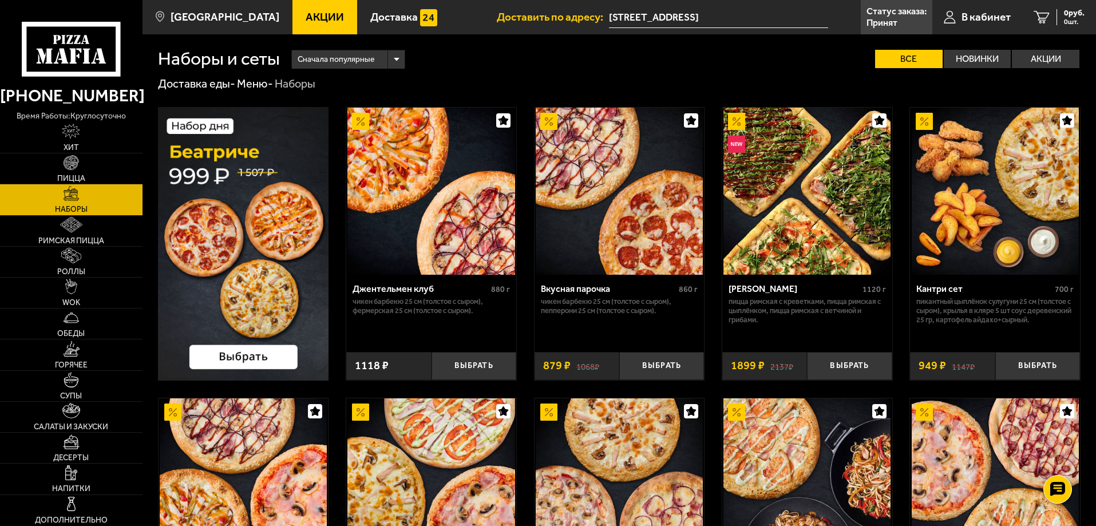
click at [236, 248] on img at bounding box center [243, 244] width 171 height 274
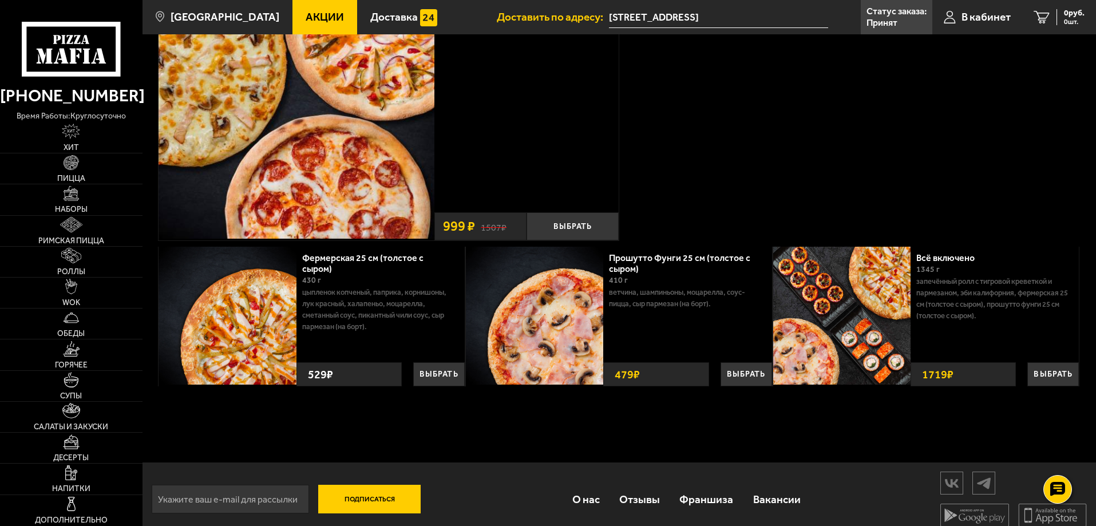
scroll to position [152, 0]
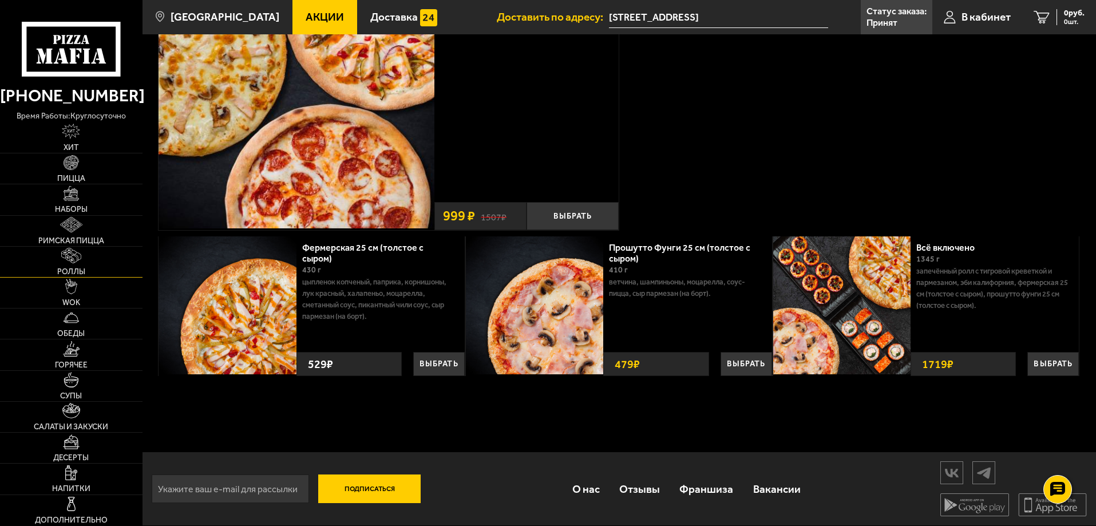
click at [73, 256] on img at bounding box center [70, 255] width 19 height 15
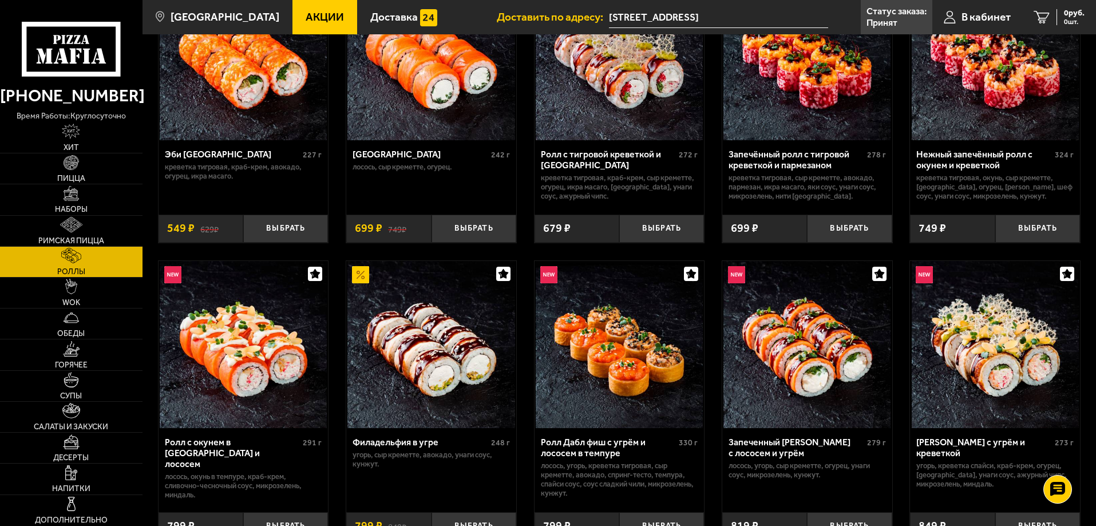
scroll to position [114, 0]
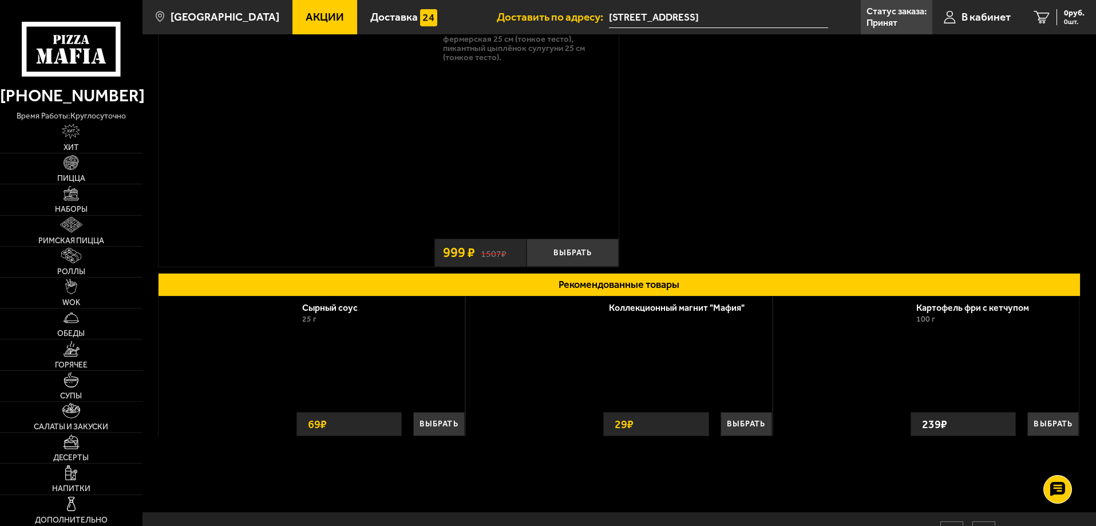
scroll to position [129, 0]
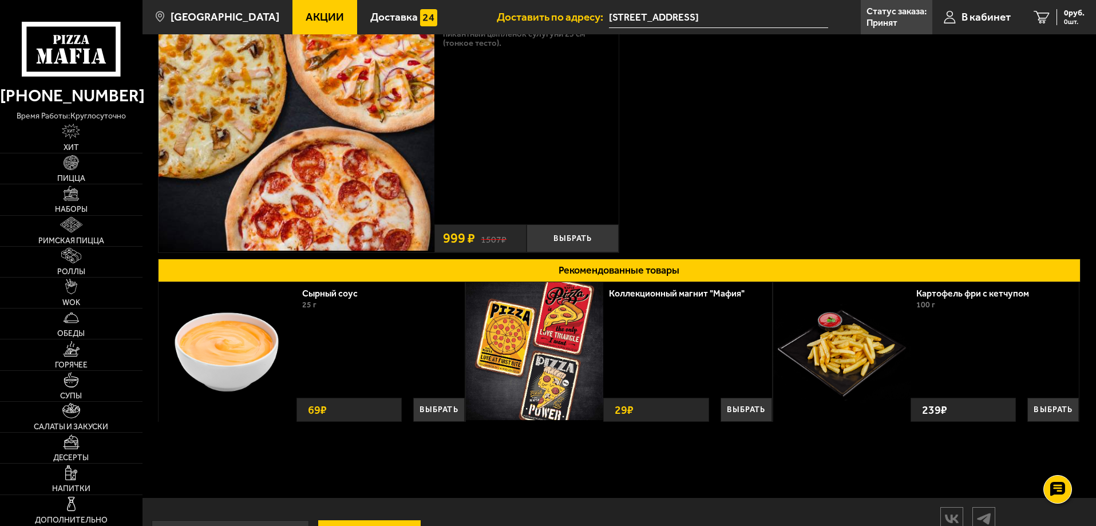
scroll to position [114, 0]
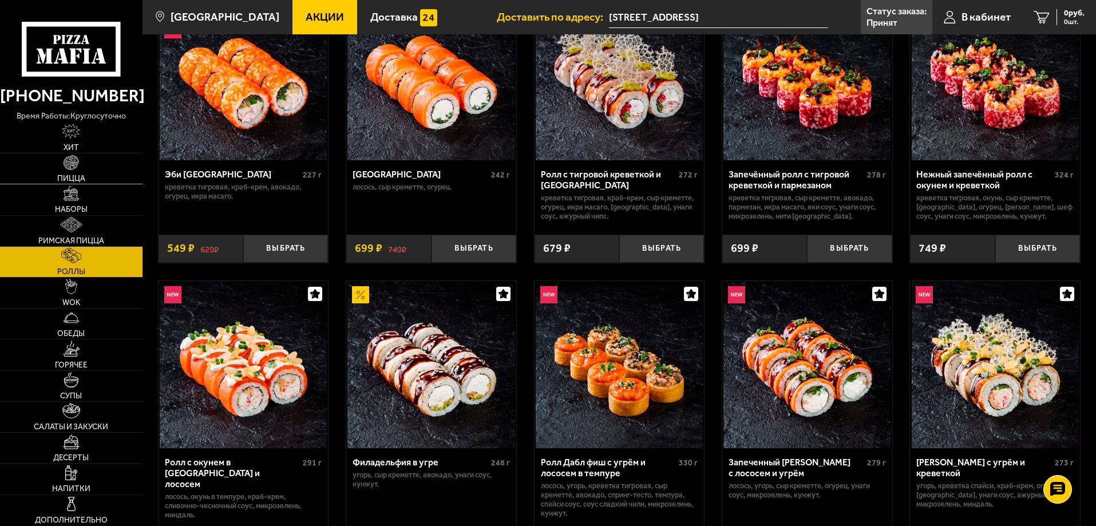
click at [72, 175] on span "Пицца" at bounding box center [71, 179] width 28 height 8
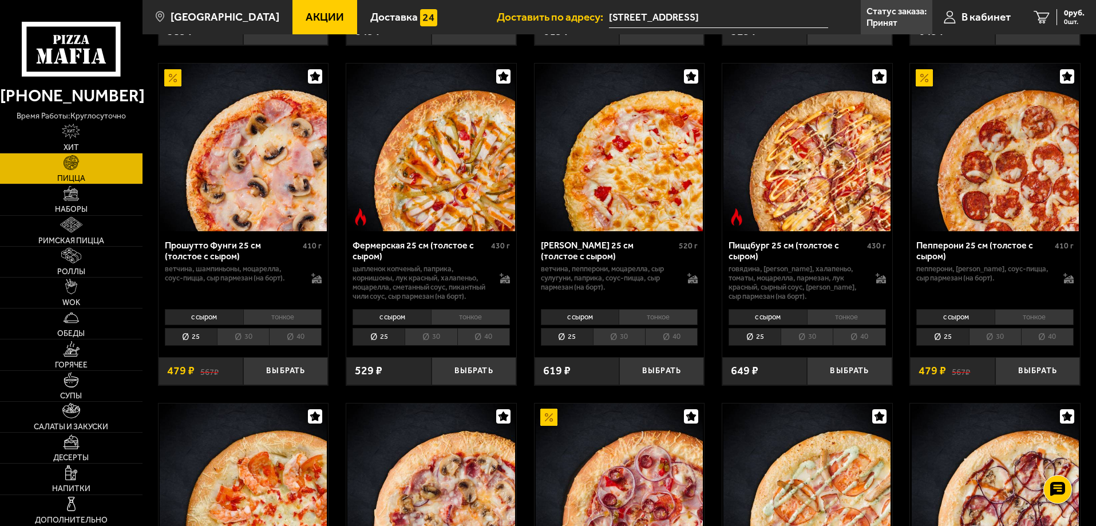
scroll to position [801, 0]
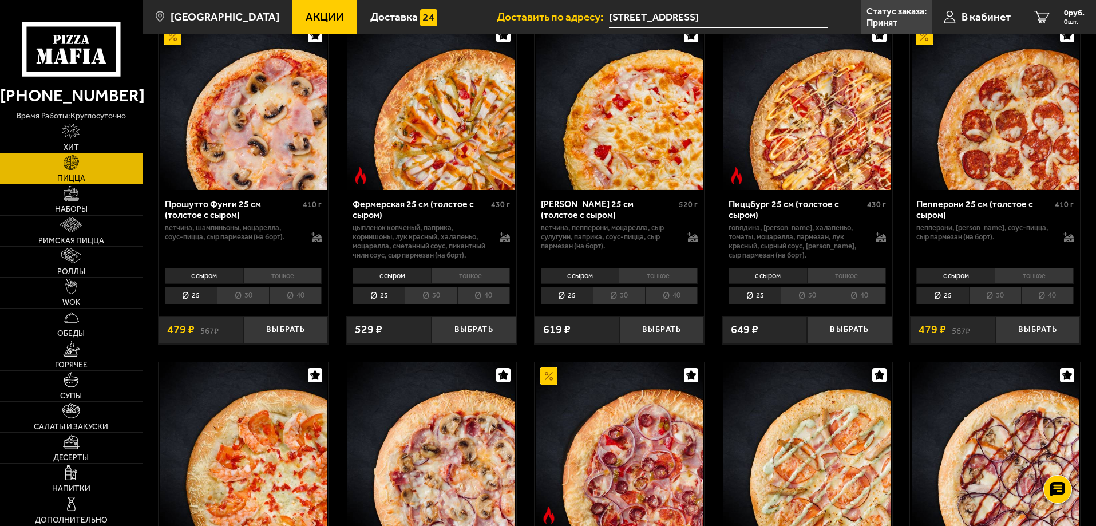
click at [857, 284] on li "тонкое" at bounding box center [846, 276] width 79 height 16
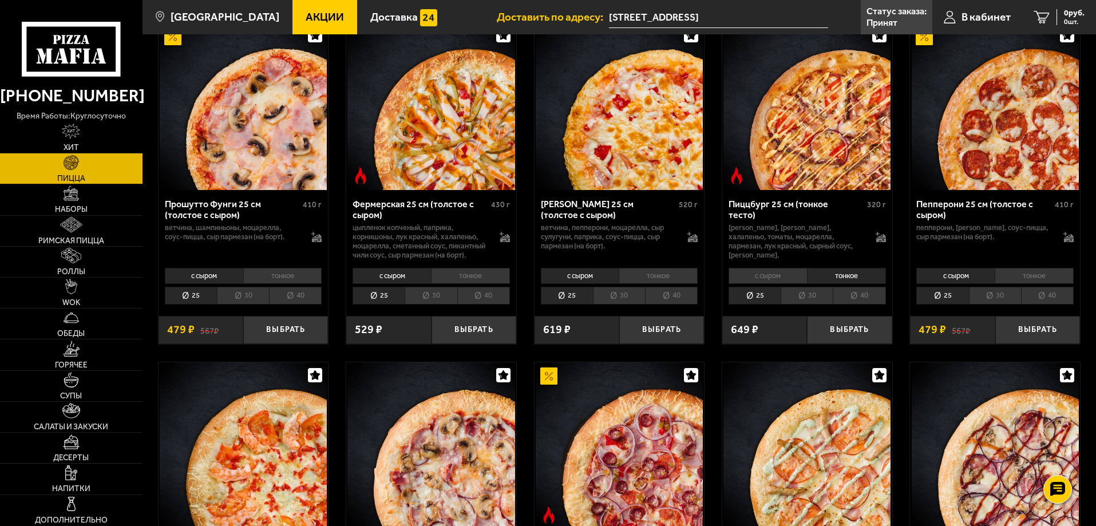
click at [791, 284] on li "с сыром" at bounding box center [767, 276] width 78 height 16
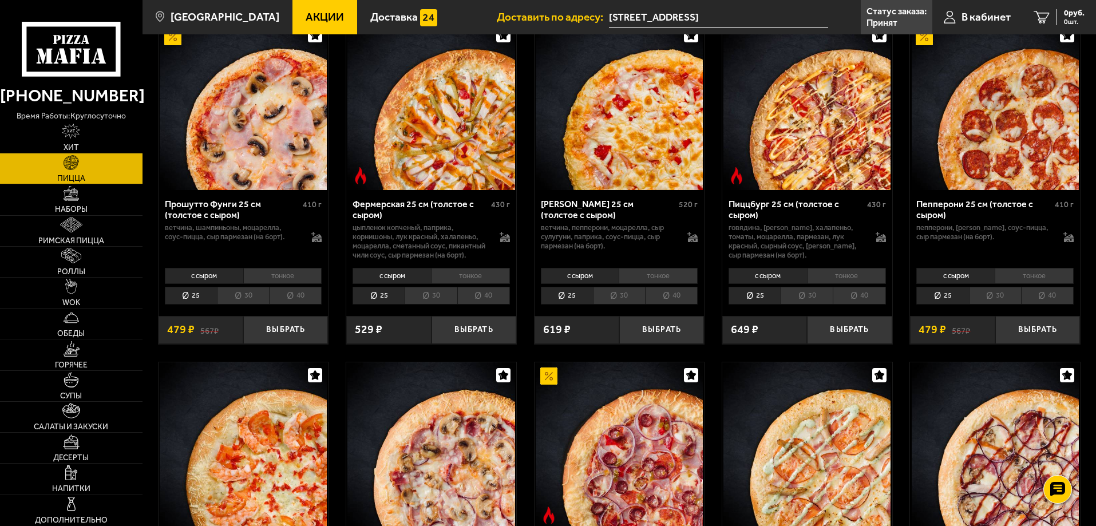
click at [825, 284] on li "тонкое" at bounding box center [846, 276] width 79 height 16
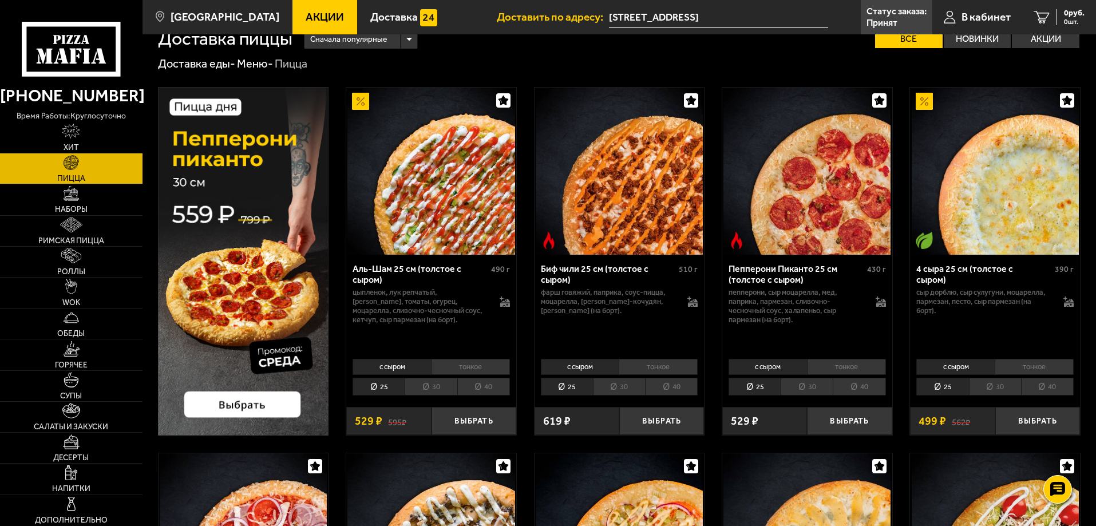
scroll to position [0, 0]
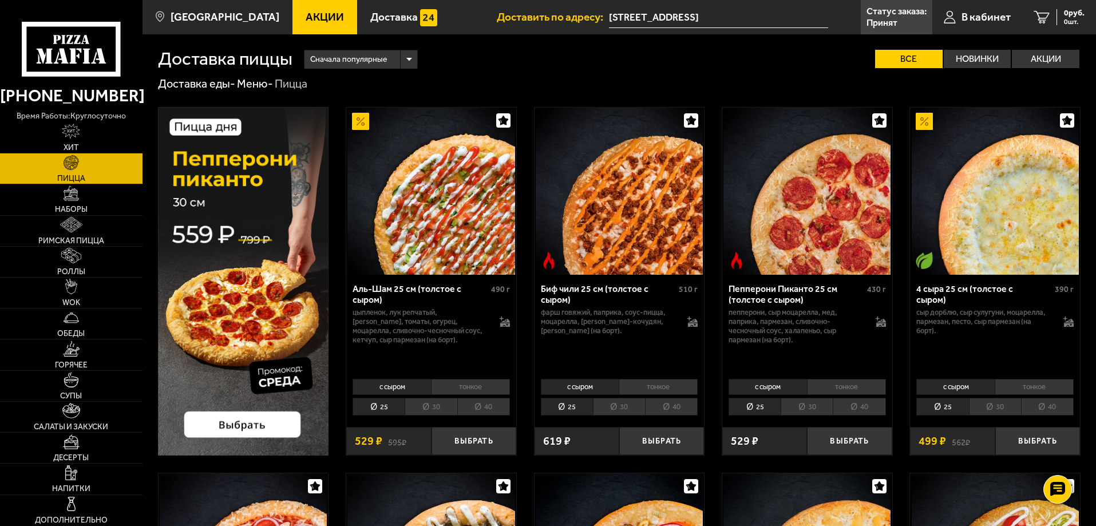
click at [251, 276] on img at bounding box center [243, 281] width 171 height 348
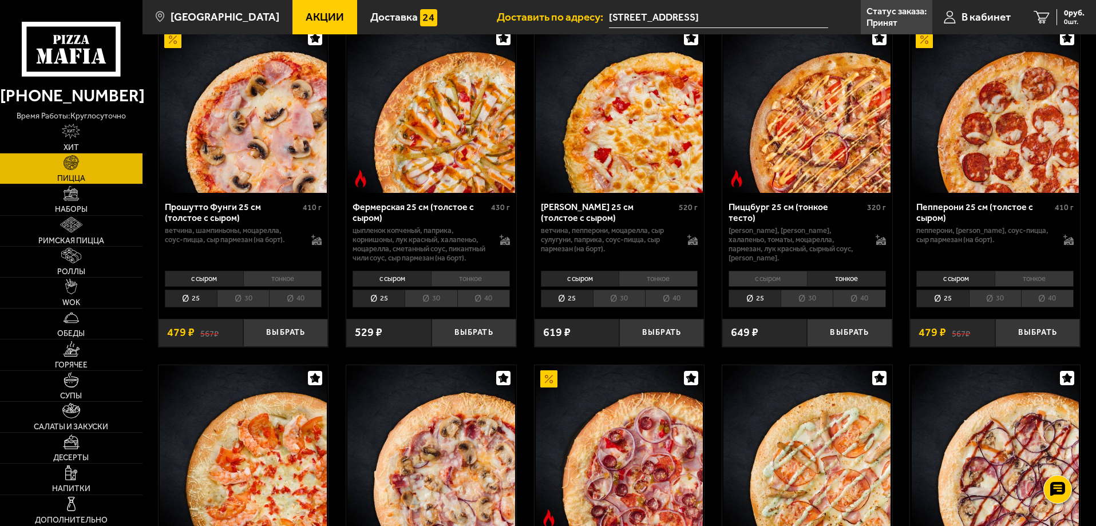
scroll to position [801, 0]
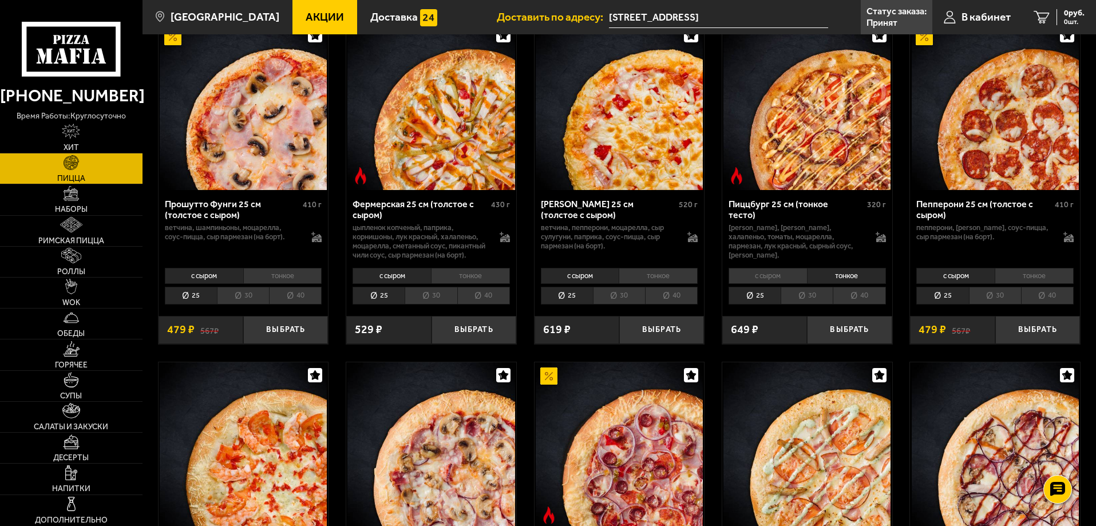
click at [245, 304] on li "30" at bounding box center [243, 296] width 52 height 18
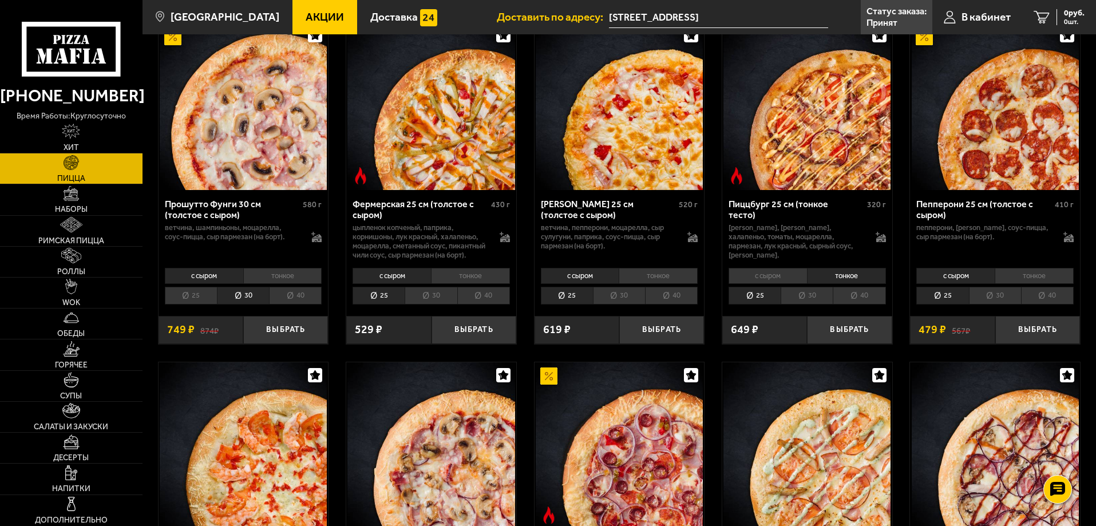
click at [283, 284] on li "тонкое" at bounding box center [282, 276] width 79 height 16
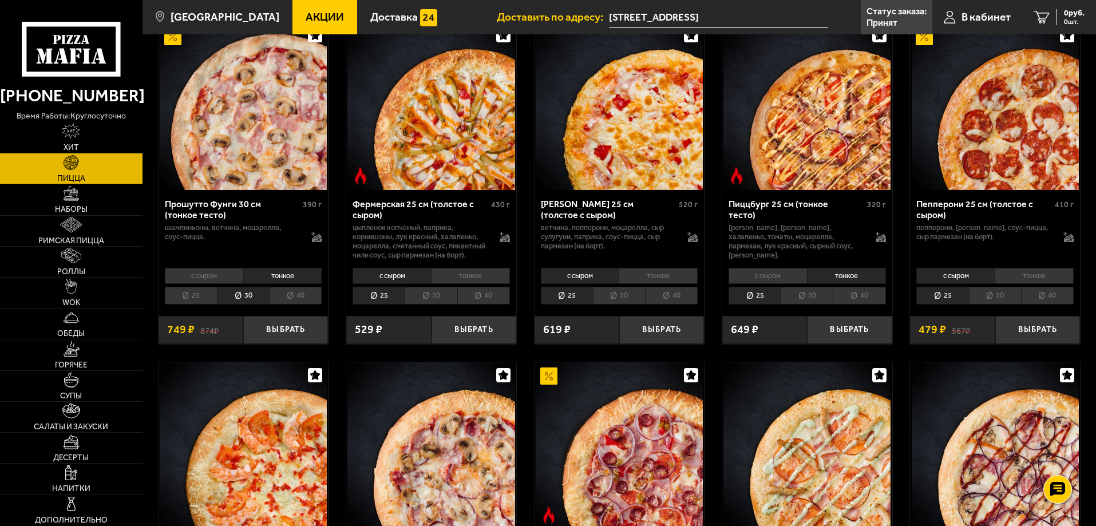
click at [221, 284] on li "с сыром" at bounding box center [204, 276] width 78 height 16
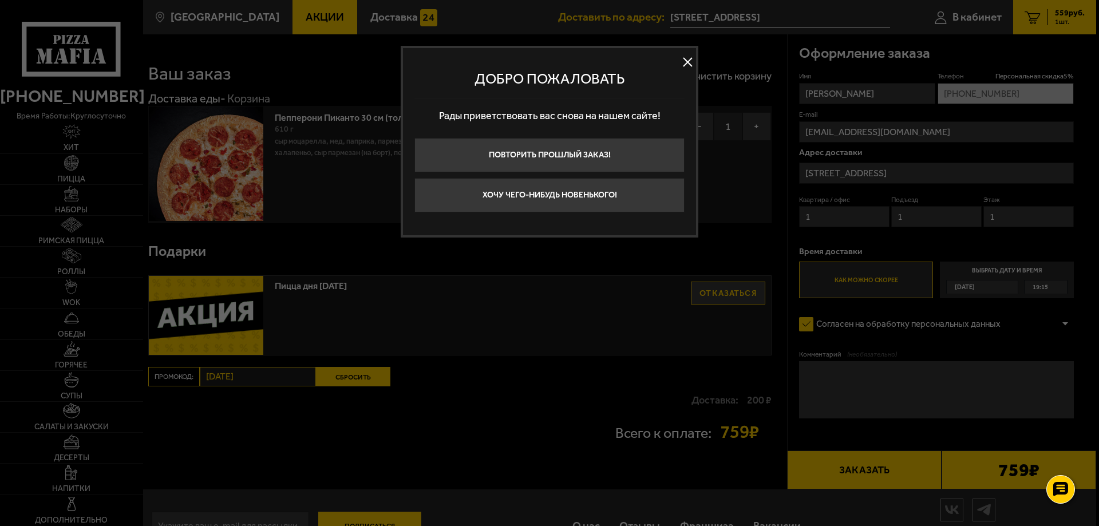
click at [682, 61] on button at bounding box center [687, 62] width 17 height 17
